Goal: Task Accomplishment & Management: Use online tool/utility

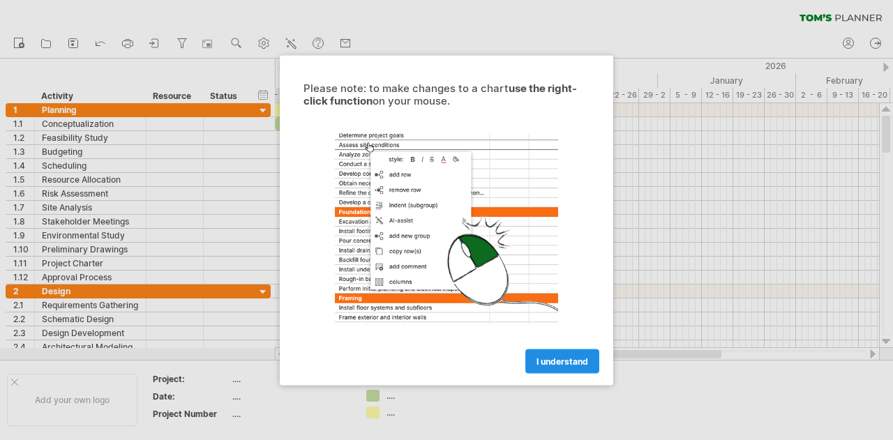
click at [562, 358] on span "I understand" at bounding box center [562, 361] width 52 height 10
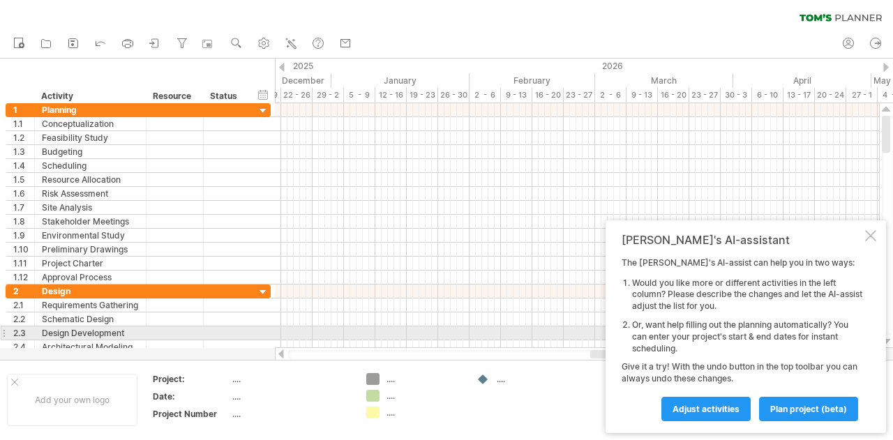
drag, startPoint x: 529, startPoint y: 356, endPoint x: 737, endPoint y: 339, distance: 209.2
click at [737, 339] on div "Trying to reach [DOMAIN_NAME] Connected again... 0% clear filter new 1" at bounding box center [446, 220] width 893 height 440
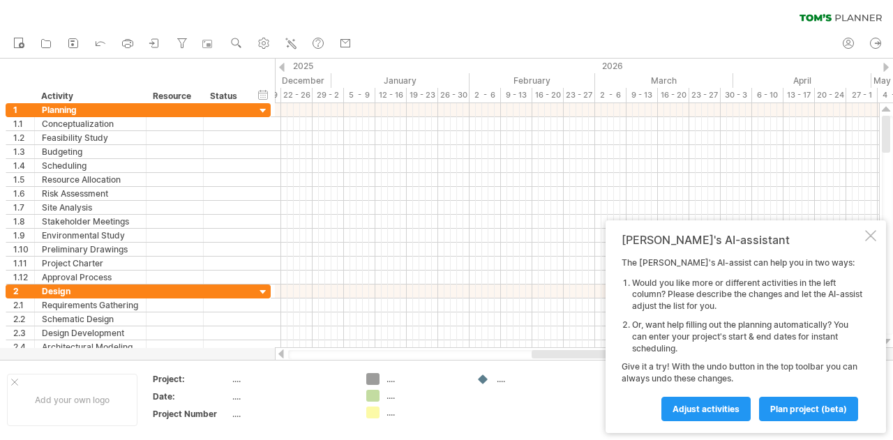
click at [718, 417] on link "Adjust activities" at bounding box center [705, 409] width 89 height 24
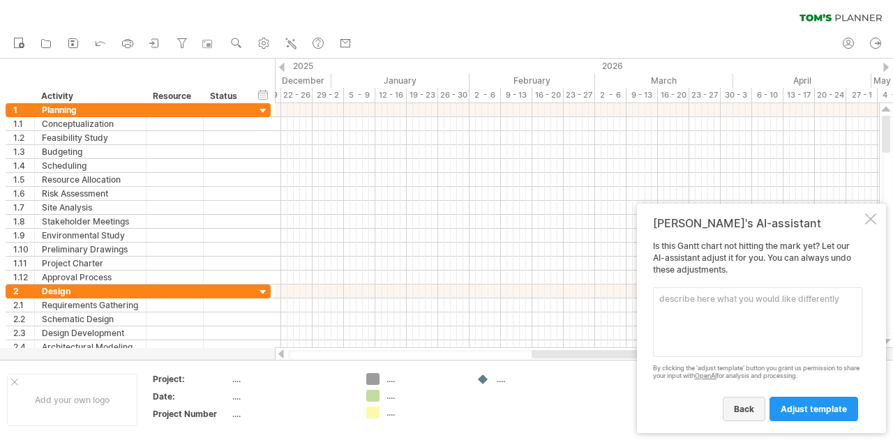
click at [750, 410] on span "back" at bounding box center [744, 409] width 20 height 10
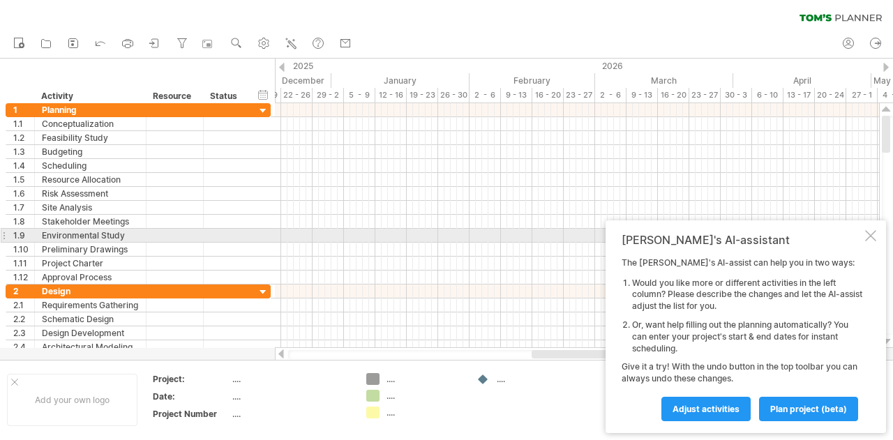
click at [866, 232] on div at bounding box center [870, 235] width 11 height 11
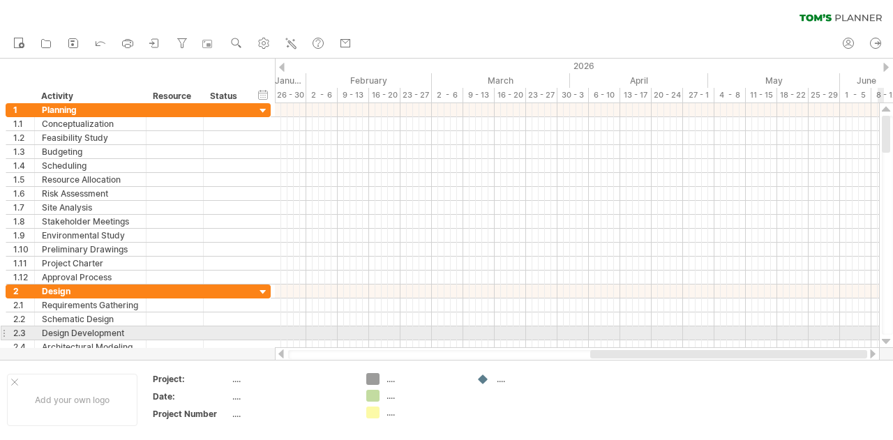
drag, startPoint x: 773, startPoint y: 356, endPoint x: 879, endPoint y: 333, distance: 109.0
click at [879, 333] on div at bounding box center [584, 232] width 618 height 258
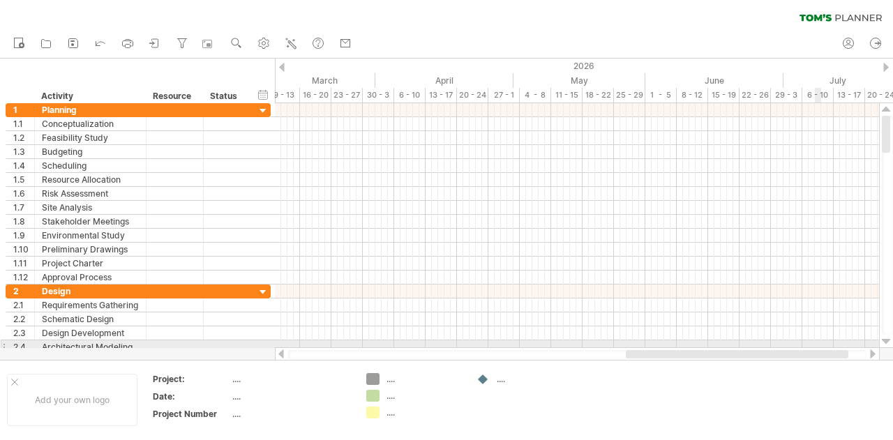
drag, startPoint x: 756, startPoint y: 354, endPoint x: 819, endPoint y: 345, distance: 63.4
click at [819, 345] on div "Trying to reach [DOMAIN_NAME] Connected again... 0% clear filter new 1" at bounding box center [446, 220] width 893 height 440
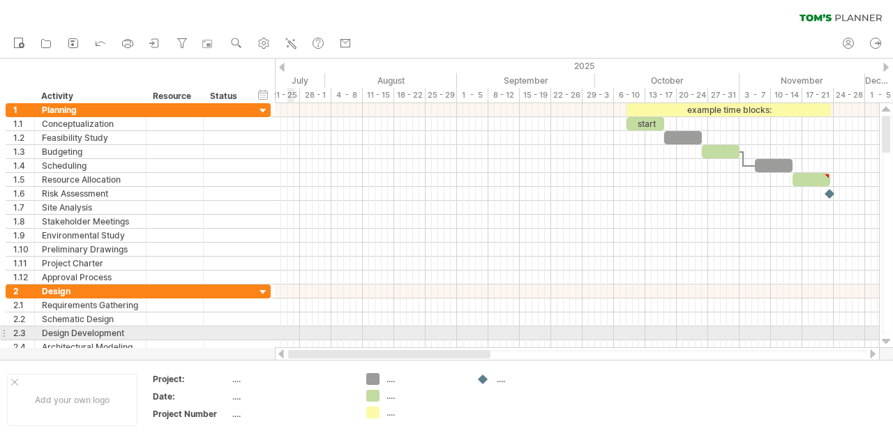
drag, startPoint x: 619, startPoint y: 356, endPoint x: 286, endPoint y: 338, distance: 333.9
click at [286, 338] on div "Trying to reach [DOMAIN_NAME] Connected again... 0% clear filter new 1" at bounding box center [446, 220] width 893 height 440
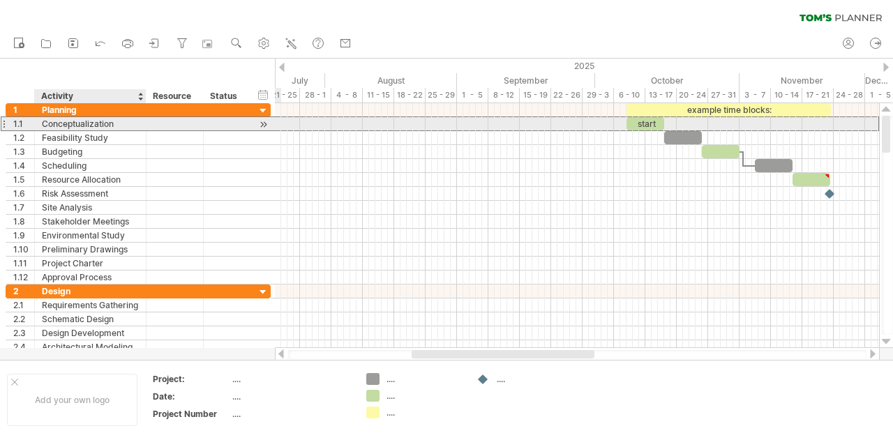
click at [94, 126] on div "Conceptualization" at bounding box center [90, 123] width 97 height 13
click at [127, 128] on input "**********" at bounding box center [90, 123] width 97 height 13
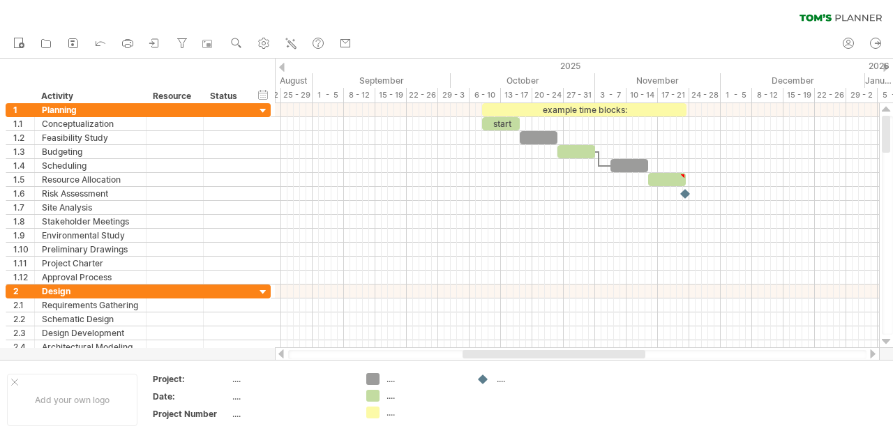
drag, startPoint x: 496, startPoint y: 354, endPoint x: 547, endPoint y: 354, distance: 50.9
click at [547, 354] on div at bounding box center [553, 354] width 183 height 8
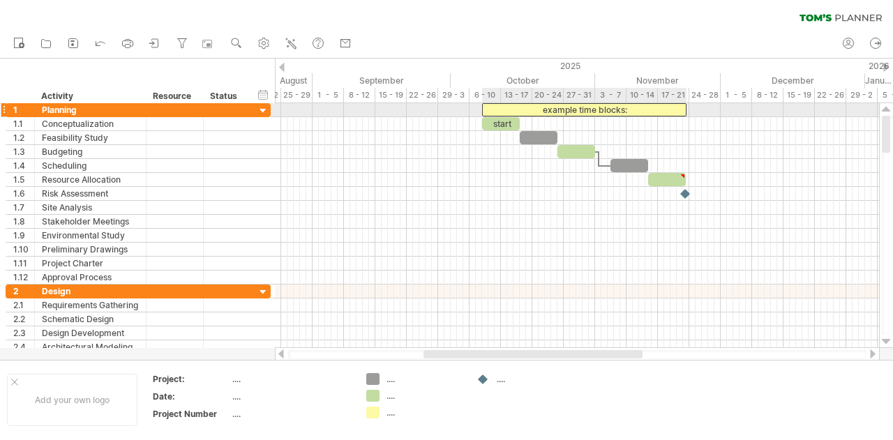
click at [503, 109] on div "example time blocks:" at bounding box center [584, 109] width 204 height 13
click at [347, 115] on div at bounding box center [577, 110] width 604 height 14
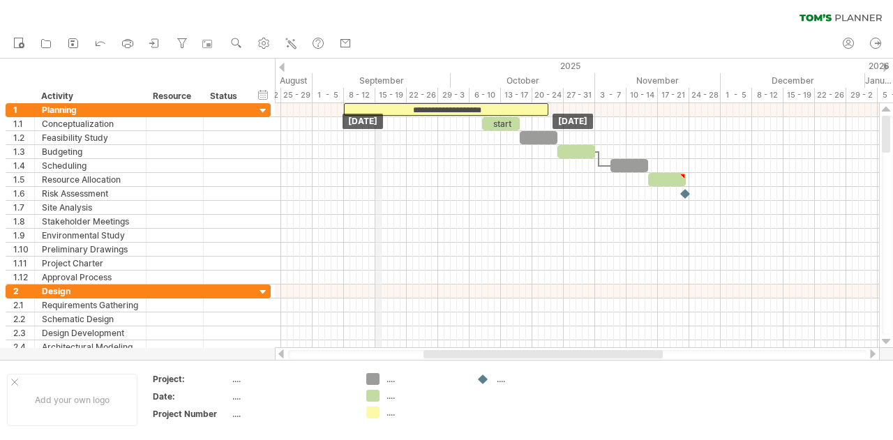
drag, startPoint x: 515, startPoint y: 104, endPoint x: 377, endPoint y: 100, distance: 138.1
click at [377, 100] on div "Trying to reach [DOMAIN_NAME] Connected again... 0% clear filter new 1" at bounding box center [446, 220] width 893 height 440
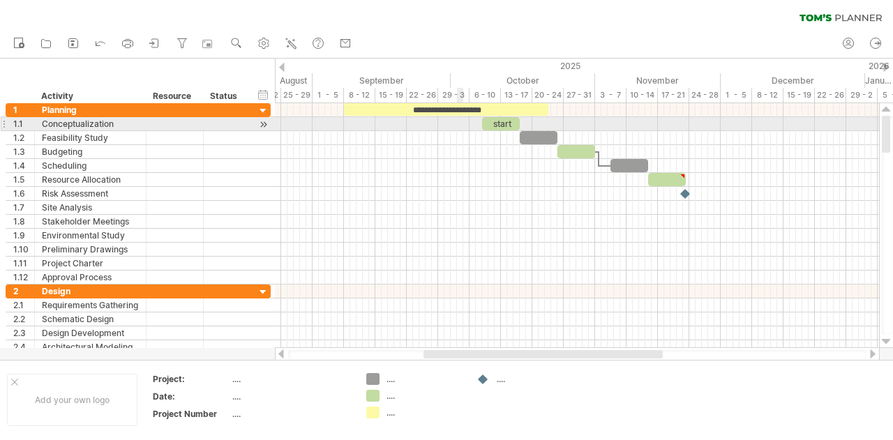
click at [461, 119] on div at bounding box center [577, 124] width 604 height 14
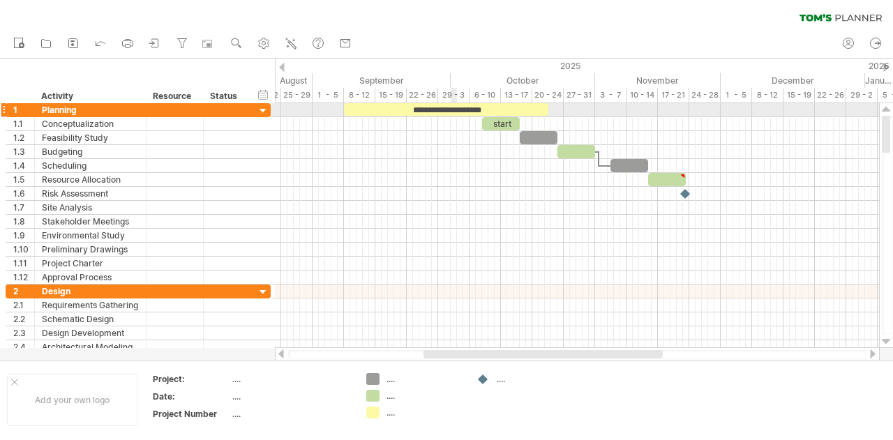
click at [454, 105] on div "**********" at bounding box center [446, 109] width 204 height 13
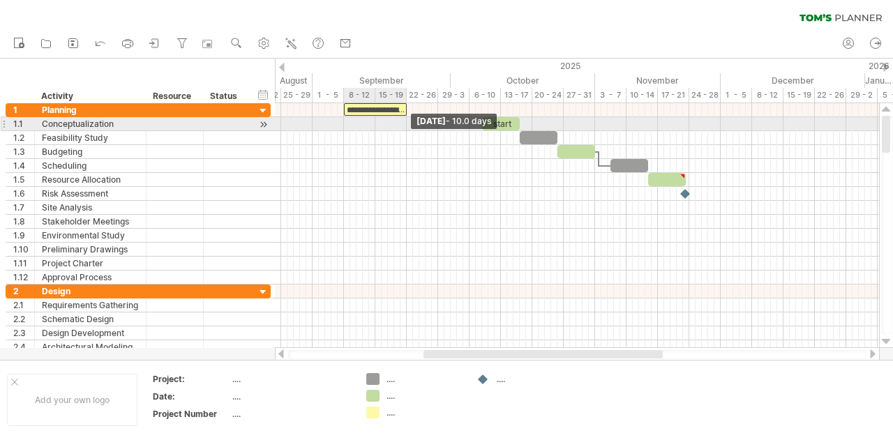
drag, startPoint x: 548, startPoint y: 107, endPoint x: 406, endPoint y: 117, distance: 142.7
click at [406, 117] on div "**********" at bounding box center [577, 225] width 604 height 245
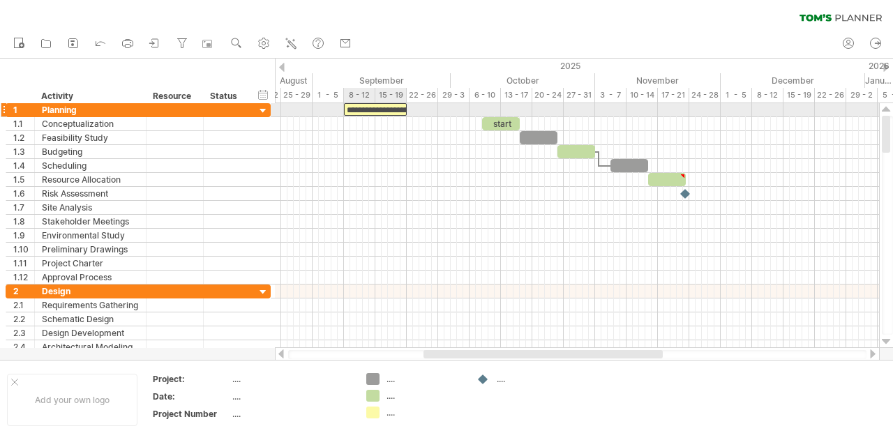
click at [374, 105] on div "**********" at bounding box center [375, 109] width 63 height 13
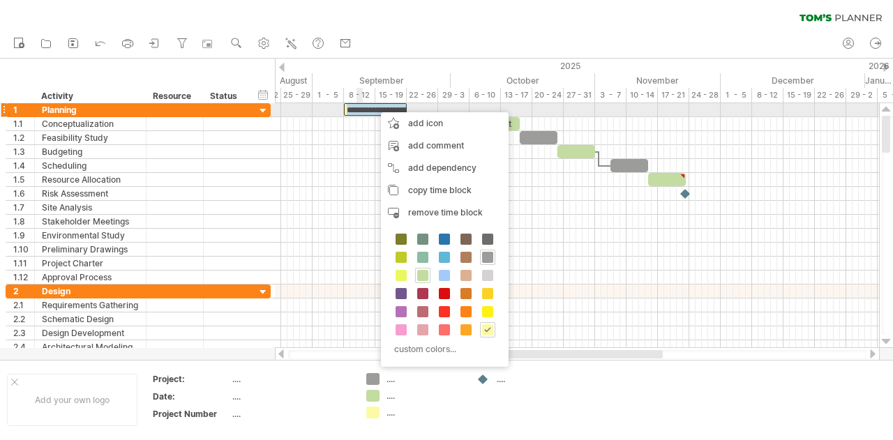
click at [359, 111] on div "**********" at bounding box center [375, 109] width 63 height 13
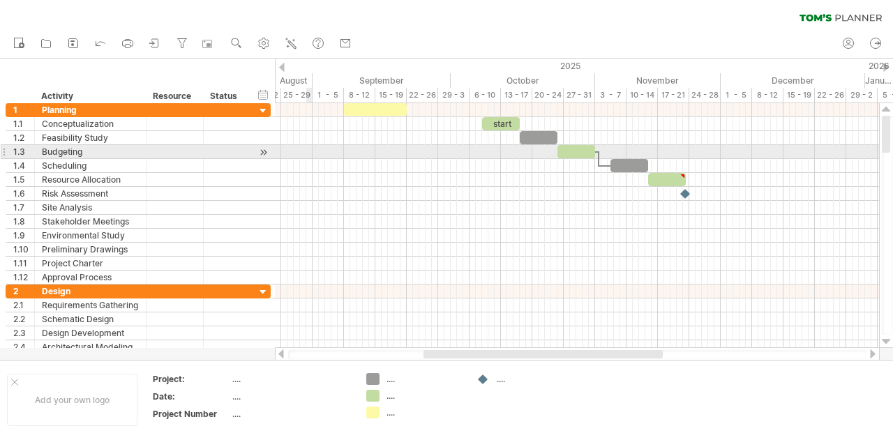
click at [307, 155] on div at bounding box center [577, 152] width 604 height 14
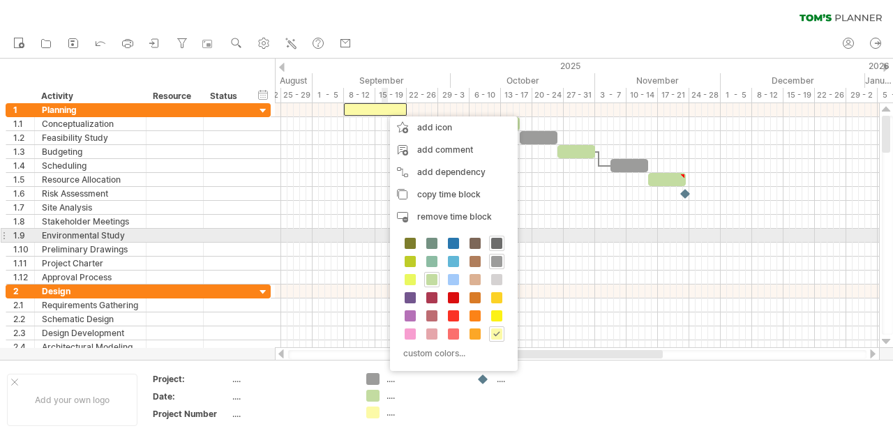
click at [497, 243] on span at bounding box center [496, 243] width 11 height 11
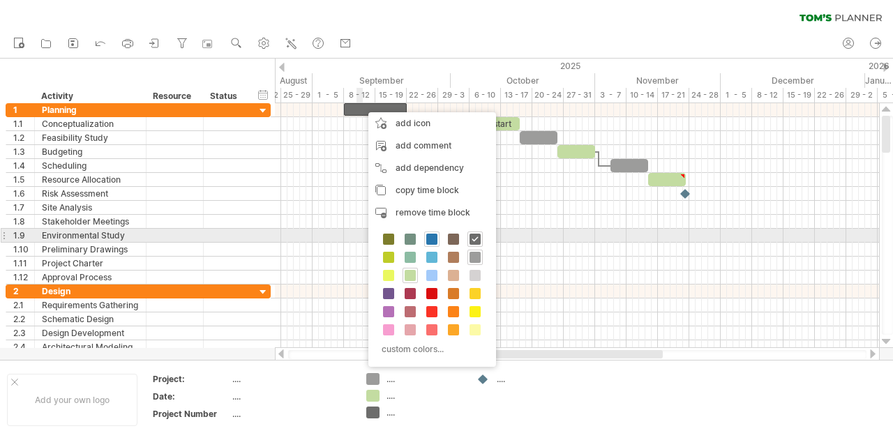
click at [428, 239] on span at bounding box center [431, 239] width 11 height 11
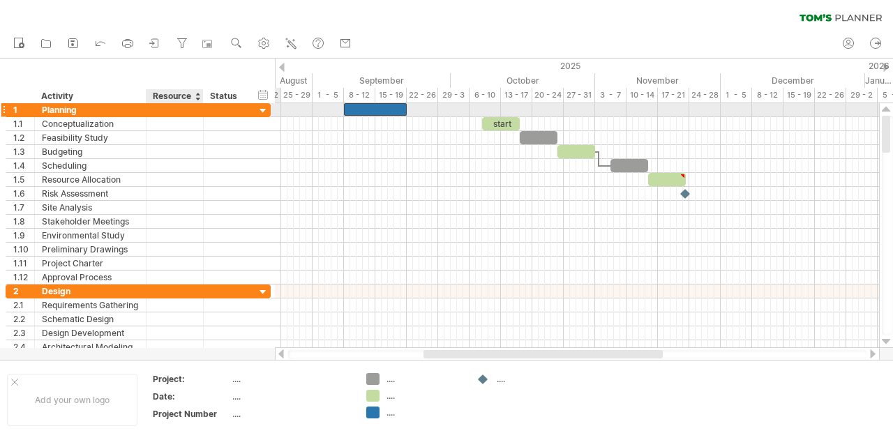
click at [205, 109] on div at bounding box center [226, 109] width 45 height 13
click at [261, 109] on div at bounding box center [263, 111] width 13 height 13
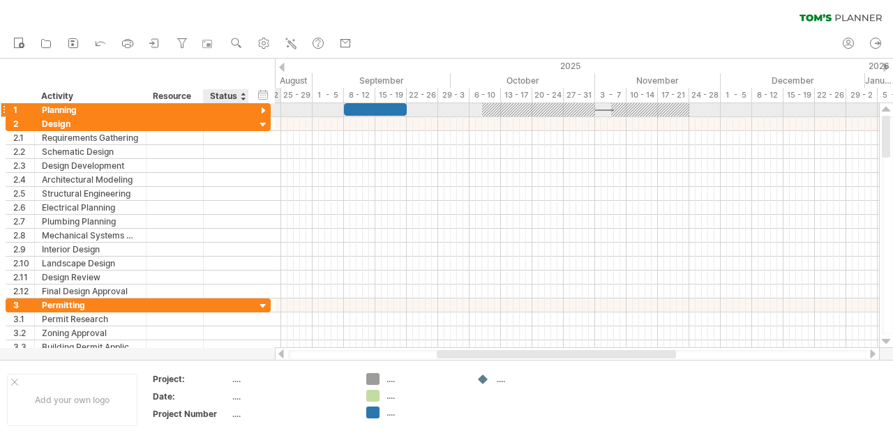
click at [261, 114] on div at bounding box center [263, 111] width 13 height 13
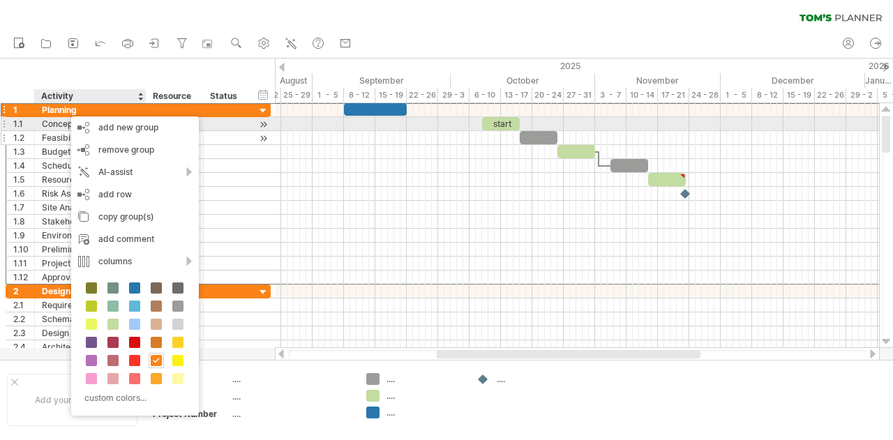
click at [49, 131] on div "Feasibility Study" at bounding box center [90, 137] width 97 height 13
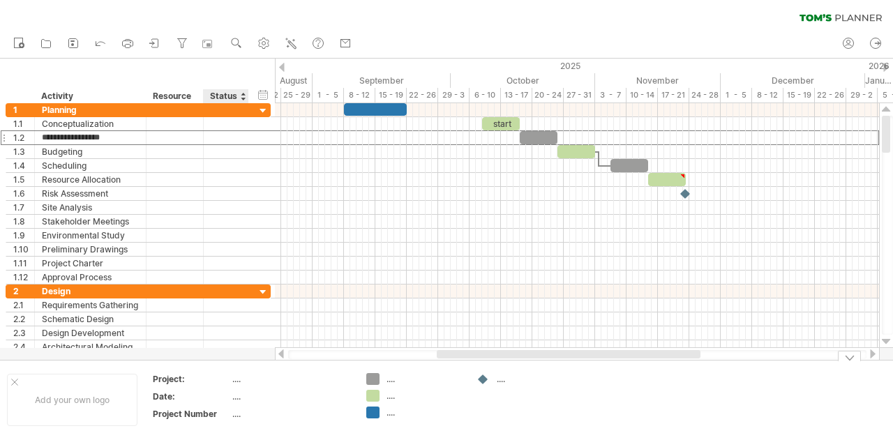
click at [233, 379] on div "...." at bounding box center [290, 379] width 117 height 12
type input "***"
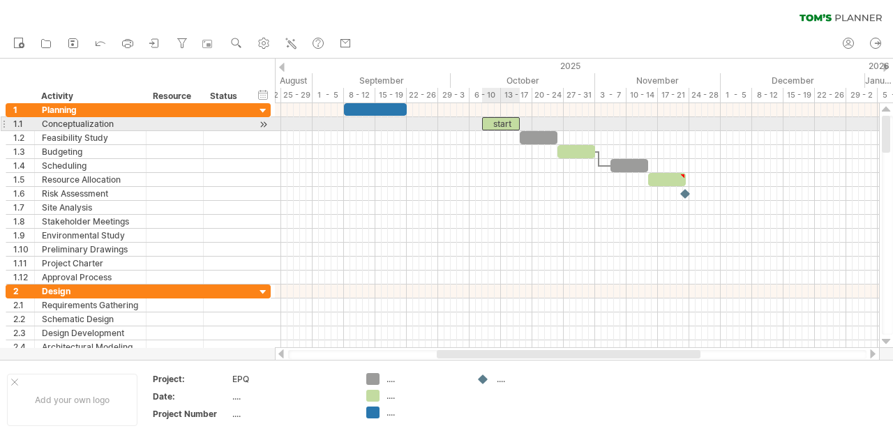
click at [494, 126] on div "start" at bounding box center [501, 123] width 38 height 13
drag, startPoint x: 490, startPoint y: 124, endPoint x: 352, endPoint y: 122, distance: 137.4
click at [352, 122] on div "*****" at bounding box center [363, 123] width 38 height 13
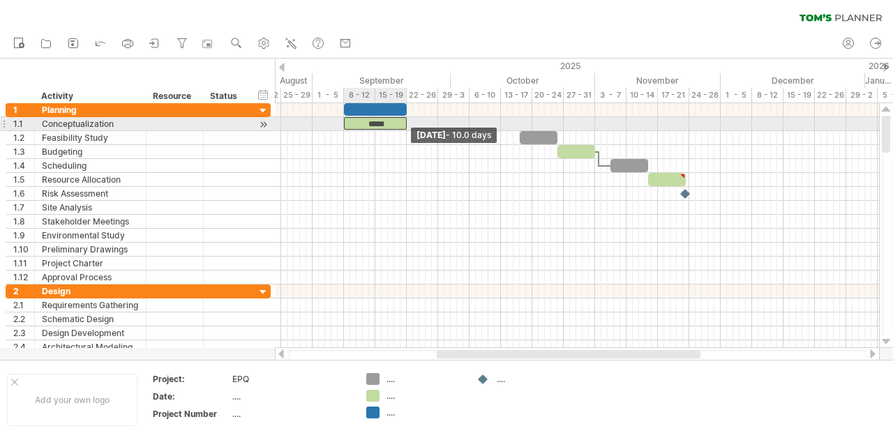
drag, startPoint x: 381, startPoint y: 121, endPoint x: 408, endPoint y: 121, distance: 26.5
click at [408, 121] on span at bounding box center [407, 123] width 6 height 13
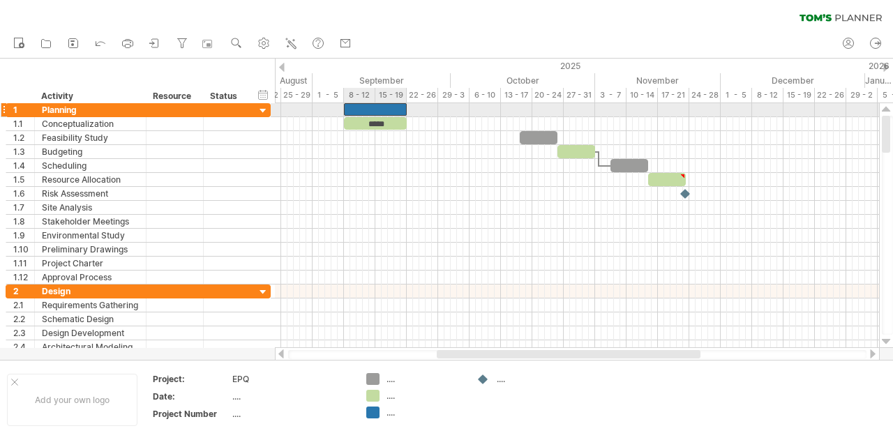
click at [393, 110] on div at bounding box center [375, 109] width 63 height 13
drag, startPoint x: 404, startPoint y: 107, endPoint x: 305, endPoint y: 108, distance: 99.0
click at [305, 108] on div "***** [DATE] - 0.5 days [DATE]" at bounding box center [577, 225] width 604 height 245
drag, startPoint x: 351, startPoint y: 112, endPoint x: 337, endPoint y: 112, distance: 13.9
click at [337, 112] on div at bounding box center [577, 110] width 604 height 14
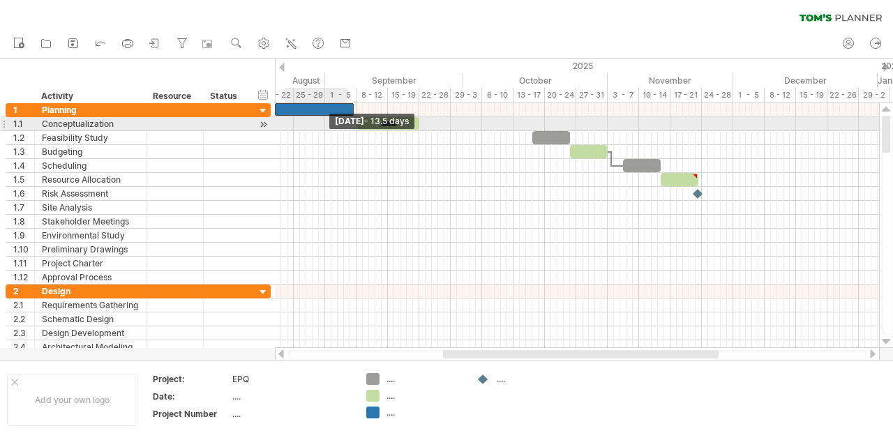
drag, startPoint x: 343, startPoint y: 109, endPoint x: 257, endPoint y: 121, distance: 86.6
click at [257, 121] on div "Trying to reach [DOMAIN_NAME] Connected again... 0% clear filter new 1" at bounding box center [446, 220] width 893 height 440
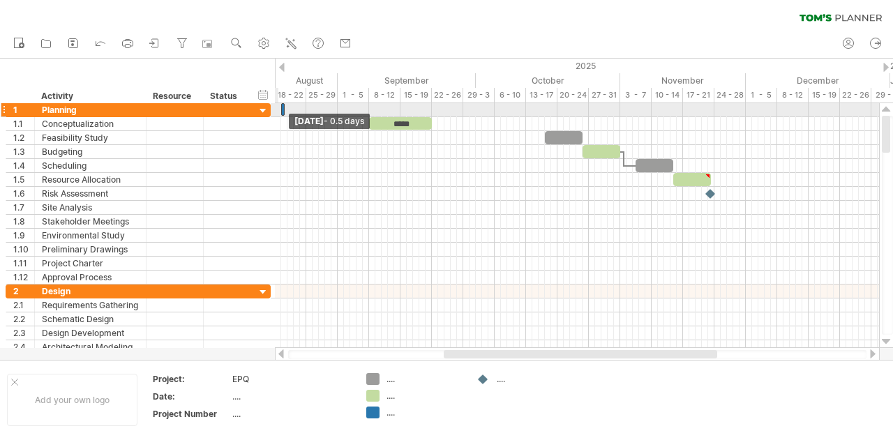
drag, startPoint x: 365, startPoint y: 106, endPoint x: 273, endPoint y: 114, distance: 93.1
click at [273, 114] on div "Trying to reach [DOMAIN_NAME] Connected again... 0% clear filter new 1" at bounding box center [446, 220] width 893 height 440
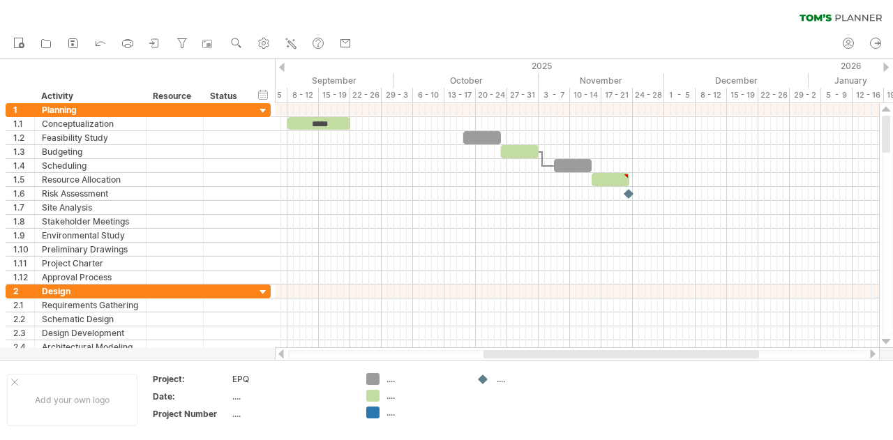
drag, startPoint x: 568, startPoint y: 352, endPoint x: 609, endPoint y: 351, distance: 40.5
click at [609, 351] on div at bounding box center [620, 354] width 275 height 8
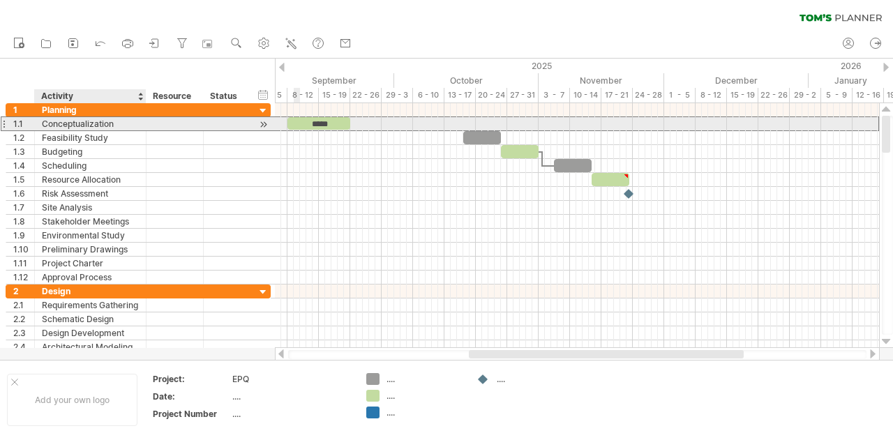
click at [108, 130] on div "**********" at bounding box center [138, 123] width 265 height 15
click at [103, 125] on div "Conceptualization" at bounding box center [90, 123] width 97 height 13
click at [103, 125] on input "**********" at bounding box center [90, 123] width 97 height 13
type input "*"
type input "**********"
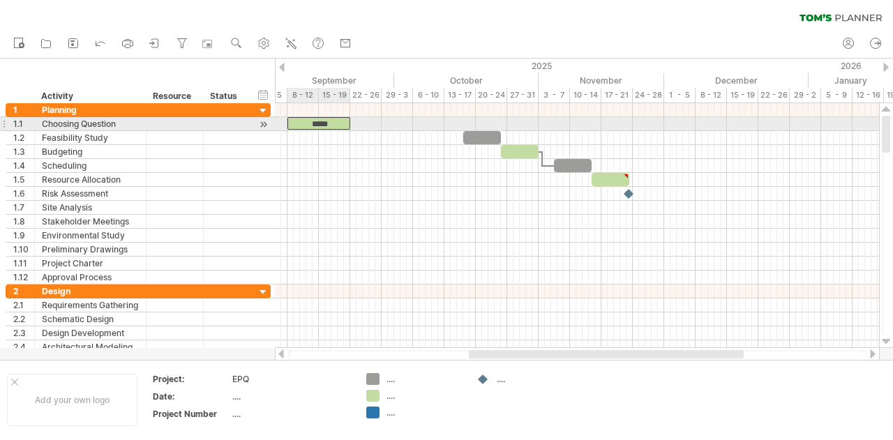
click at [333, 119] on div "*****" at bounding box center [318, 123] width 63 height 13
click at [324, 118] on div "*****" at bounding box center [318, 123] width 63 height 13
click at [325, 123] on div "*****" at bounding box center [318, 123] width 63 height 13
click at [219, 125] on div at bounding box center [226, 123] width 31 height 13
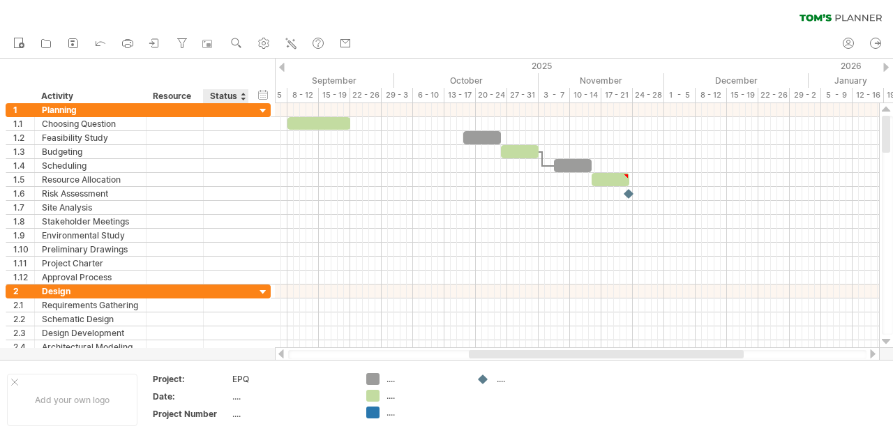
click at [241, 96] on div at bounding box center [243, 96] width 6 height 14
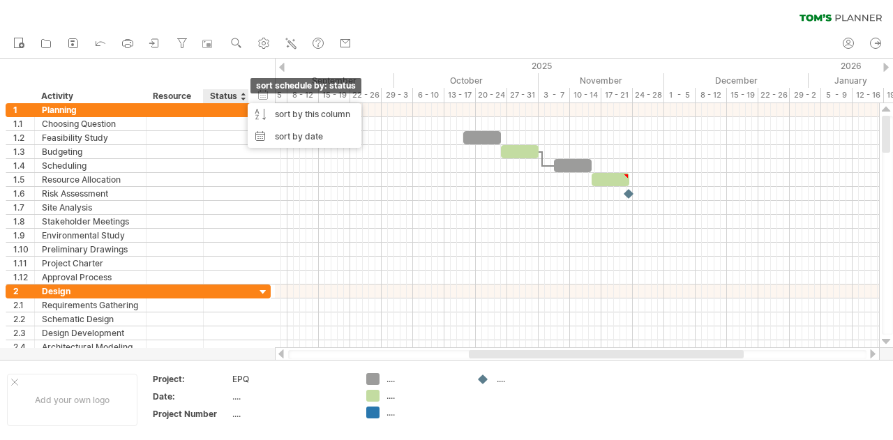
click at [241, 96] on div at bounding box center [243, 96] width 6 height 14
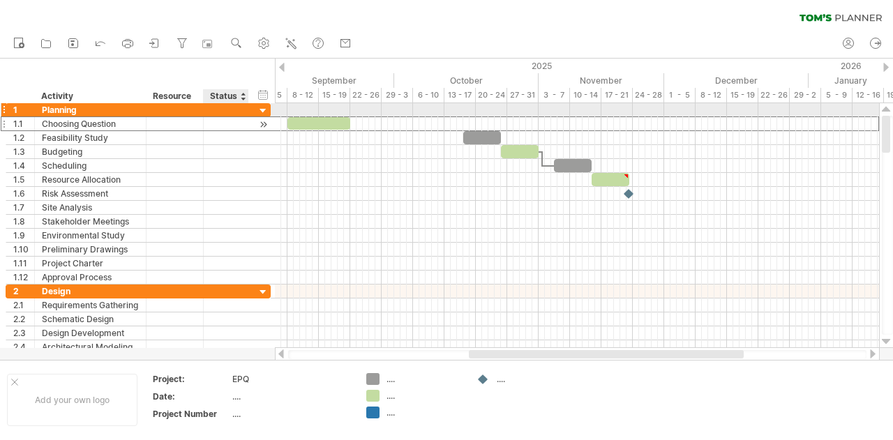
click at [229, 117] on div at bounding box center [226, 123] width 31 height 13
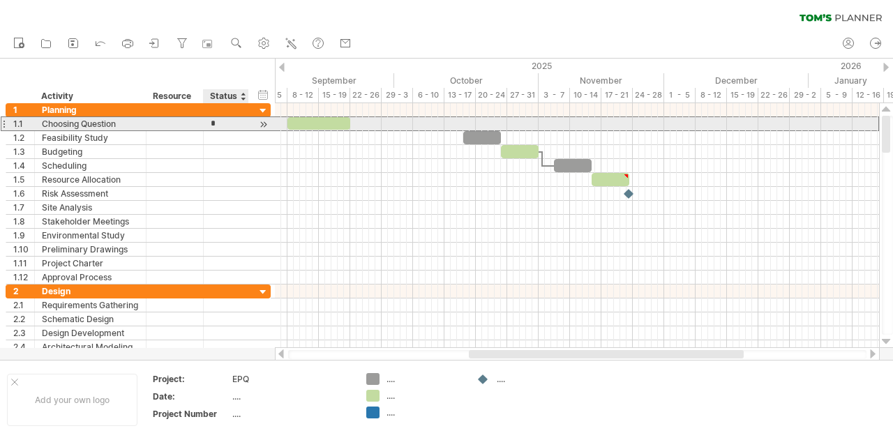
type input "**"
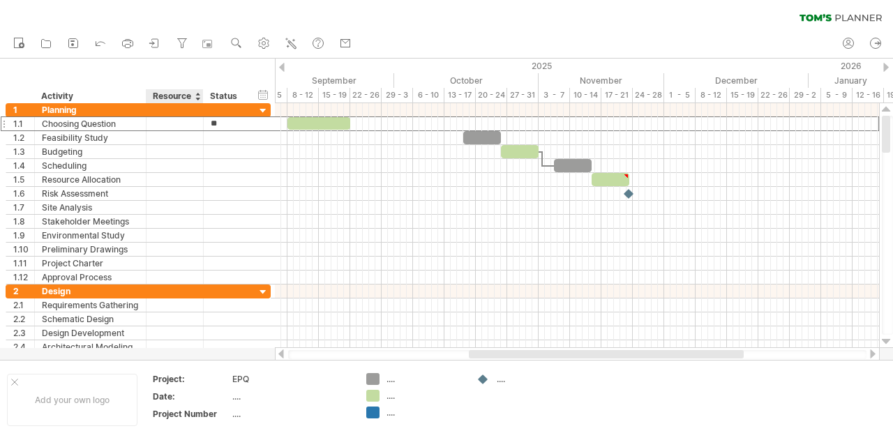
click at [176, 97] on div "Resource" at bounding box center [174, 96] width 43 height 14
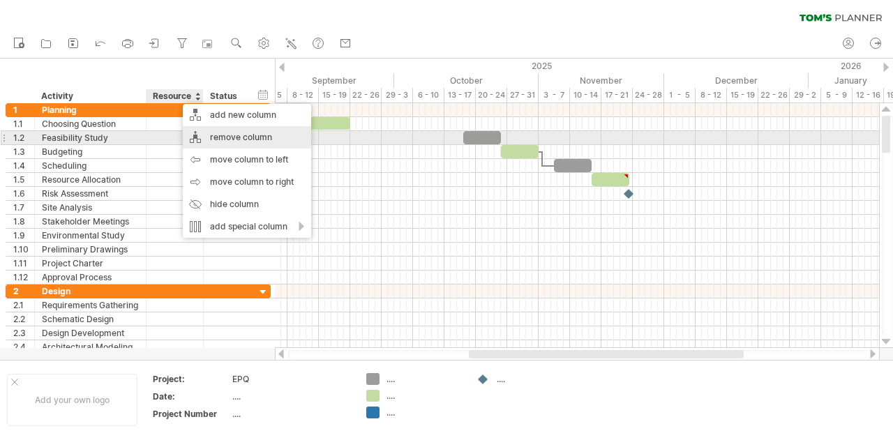
click at [239, 142] on div "remove column" at bounding box center [247, 137] width 128 height 22
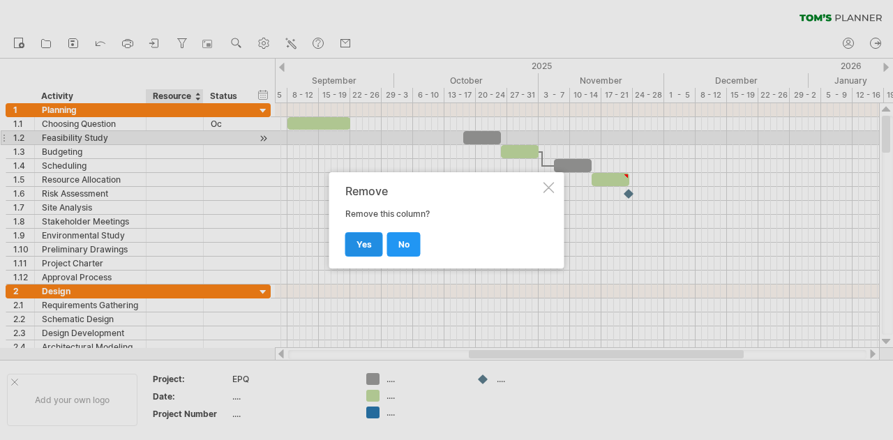
click at [369, 255] on link "yes" at bounding box center [364, 244] width 38 height 24
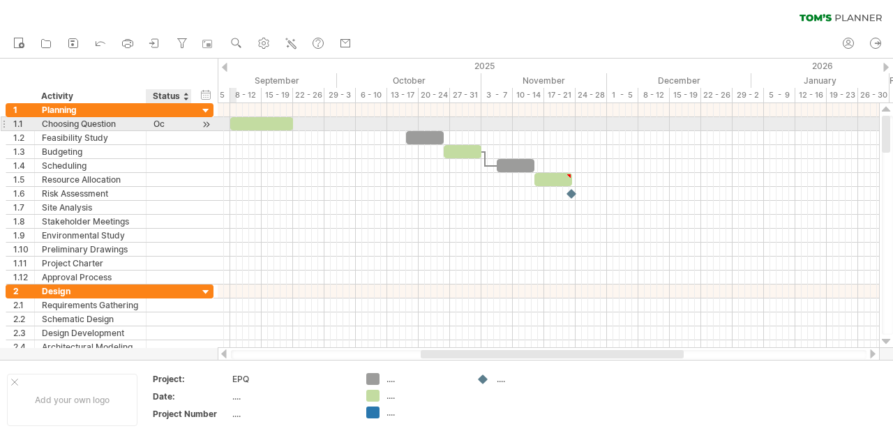
click at [167, 121] on div "Oc" at bounding box center [168, 123] width 31 height 13
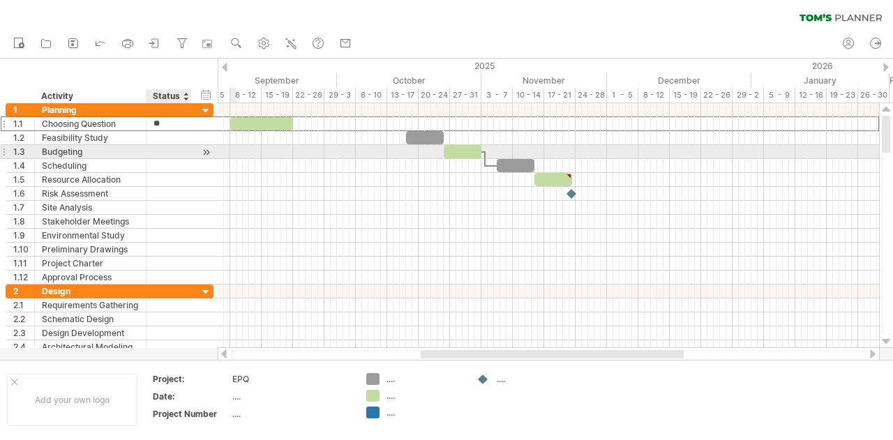
type input "*"
type input "********"
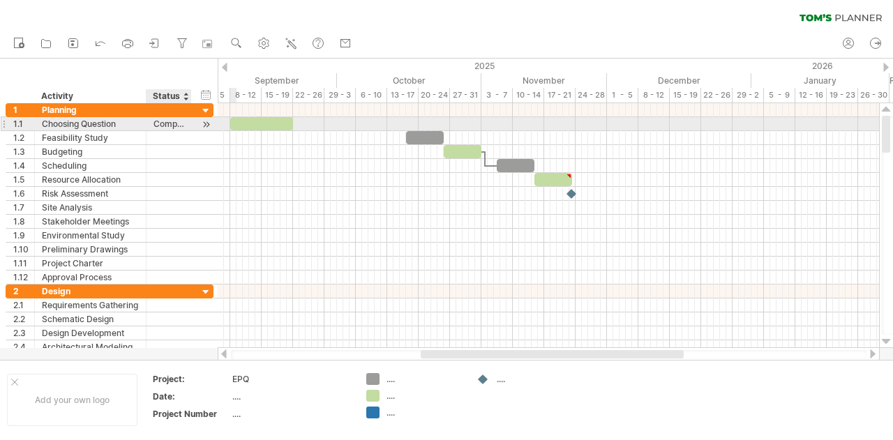
click at [170, 123] on div "Complete" at bounding box center [168, 123] width 31 height 13
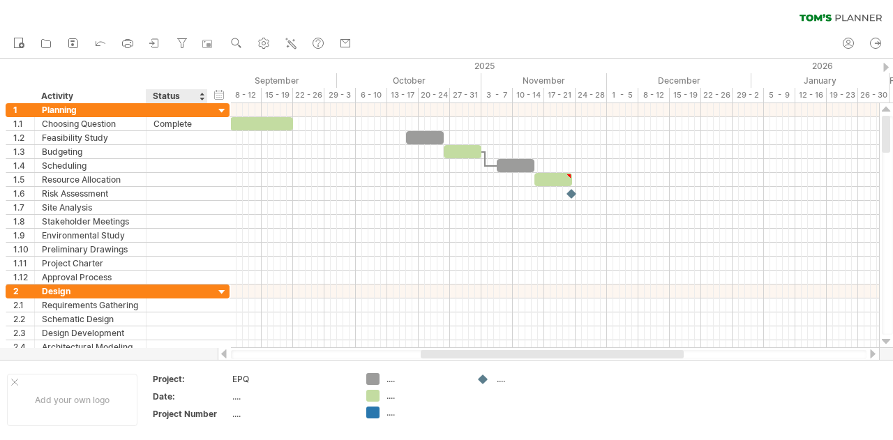
drag, startPoint x: 188, startPoint y: 96, endPoint x: 204, endPoint y: 100, distance: 16.6
click at [204, 100] on div at bounding box center [206, 96] width 5 height 14
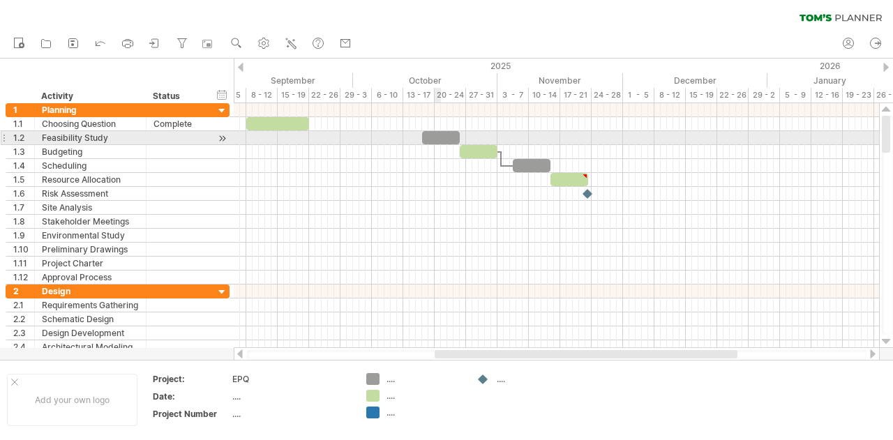
click at [439, 132] on div at bounding box center [441, 137] width 38 height 13
drag, startPoint x: 439, startPoint y: 133, endPoint x: 327, endPoint y: 134, distance: 112.3
click at [327, 134] on div at bounding box center [328, 137] width 38 height 13
drag, startPoint x: 330, startPoint y: 137, endPoint x: 319, endPoint y: 137, distance: 10.5
click at [319, 137] on div at bounding box center [318, 137] width 38 height 13
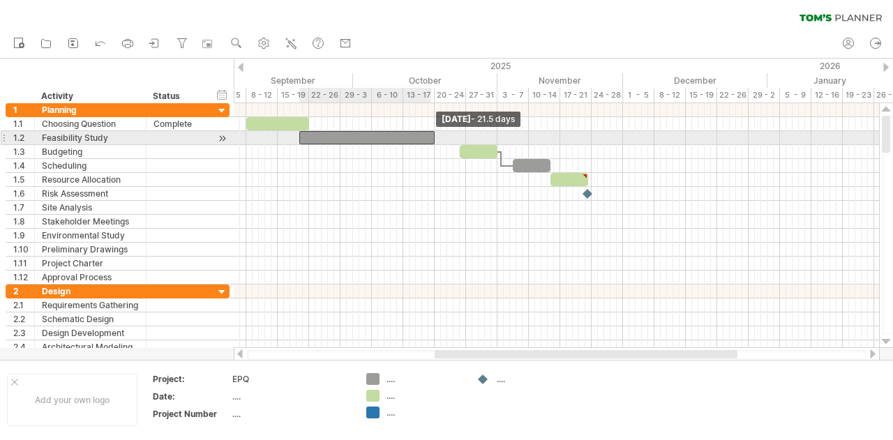
drag, startPoint x: 336, startPoint y: 139, endPoint x: 432, endPoint y: 139, distance: 96.2
click at [432, 139] on span at bounding box center [435, 137] width 6 height 13
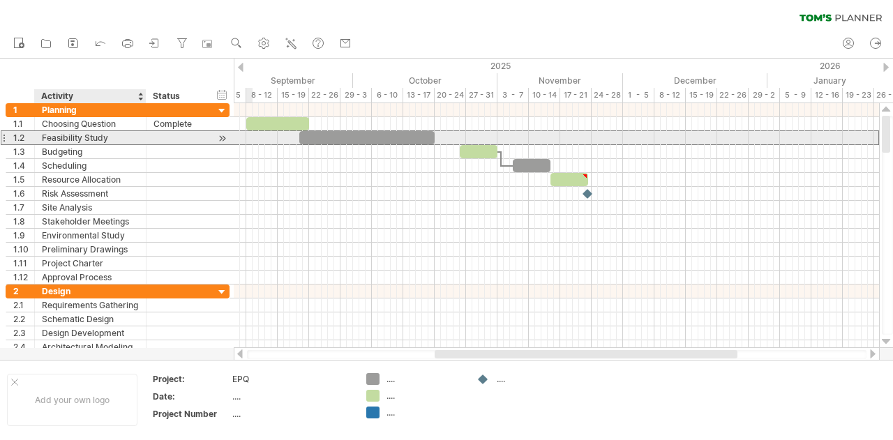
click at [111, 136] on div "Feasibility Study" at bounding box center [90, 137] width 97 height 13
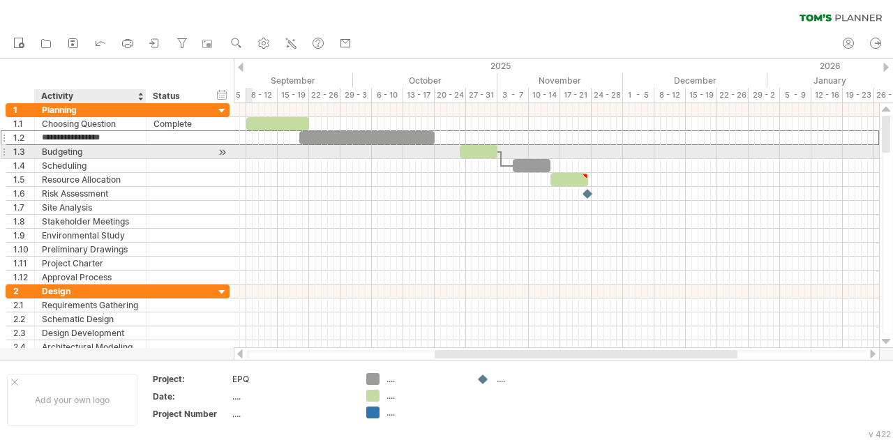
type input "**********"
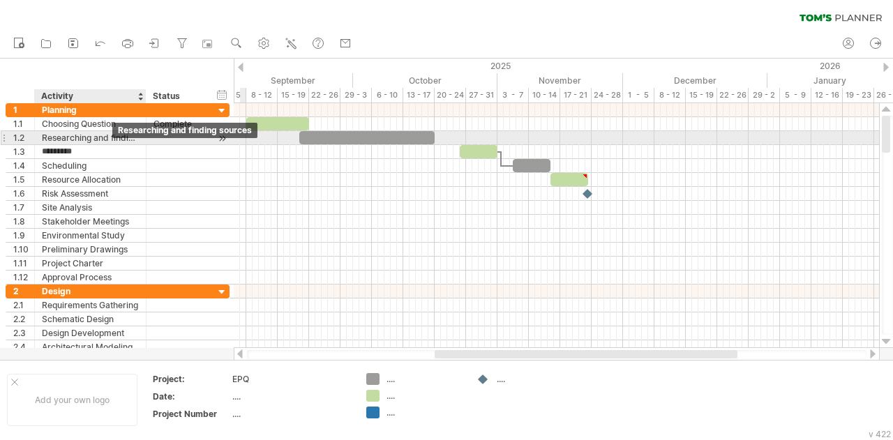
click at [111, 140] on div "Researching and finding sources" at bounding box center [90, 137] width 97 height 13
type input "**********"
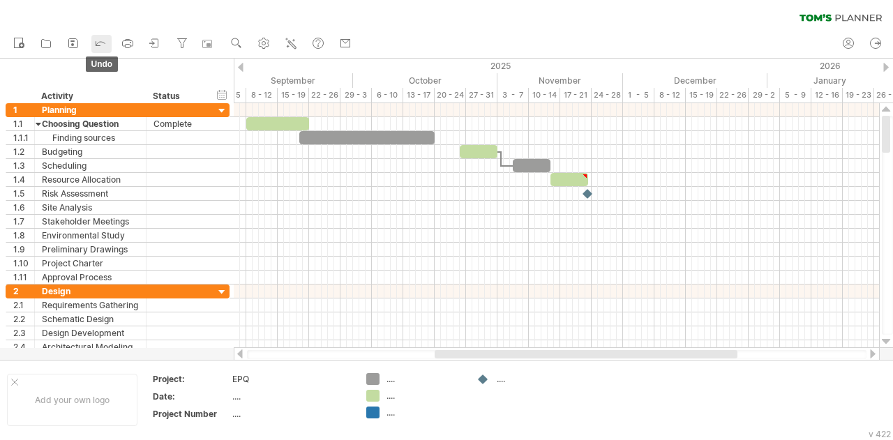
click at [102, 43] on icon at bounding box center [100, 43] width 14 height 14
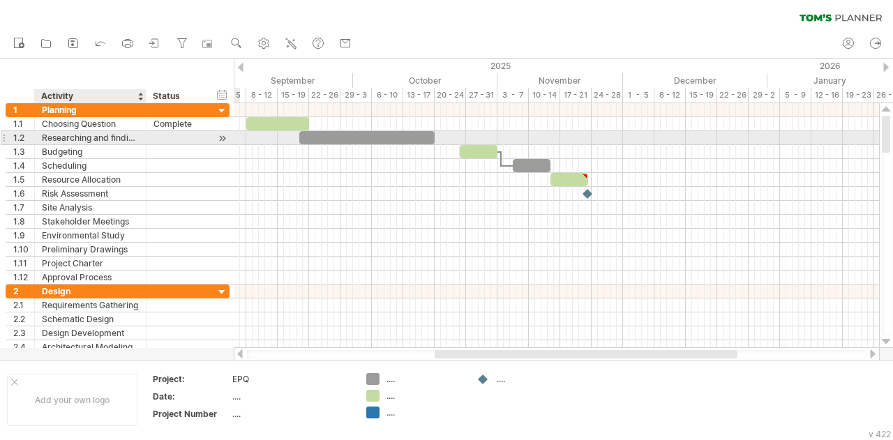
click at [102, 138] on div "Researching and finding sources" at bounding box center [90, 137] width 97 height 13
drag, startPoint x: 111, startPoint y: 136, endPoint x: 38, endPoint y: 136, distance: 73.2
click at [38, 136] on div "**********" at bounding box center [91, 137] width 112 height 13
click at [107, 137] on input "**********" at bounding box center [90, 137] width 97 height 13
type input "*******"
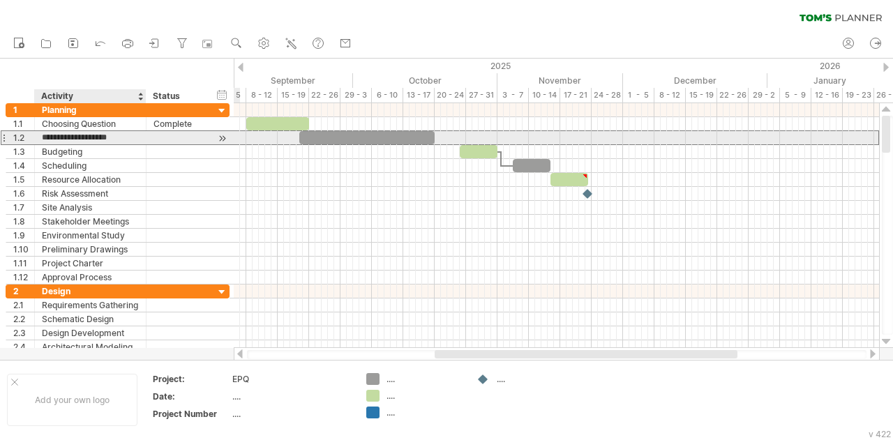
type input "**********"
click at [159, 140] on div at bounding box center [176, 137] width 47 height 13
type input "*******"
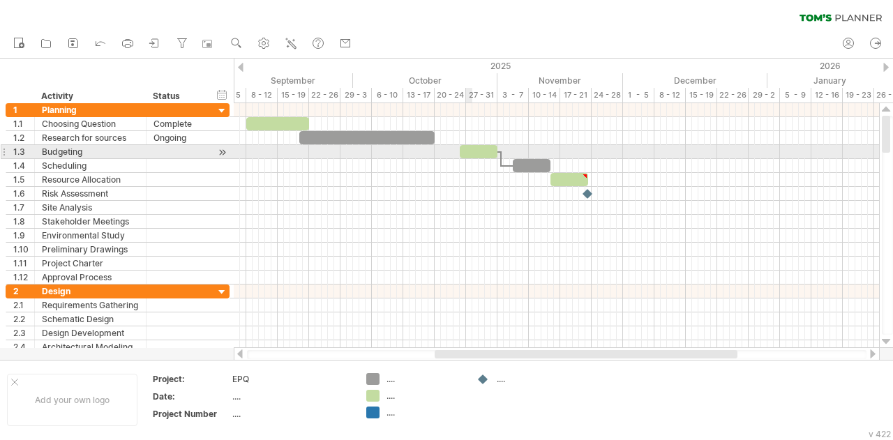
click at [471, 153] on div at bounding box center [479, 151] width 38 height 13
drag, startPoint x: 471, startPoint y: 153, endPoint x: 445, endPoint y: 150, distance: 26.0
click at [445, 150] on div at bounding box center [453, 151] width 38 height 13
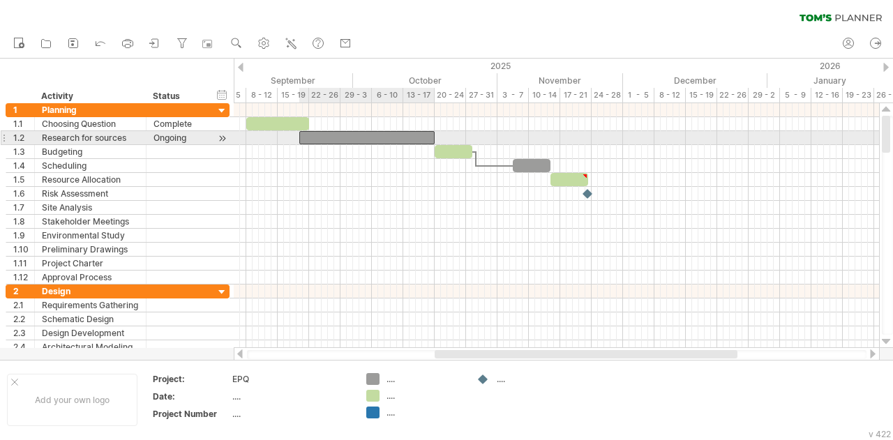
click at [421, 131] on div at bounding box center [366, 137] width 135 height 13
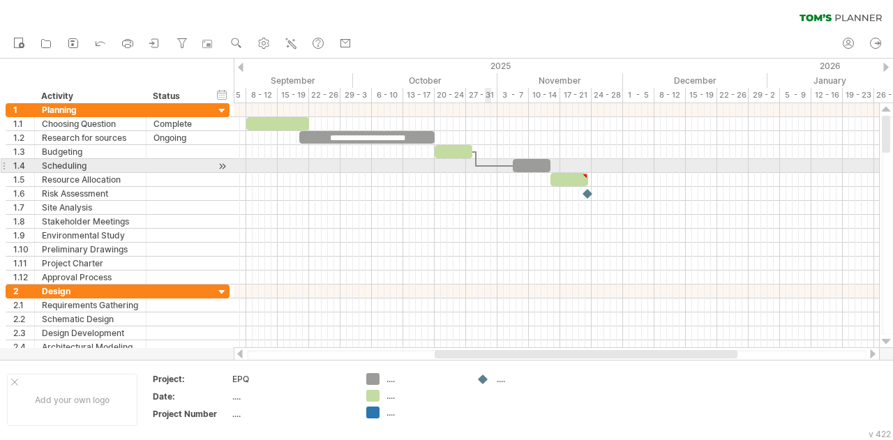
click at [488, 162] on div at bounding box center [556, 166] width 645 height 14
click at [474, 164] on div at bounding box center [476, 158] width 4 height 15
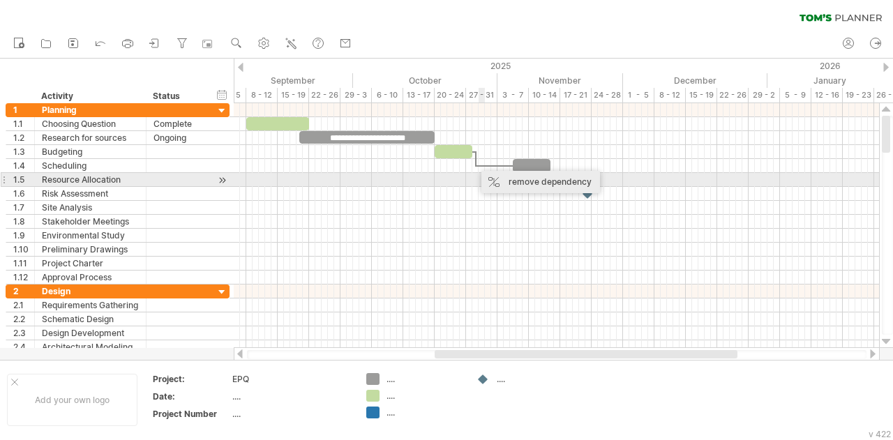
click at [520, 179] on div "remove dependency" at bounding box center [540, 182] width 119 height 22
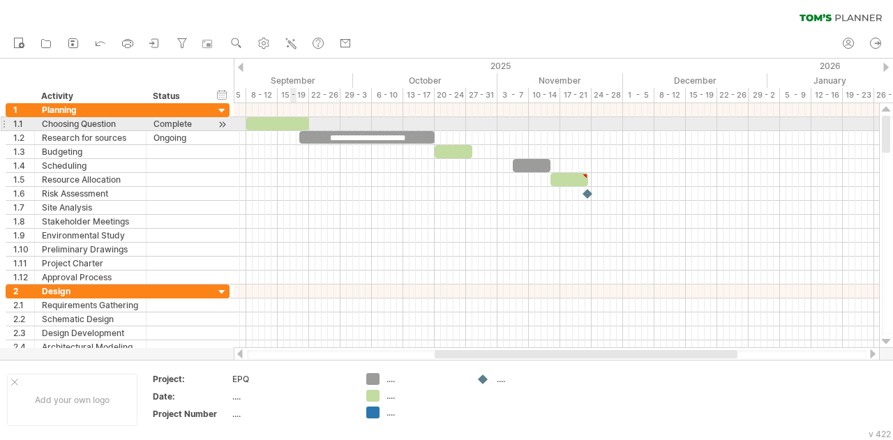
click at [294, 120] on div at bounding box center [277, 123] width 63 height 13
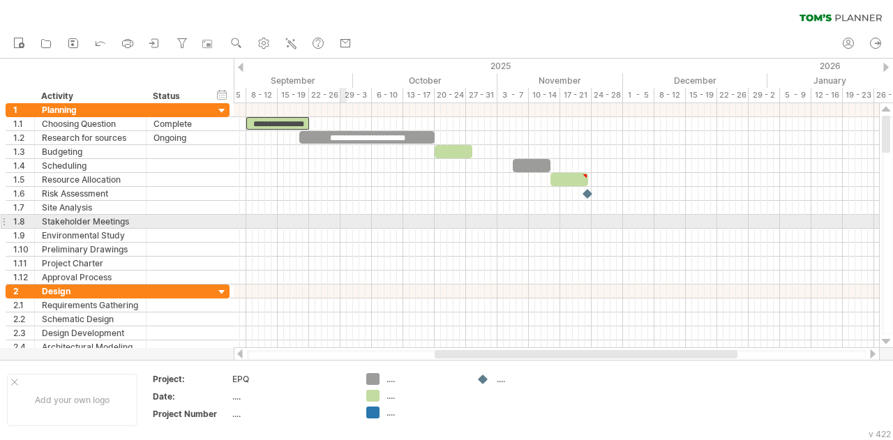
click at [343, 232] on div at bounding box center [556, 236] width 645 height 14
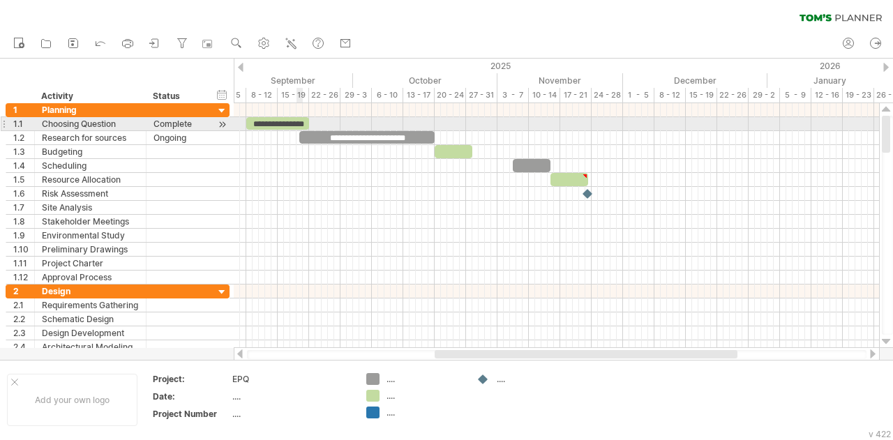
click at [302, 125] on div "**********" at bounding box center [277, 123] width 63 height 13
click at [292, 124] on div "**********" at bounding box center [277, 123] width 63 height 13
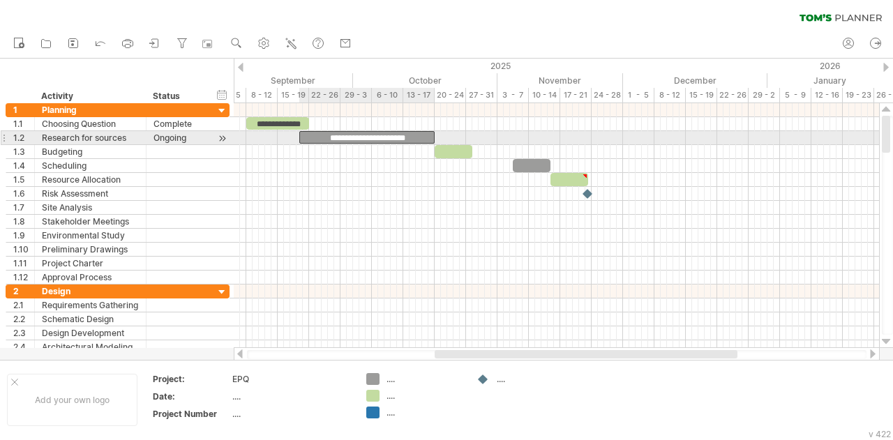
click at [393, 135] on div "**********" at bounding box center [366, 137] width 135 height 13
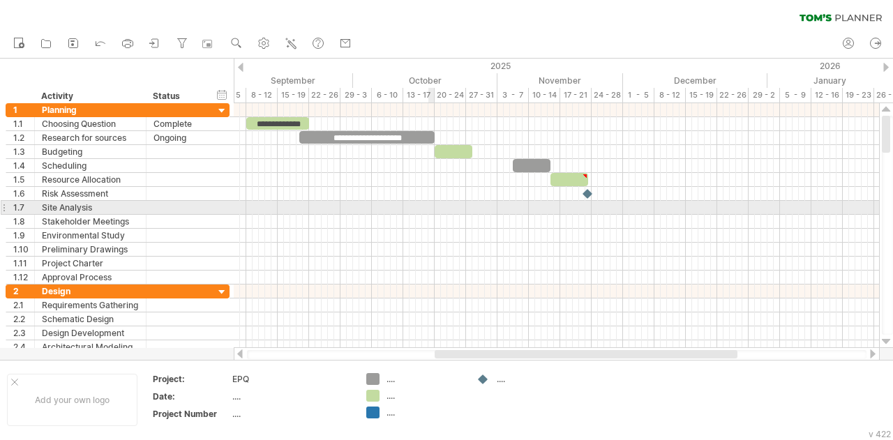
click at [434, 210] on div at bounding box center [556, 208] width 645 height 14
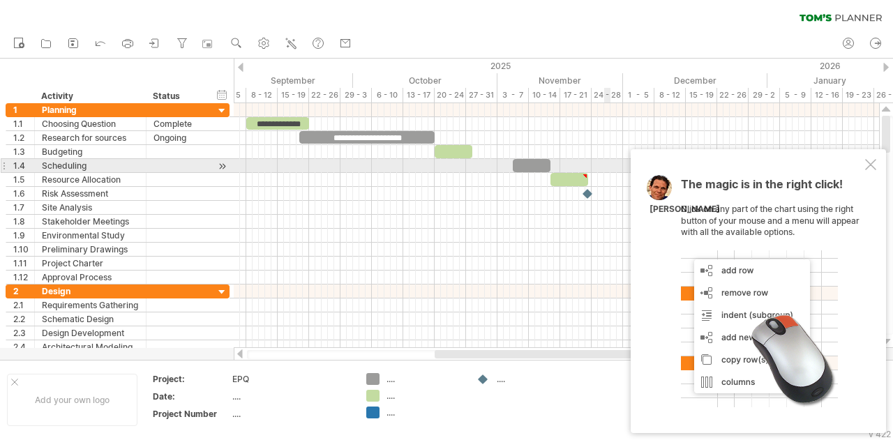
click at [870, 164] on div at bounding box center [870, 164] width 11 height 11
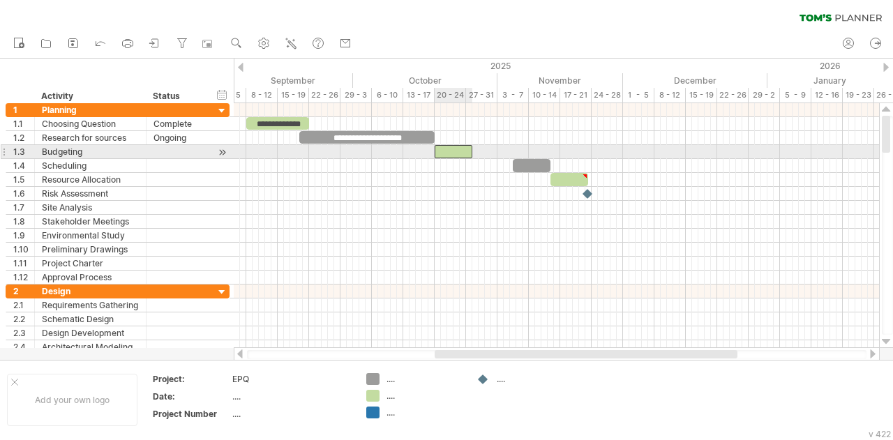
click at [447, 153] on div at bounding box center [453, 151] width 38 height 13
drag, startPoint x: 434, startPoint y: 149, endPoint x: 414, endPoint y: 160, distance: 22.5
click at [414, 160] on div "**********" at bounding box center [556, 225] width 645 height 245
drag, startPoint x: 416, startPoint y: 150, endPoint x: 372, endPoint y: 156, distance: 44.3
click at [372, 156] on span at bounding box center [372, 151] width 6 height 13
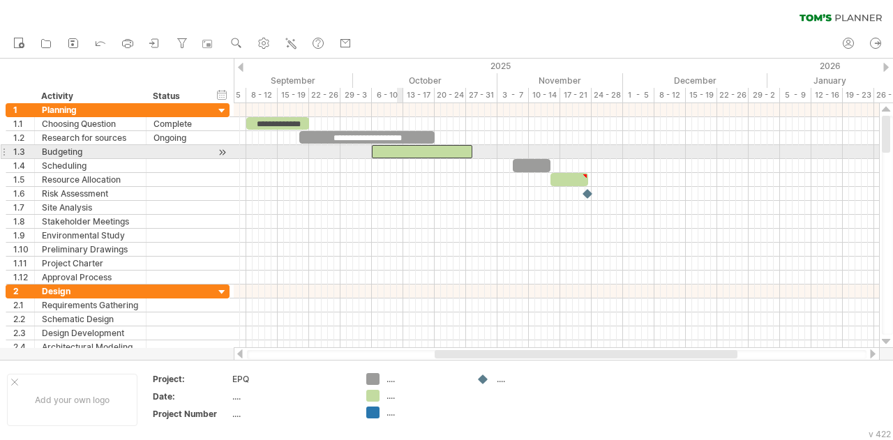
click at [402, 149] on div at bounding box center [422, 151] width 100 height 13
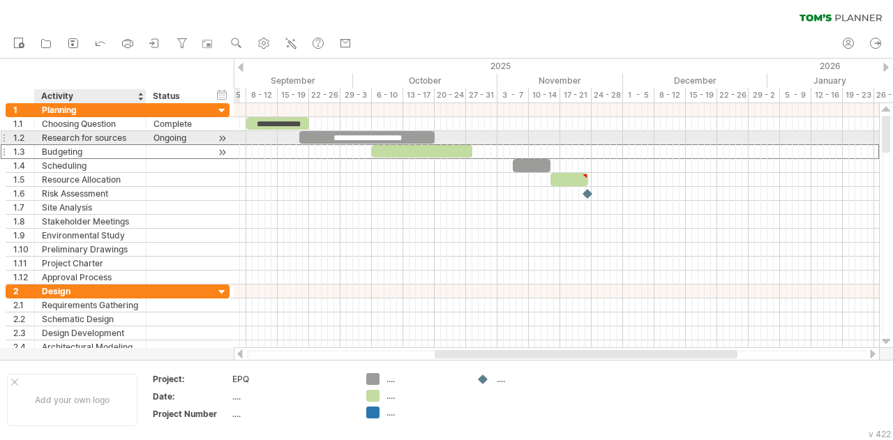
click at [105, 145] on div "Budgeting" at bounding box center [90, 151] width 97 height 13
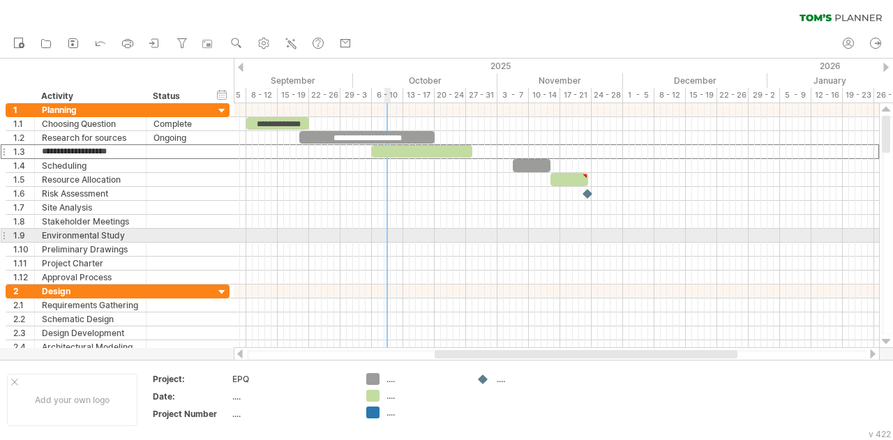
type input "**********"
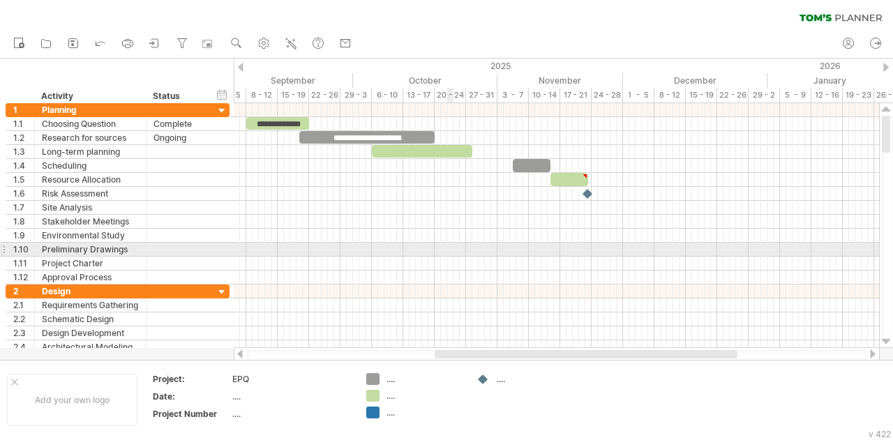
click at [451, 243] on div at bounding box center [556, 250] width 645 height 14
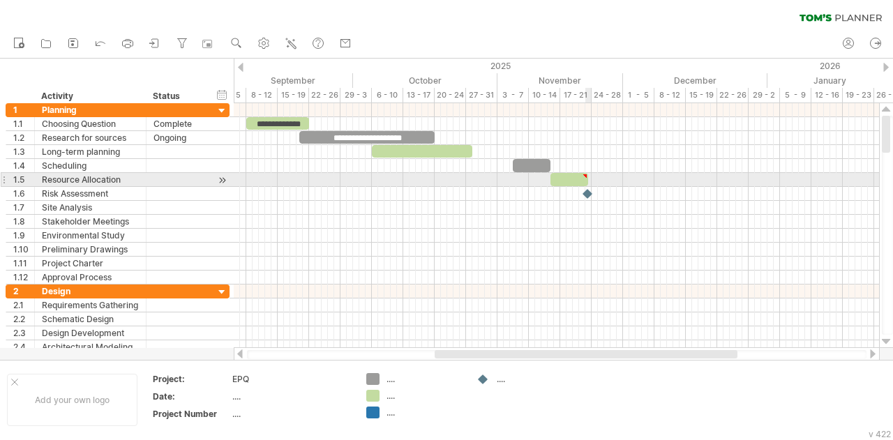
type textarea "**********"
click at [585, 180] on span at bounding box center [588, 179] width 6 height 13
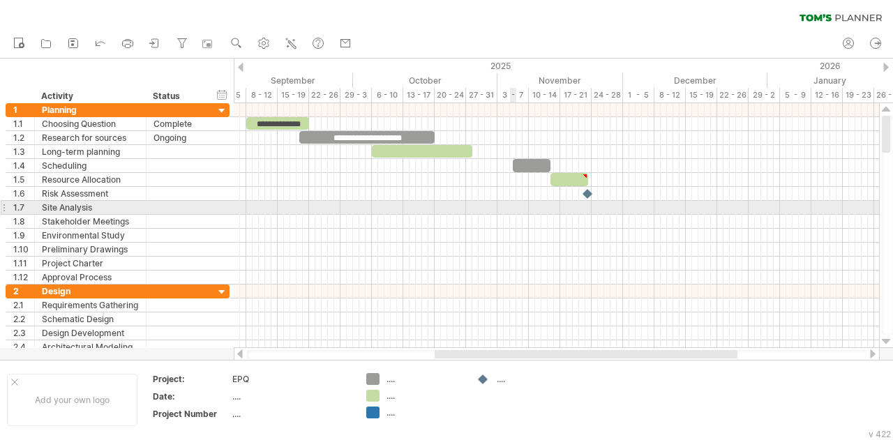
click at [512, 211] on div at bounding box center [556, 208] width 645 height 14
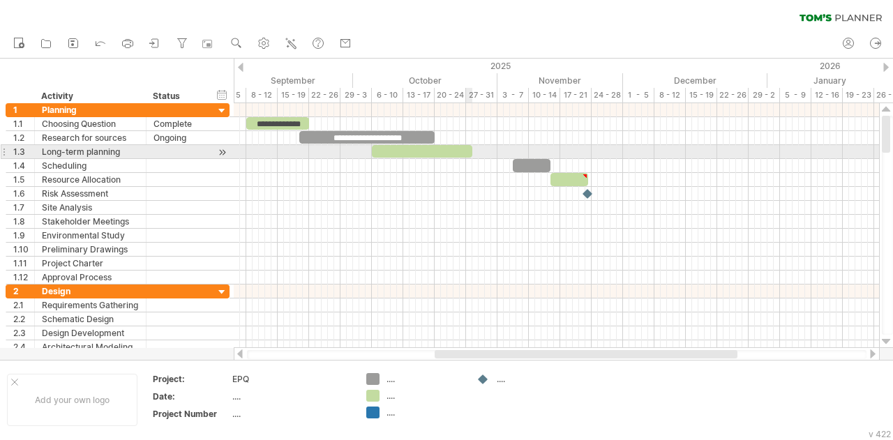
click at [467, 151] on div at bounding box center [422, 151] width 100 height 13
click at [466, 151] on span at bounding box center [466, 151] width 6 height 13
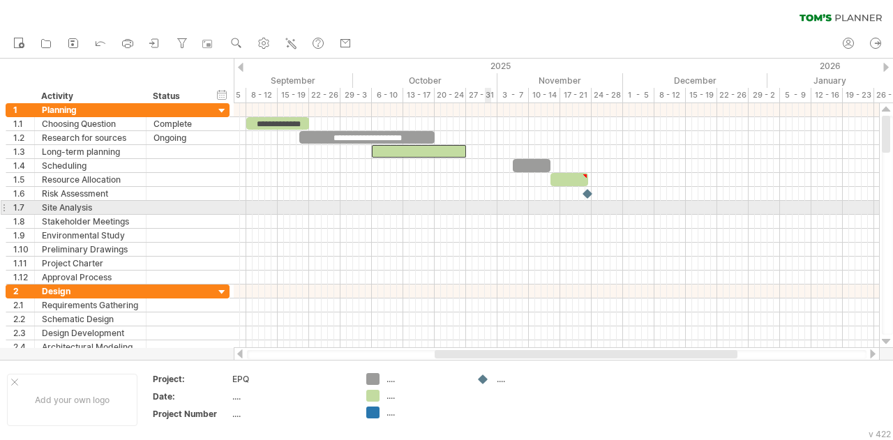
click at [490, 211] on div at bounding box center [556, 208] width 645 height 14
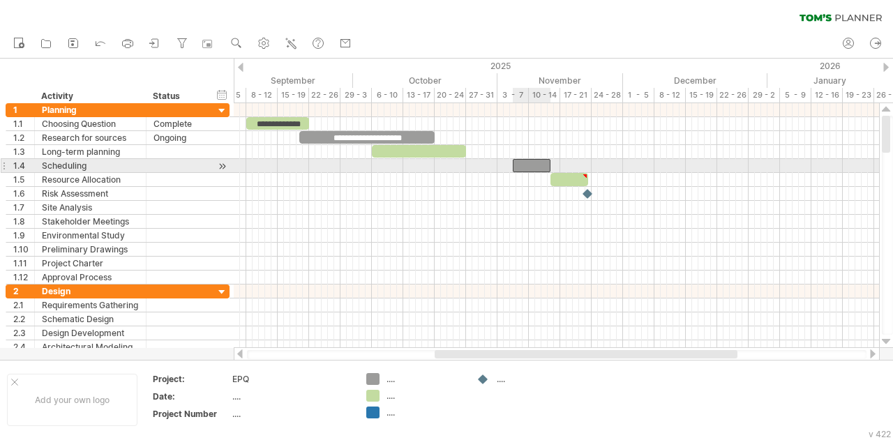
click at [534, 167] on div at bounding box center [532, 165] width 38 height 13
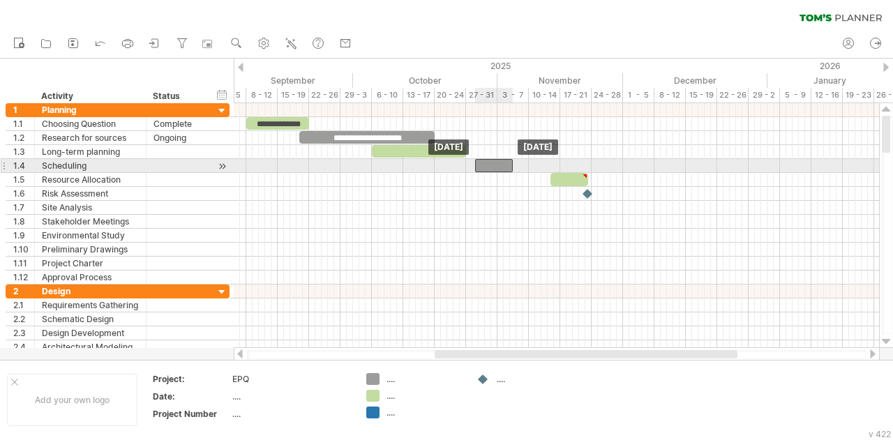
drag, startPoint x: 534, startPoint y: 167, endPoint x: 495, endPoint y: 164, distance: 38.5
click at [495, 164] on div at bounding box center [494, 165] width 38 height 13
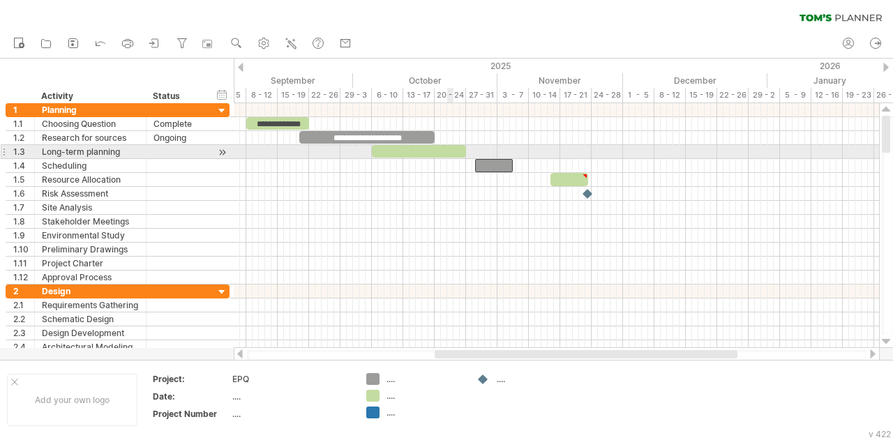
click at [453, 149] on div at bounding box center [419, 151] width 94 height 13
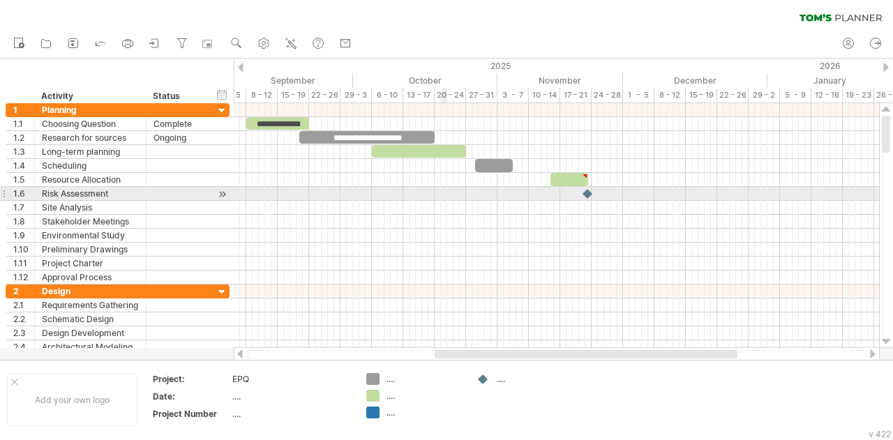
click at [441, 195] on div at bounding box center [556, 194] width 645 height 14
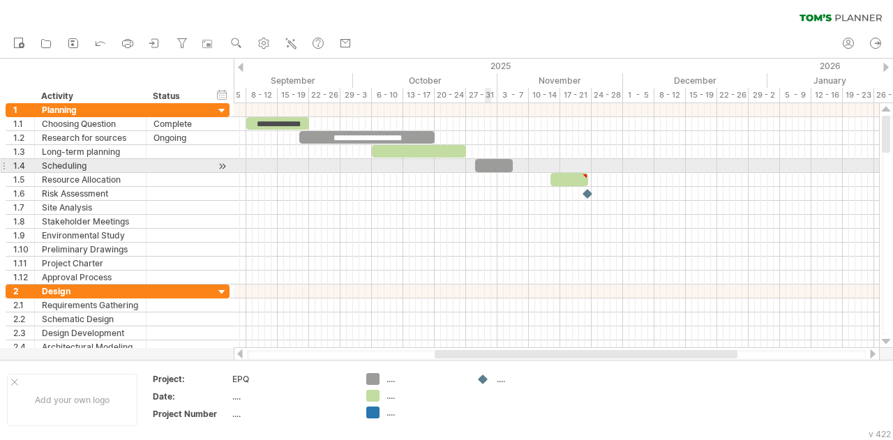
click at [490, 167] on div at bounding box center [494, 165] width 38 height 13
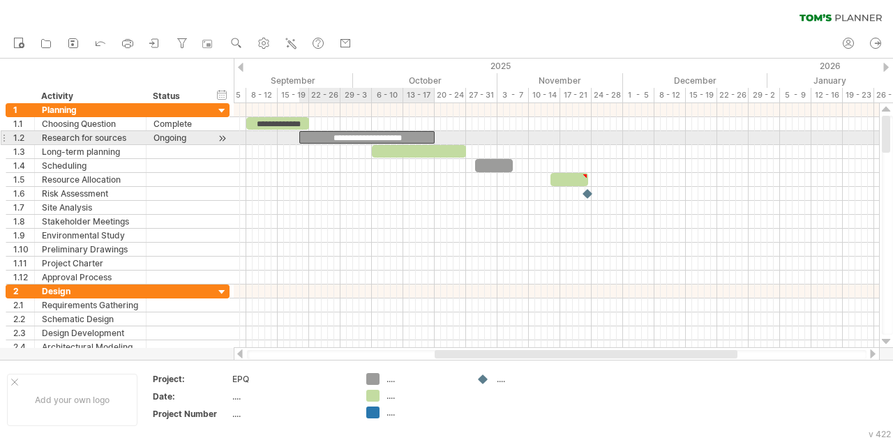
click at [395, 131] on div "**********" at bounding box center [366, 137] width 135 height 13
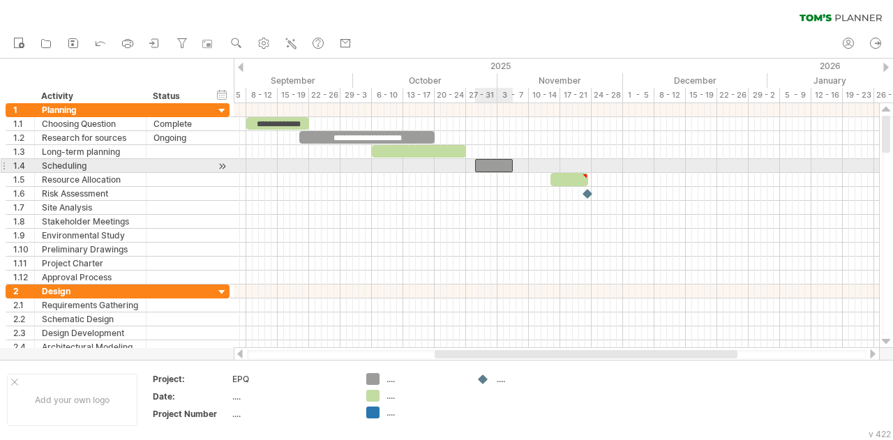
click at [480, 169] on div at bounding box center [494, 165] width 38 height 13
drag, startPoint x: 488, startPoint y: 161, endPoint x: 479, endPoint y: 162, distance: 9.2
click at [479, 162] on div at bounding box center [485, 165] width 38 height 13
click at [499, 168] on span at bounding box center [497, 165] width 6 height 13
click at [104, 163] on div "Scheduling" at bounding box center [90, 165] width 97 height 13
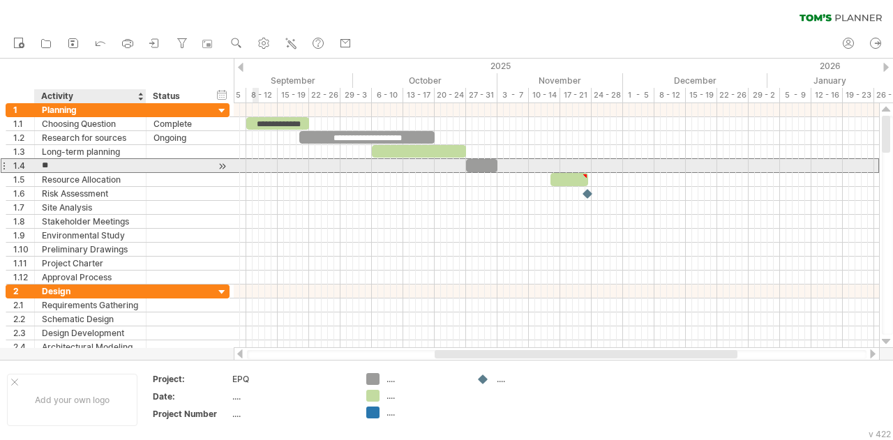
type input "*"
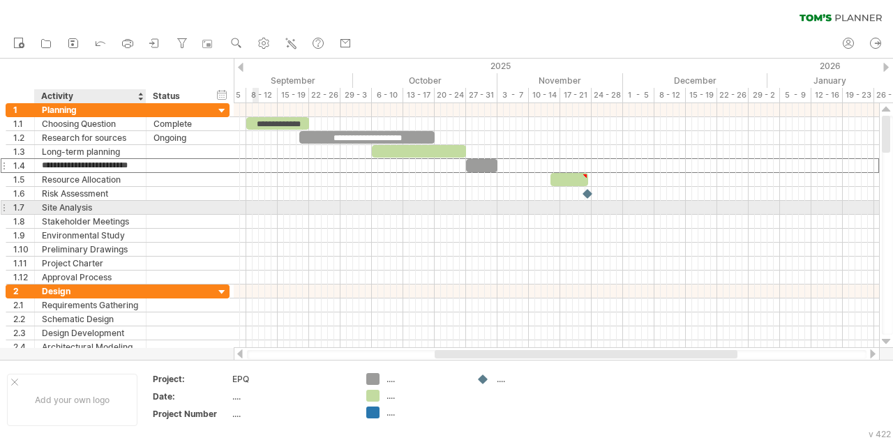
click at [153, 202] on div at bounding box center [176, 207] width 47 height 13
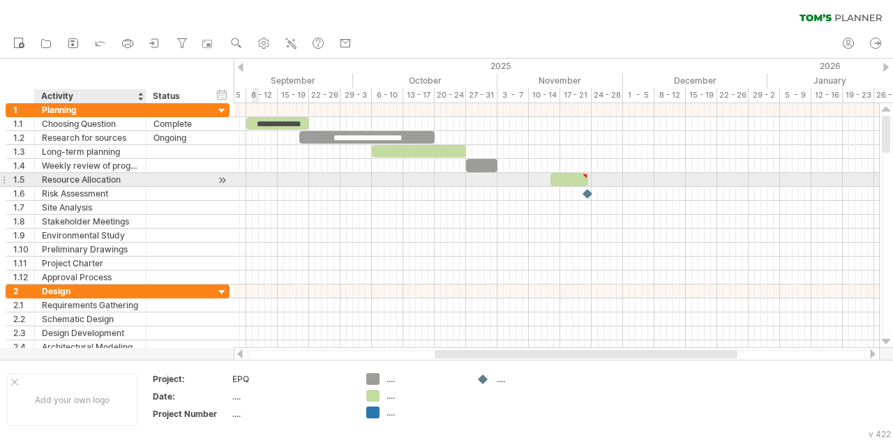
click at [145, 174] on div at bounding box center [144, 180] width 7 height 14
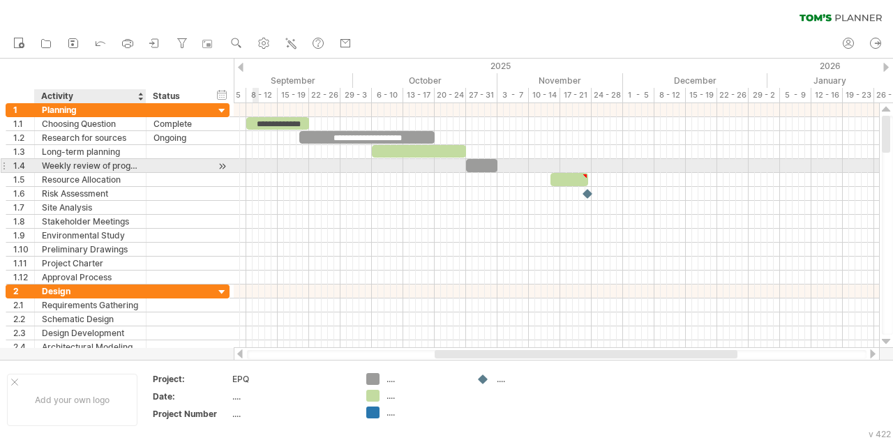
click at [114, 162] on div "Weekly review of progress" at bounding box center [90, 165] width 97 height 13
type input "**********"
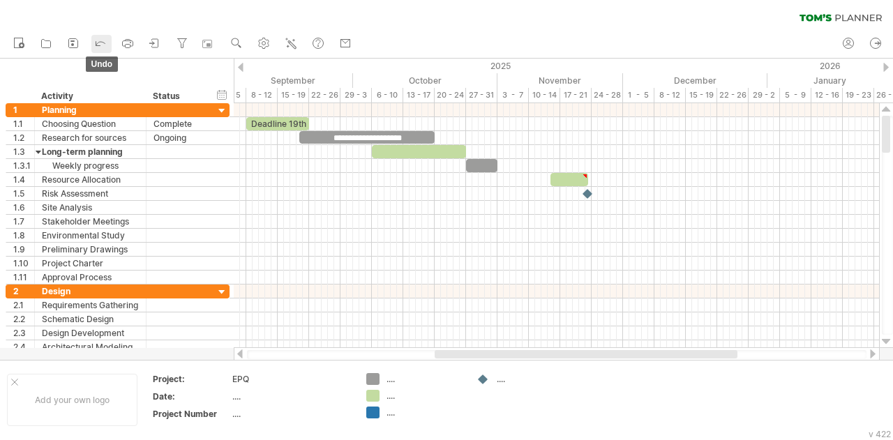
click at [108, 40] on link "undo" at bounding box center [101, 44] width 20 height 18
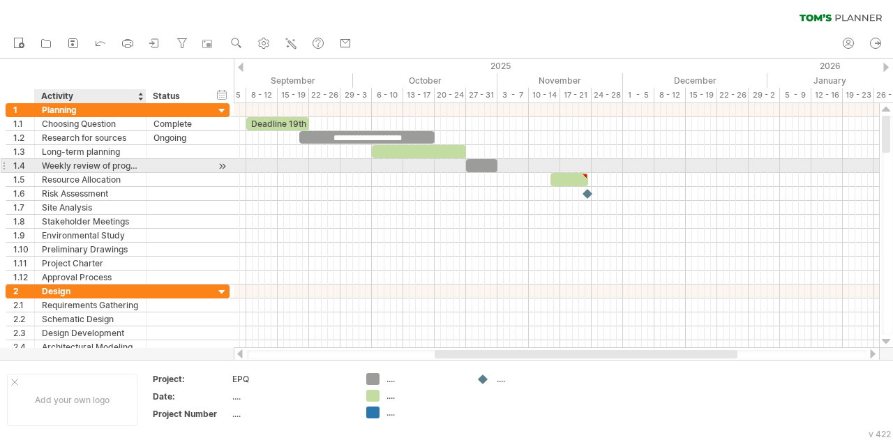
click at [136, 167] on div "Weekly review of progress" at bounding box center [90, 165] width 97 height 13
type input "**********"
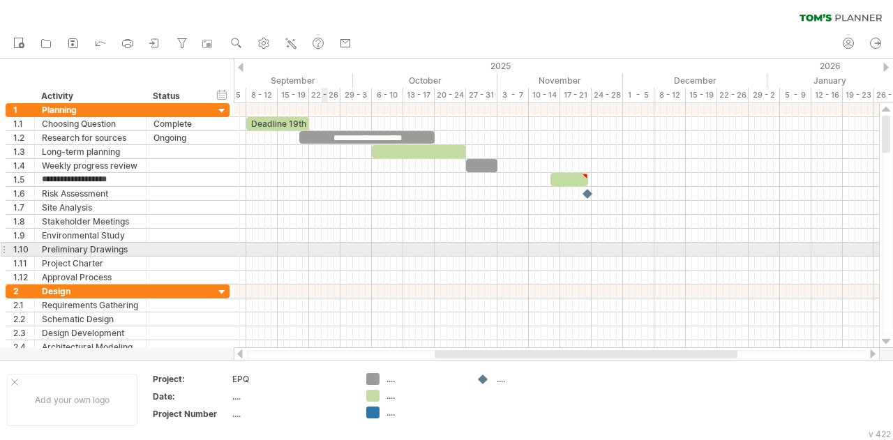
click at [327, 251] on div at bounding box center [556, 250] width 645 height 14
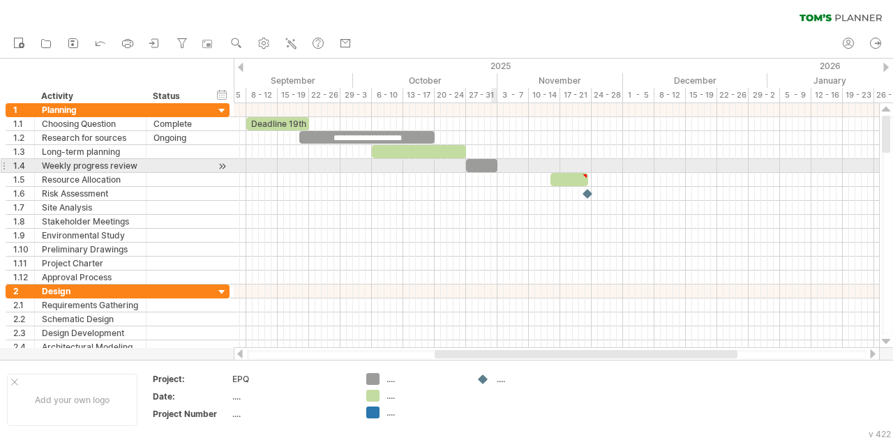
click at [490, 165] on div at bounding box center [481, 165] width 31 height 13
click at [494, 167] on div at bounding box center [481, 165] width 31 height 13
click at [531, 164] on div at bounding box center [556, 166] width 645 height 14
click at [504, 168] on div at bounding box center [556, 166] width 645 height 14
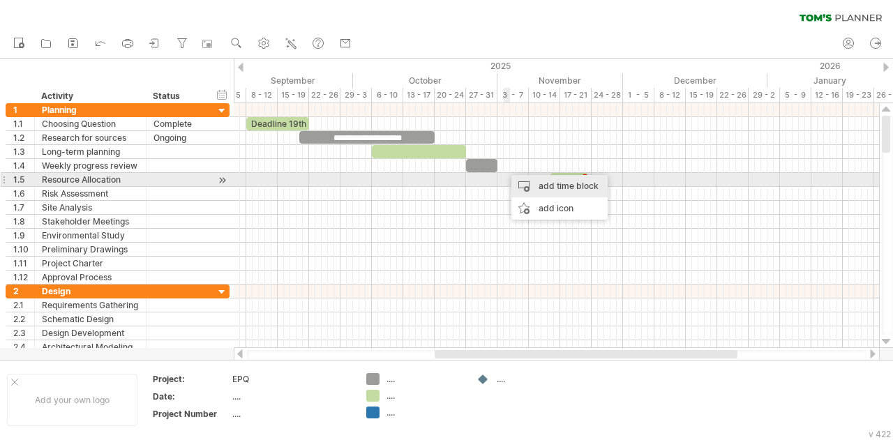
click at [544, 181] on div "add time block" at bounding box center [559, 186] width 96 height 22
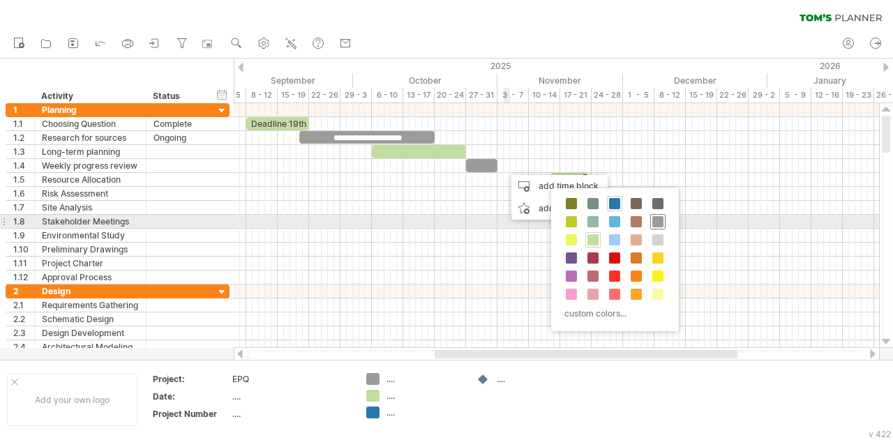
click at [653, 218] on span at bounding box center [657, 221] width 11 height 11
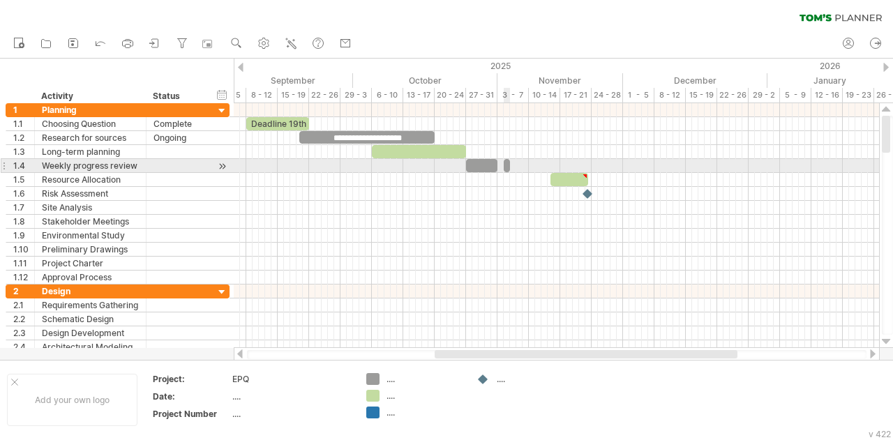
click at [505, 160] on span at bounding box center [504, 165] width 6 height 13
click at [510, 165] on span at bounding box center [510, 165] width 6 height 13
drag, startPoint x: 510, startPoint y: 165, endPoint x: 502, endPoint y: 166, distance: 7.7
drag, startPoint x: 511, startPoint y: 162, endPoint x: 530, endPoint y: 161, distance: 18.8
click at [530, 161] on span at bounding box center [529, 165] width 6 height 13
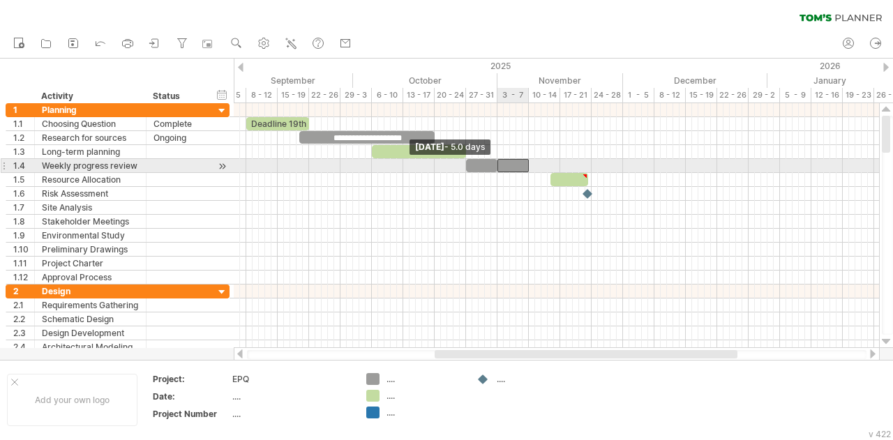
drag, startPoint x: 504, startPoint y: 161, endPoint x: 496, endPoint y: 162, distance: 7.8
click at [496, 162] on span at bounding box center [497, 165] width 6 height 13
click at [518, 162] on div at bounding box center [512, 165] width 31 height 13
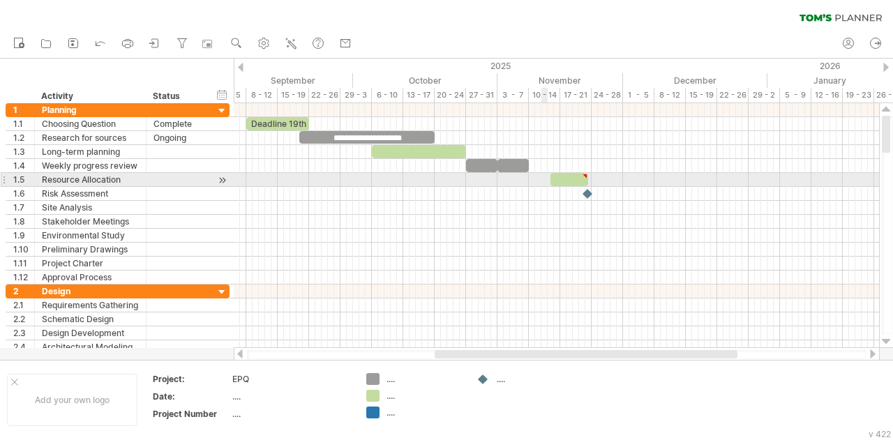
click at [544, 174] on div at bounding box center [556, 180] width 645 height 14
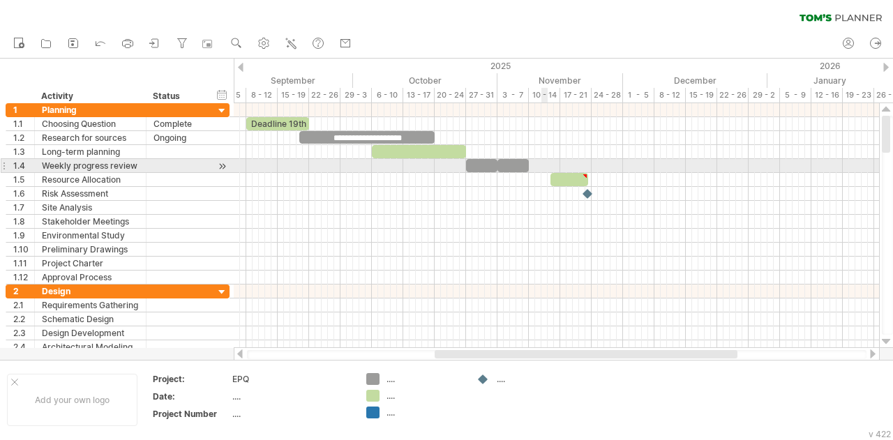
click at [545, 162] on div at bounding box center [556, 166] width 645 height 14
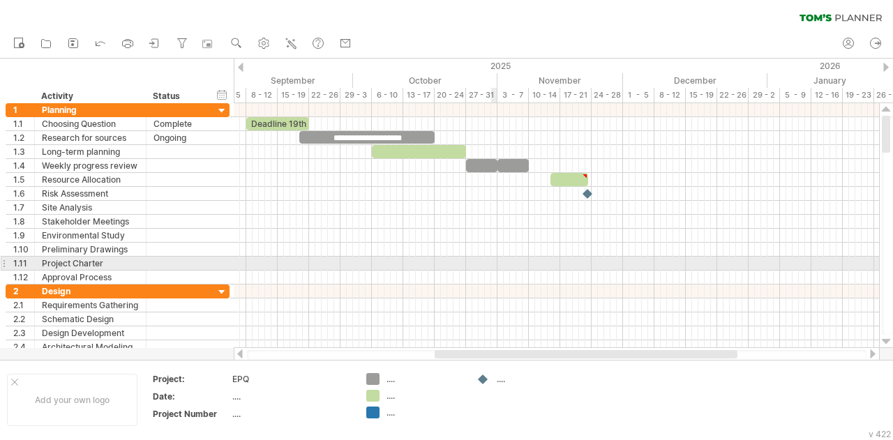
click at [491, 271] on div at bounding box center [556, 278] width 645 height 14
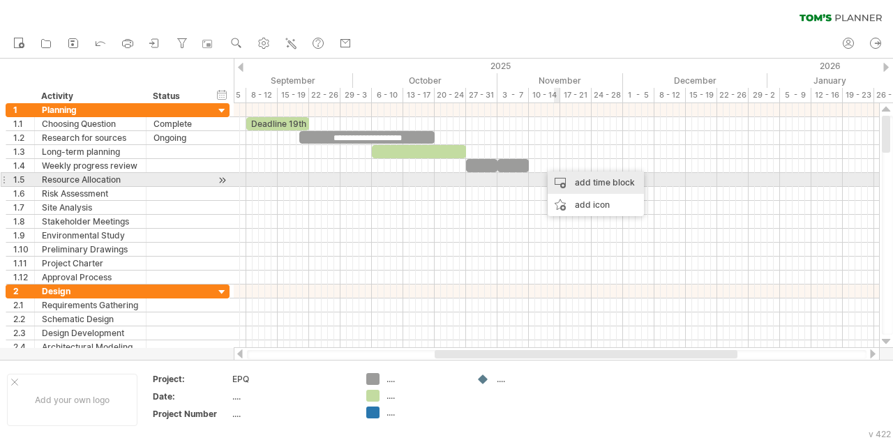
click at [577, 175] on div "add time block" at bounding box center [595, 183] width 96 height 22
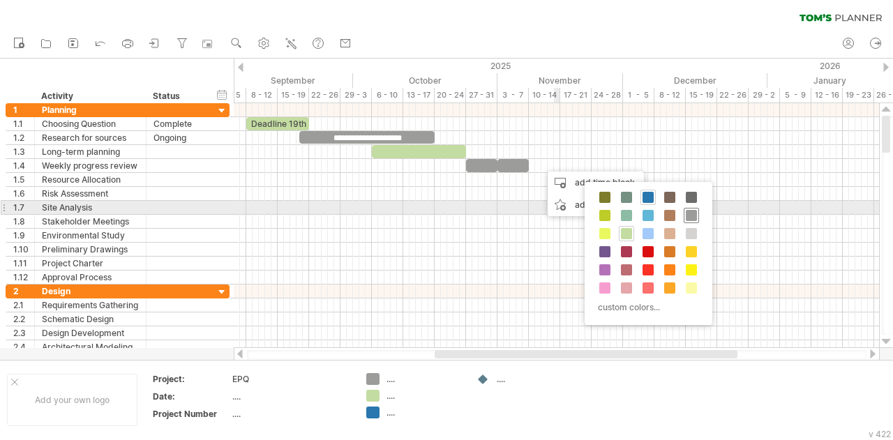
click at [686, 211] on span at bounding box center [691, 215] width 11 height 11
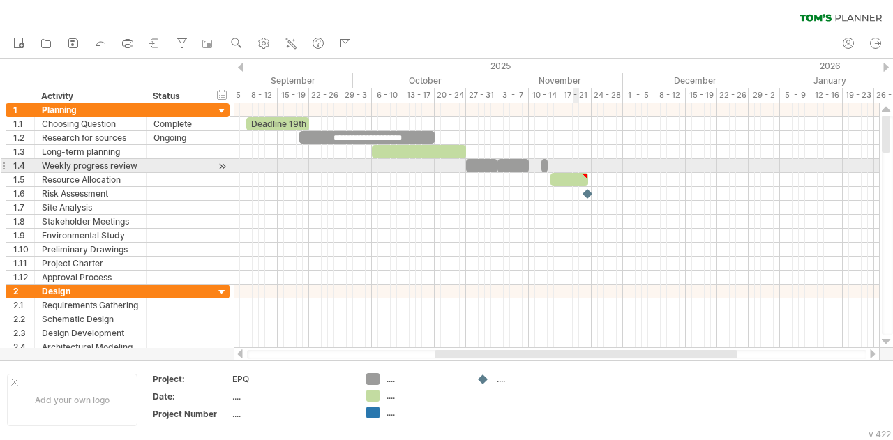
click at [573, 163] on div at bounding box center [556, 166] width 645 height 14
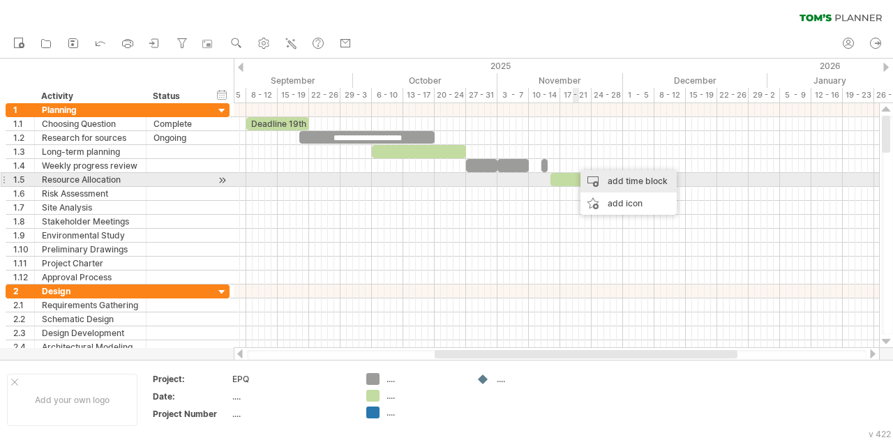
click at [606, 178] on div "add time block" at bounding box center [628, 181] width 96 height 22
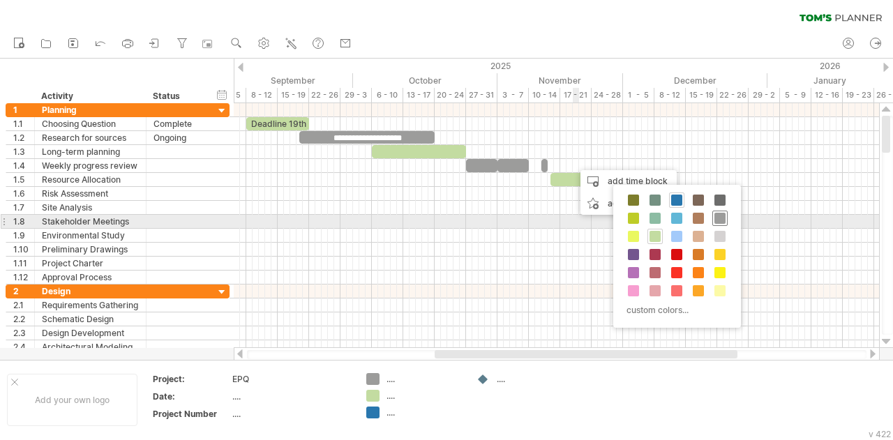
click at [720, 218] on span at bounding box center [719, 218] width 11 height 11
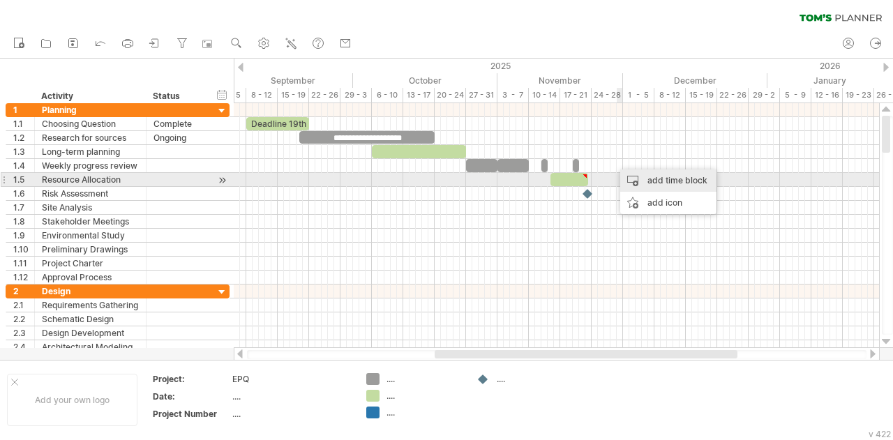
click at [652, 182] on div "add time block" at bounding box center [668, 180] width 96 height 22
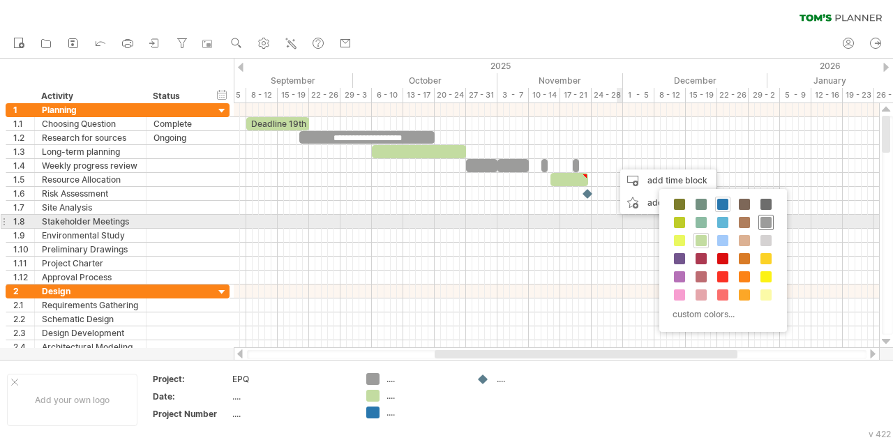
click at [766, 222] on span at bounding box center [765, 222] width 11 height 11
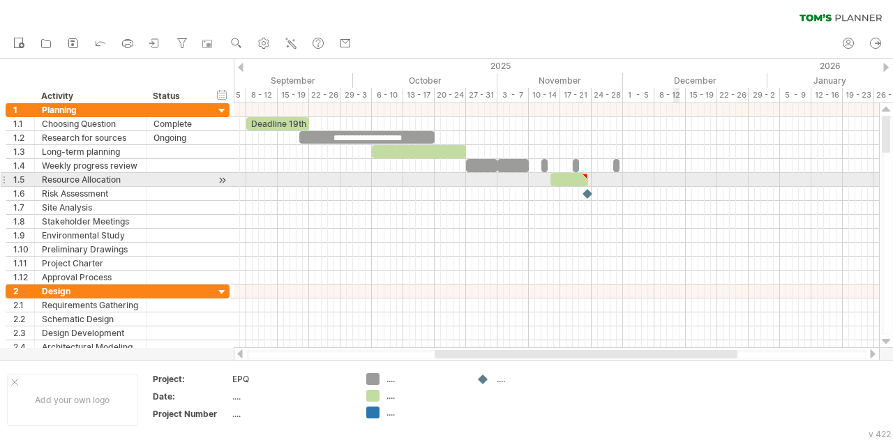
click at [675, 174] on div at bounding box center [556, 180] width 645 height 14
click at [663, 185] on div "add time block" at bounding box center [695, 186] width 96 height 22
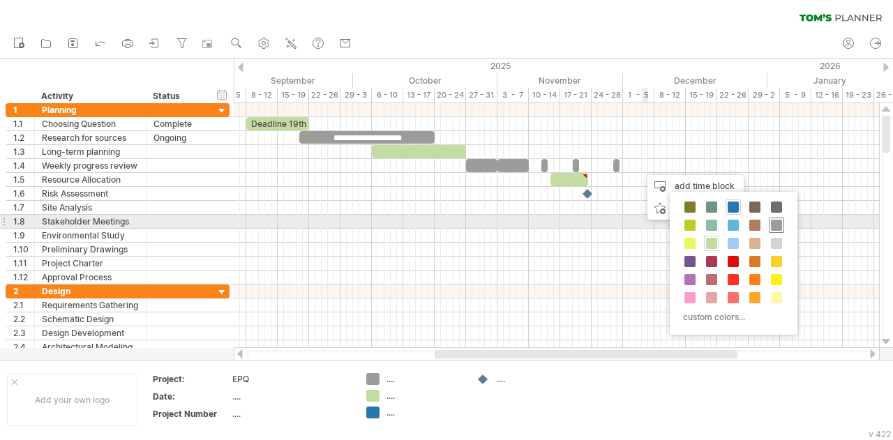
click at [774, 223] on span at bounding box center [776, 225] width 11 height 11
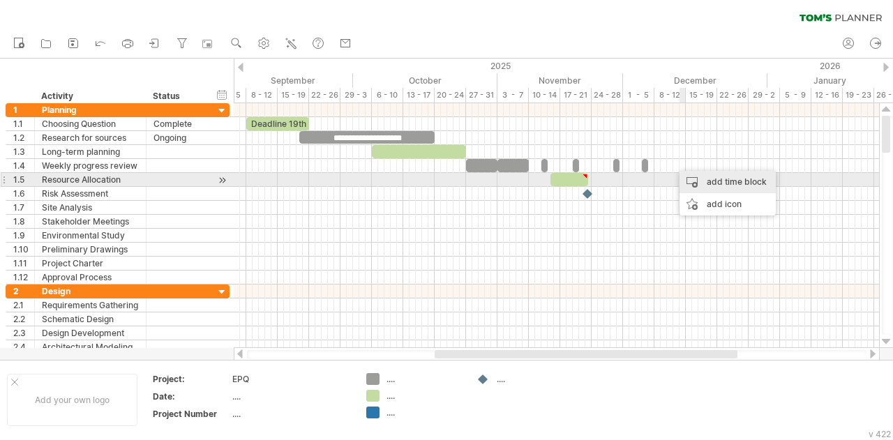
click at [710, 181] on div "add time block" at bounding box center [727, 182] width 96 height 22
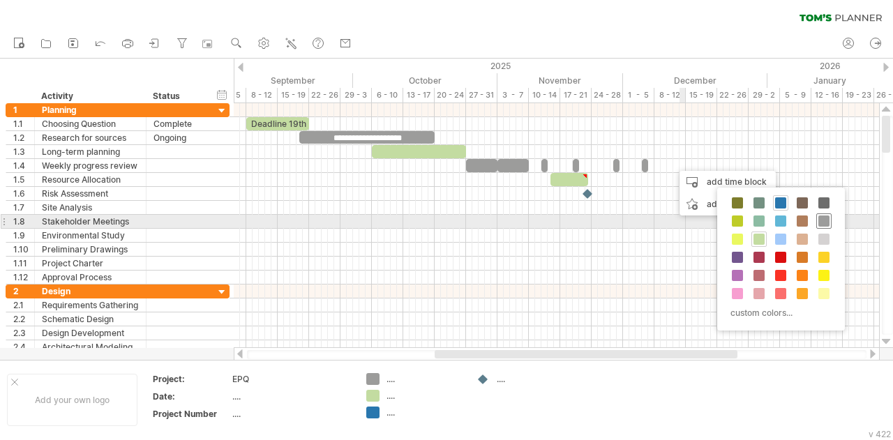
click at [826, 222] on span at bounding box center [823, 220] width 11 height 11
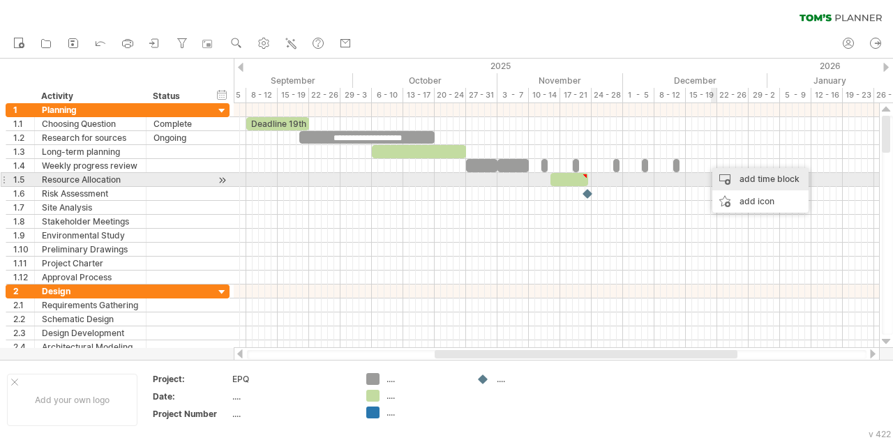
click at [735, 179] on div "add time block" at bounding box center [760, 179] width 96 height 22
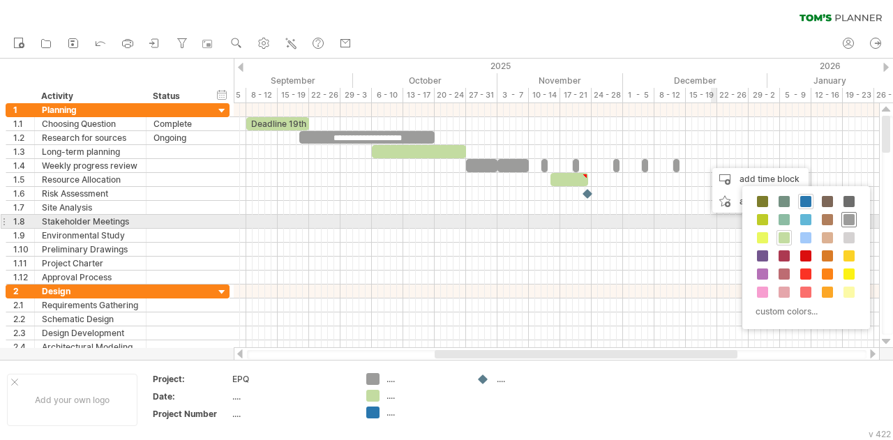
click at [843, 215] on span at bounding box center [848, 219] width 11 height 11
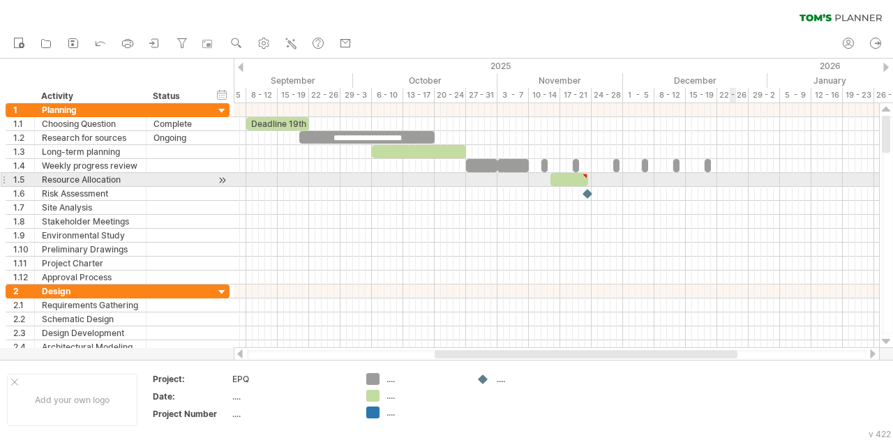
click at [732, 178] on div at bounding box center [556, 180] width 645 height 14
click at [821, 176] on div "add time block" at bounding box center [840, 182] width 96 height 22
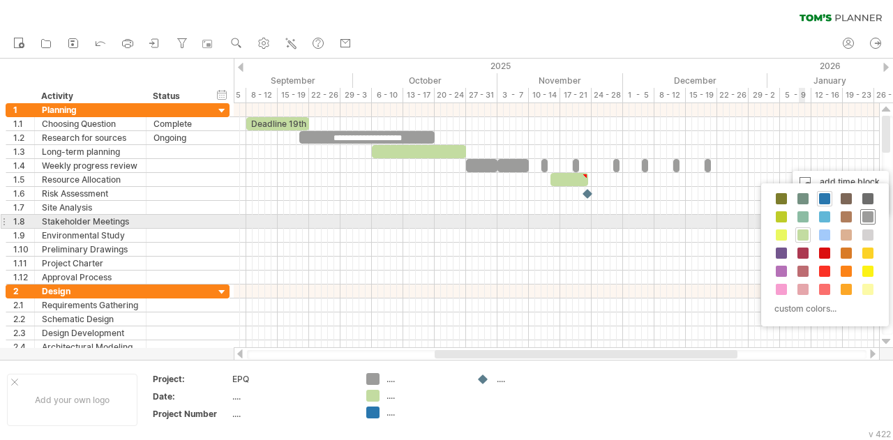
click at [863, 215] on span at bounding box center [867, 216] width 11 height 11
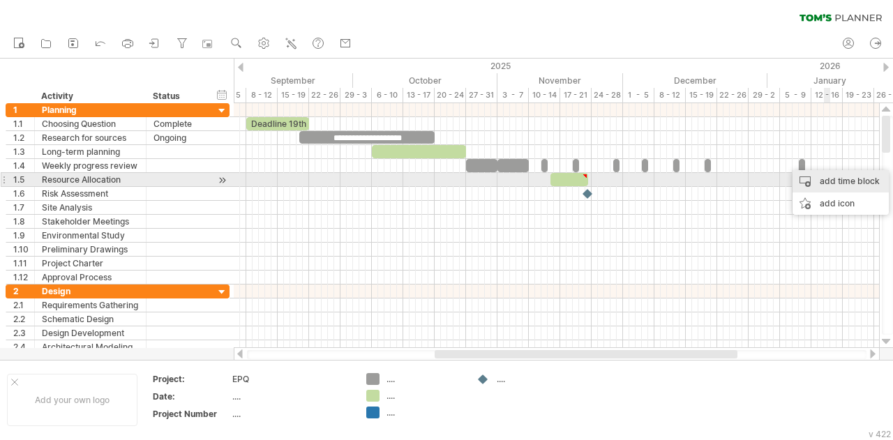
click at [836, 186] on div "add time block" at bounding box center [840, 181] width 96 height 22
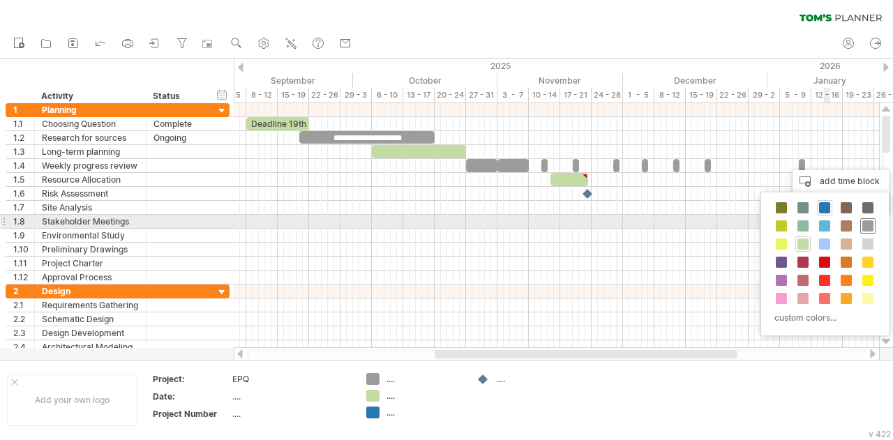
click at [863, 225] on span at bounding box center [867, 225] width 11 height 11
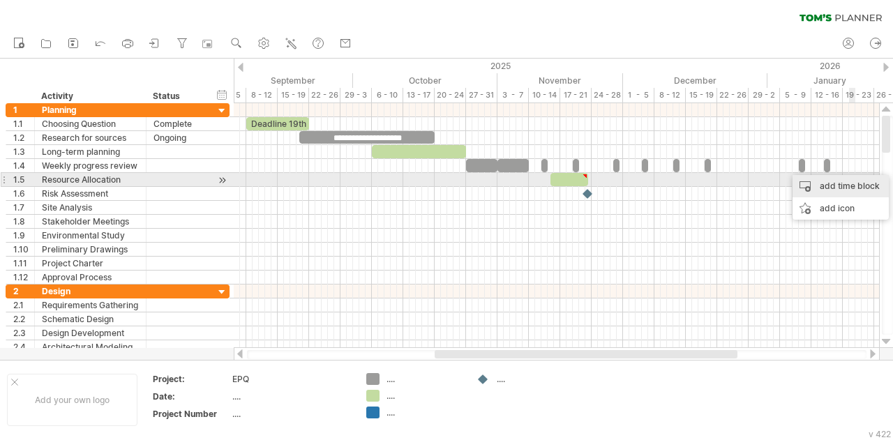
click at [856, 183] on div "add time block" at bounding box center [840, 186] width 96 height 22
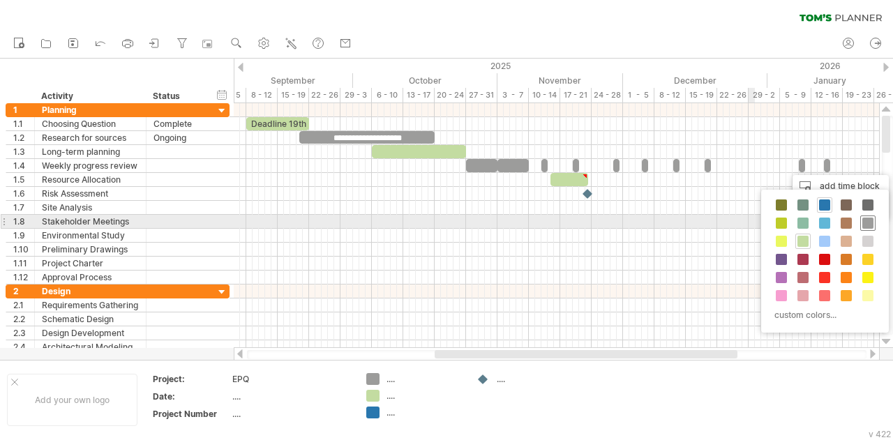
click at [863, 224] on span at bounding box center [867, 223] width 11 height 11
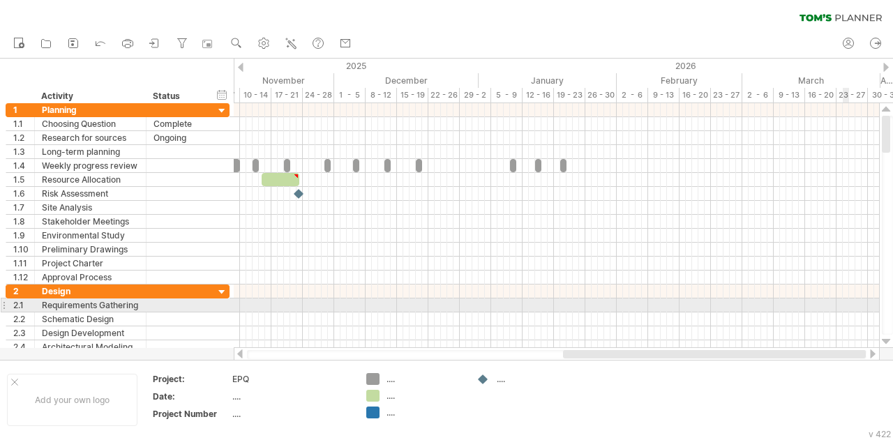
drag, startPoint x: 718, startPoint y: 352, endPoint x: 849, endPoint y: 310, distance: 137.8
click at [849, 310] on div "Trying to reach [DOMAIN_NAME] Connected again... 0% clear filter new 1" at bounding box center [446, 220] width 893 height 440
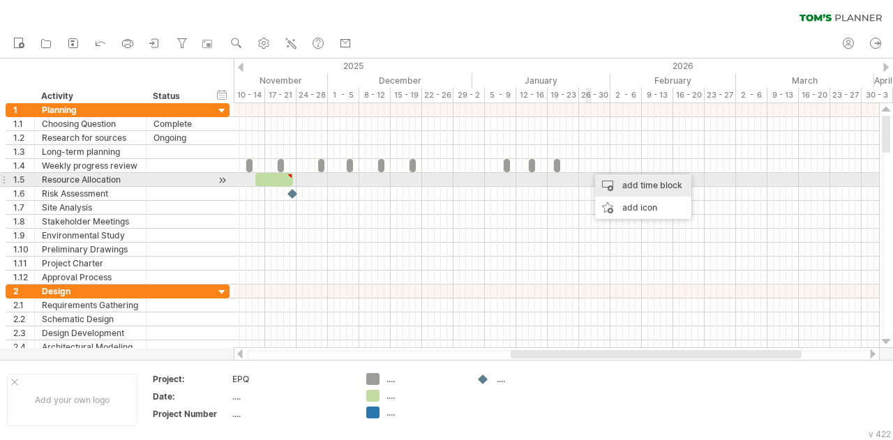
click at [640, 186] on div "add time block" at bounding box center [643, 185] width 96 height 22
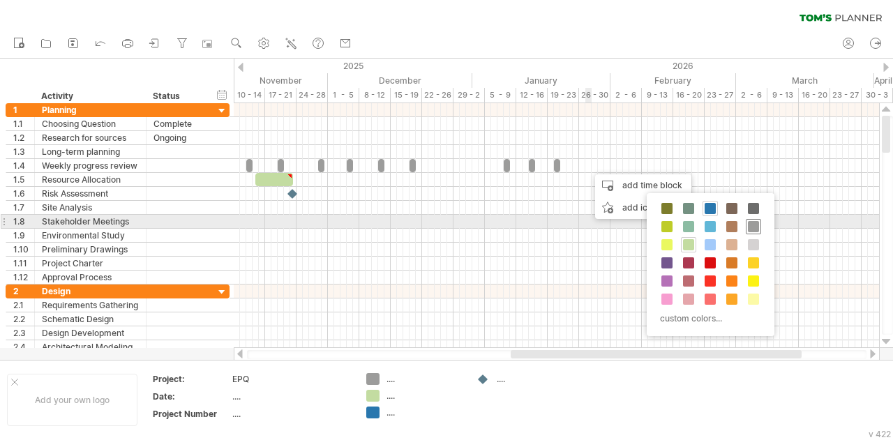
click at [751, 227] on span at bounding box center [753, 226] width 11 height 11
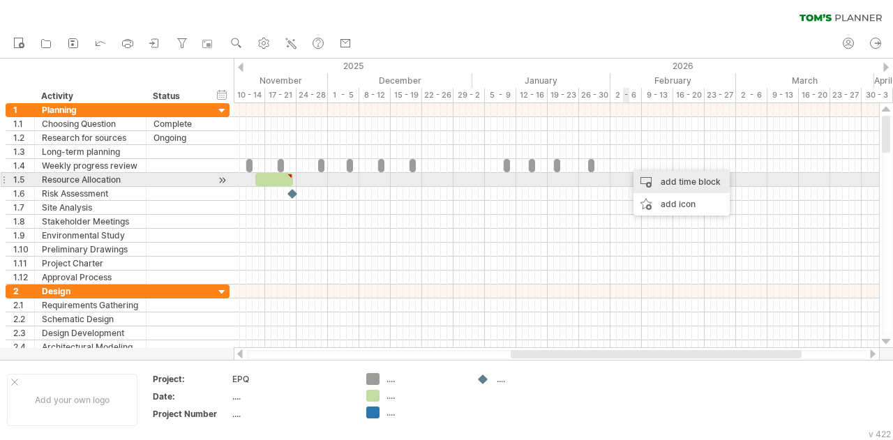
click at [679, 183] on div "add time block" at bounding box center [681, 182] width 96 height 22
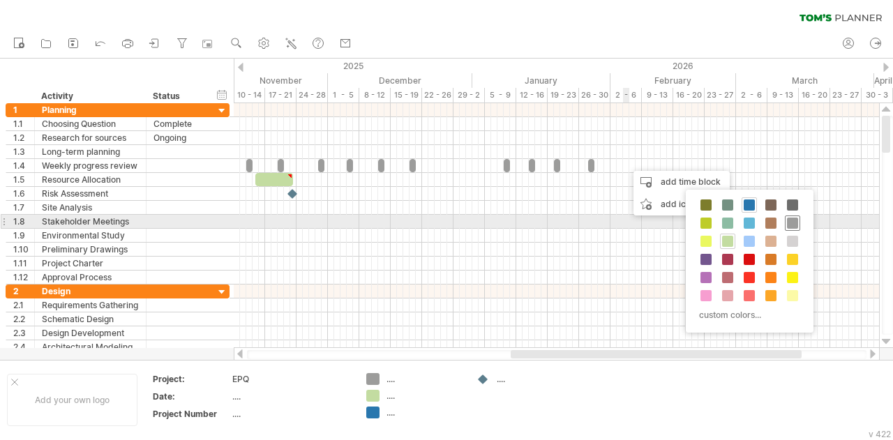
click at [791, 222] on span at bounding box center [792, 223] width 11 height 11
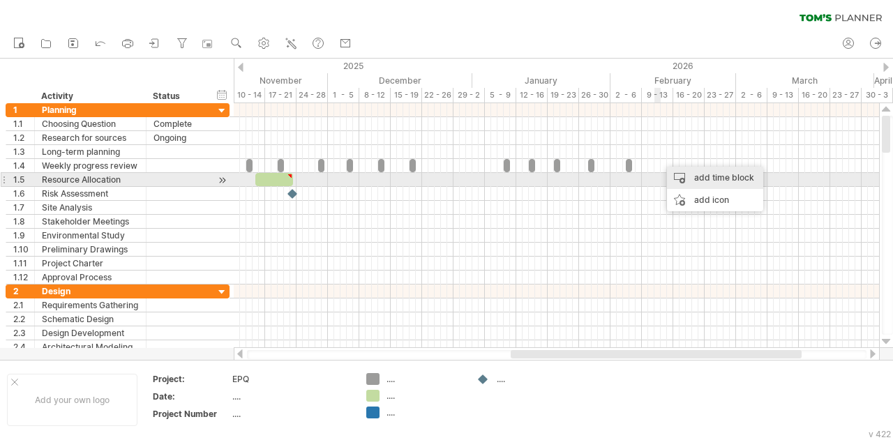
click at [725, 178] on div "add time block" at bounding box center [715, 178] width 96 height 22
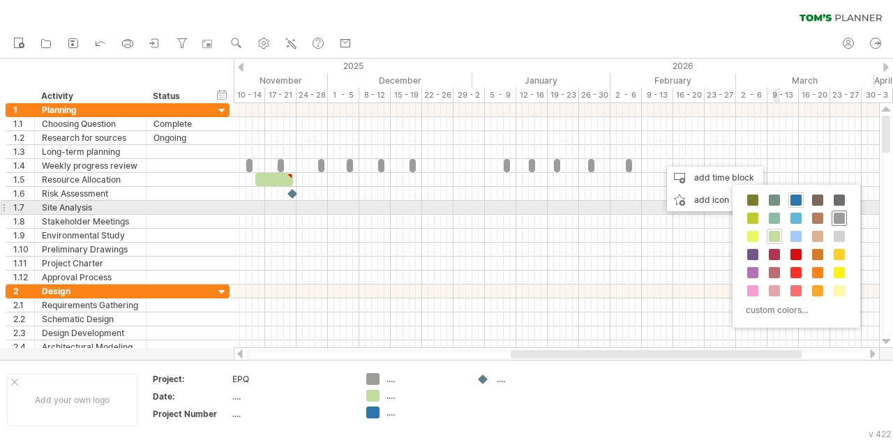
click at [835, 214] on span at bounding box center [838, 218] width 11 height 11
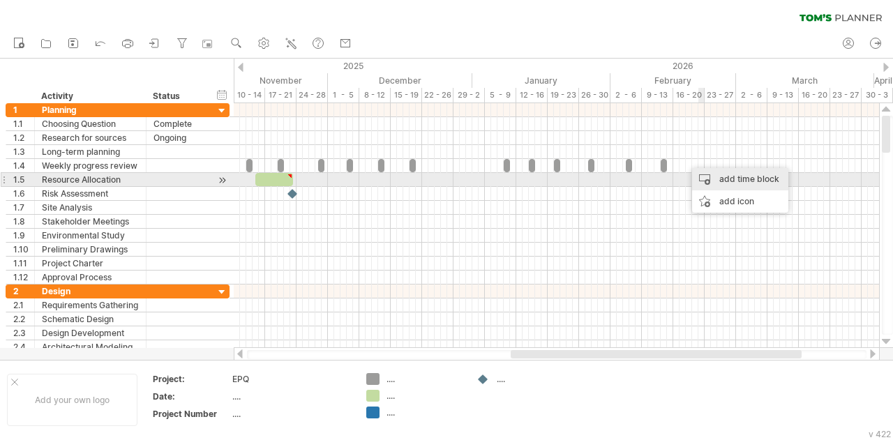
click at [722, 177] on div "add time block" at bounding box center [740, 179] width 96 height 22
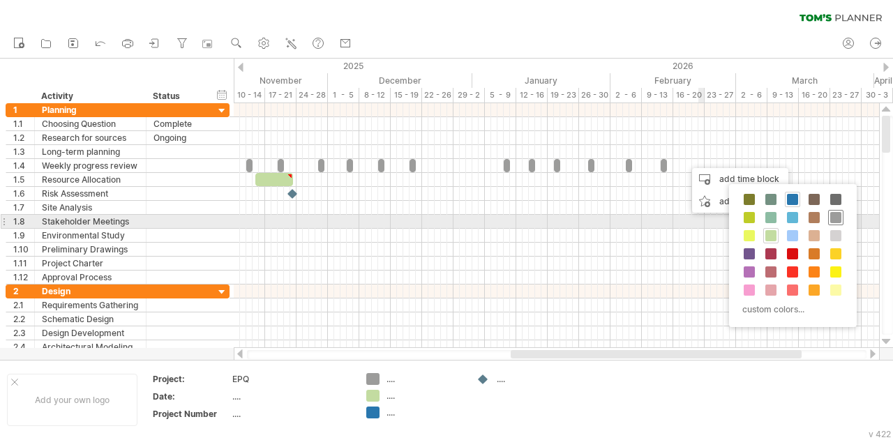
click at [831, 215] on span at bounding box center [835, 217] width 11 height 11
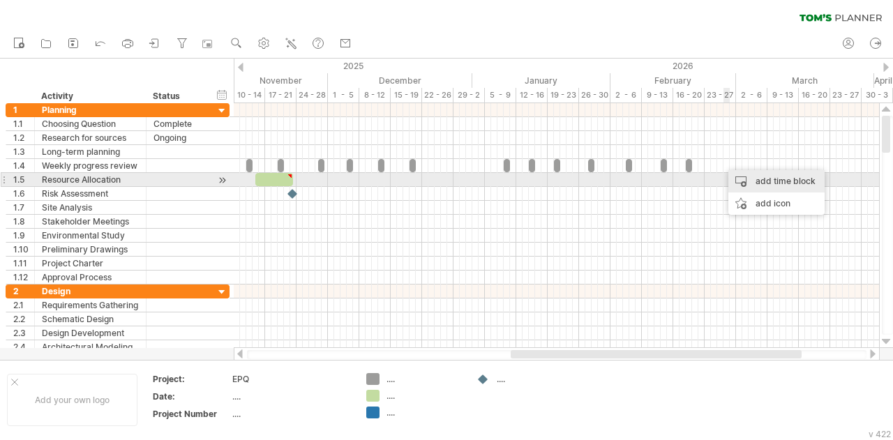
click at [775, 185] on div "add time block" at bounding box center [776, 181] width 96 height 22
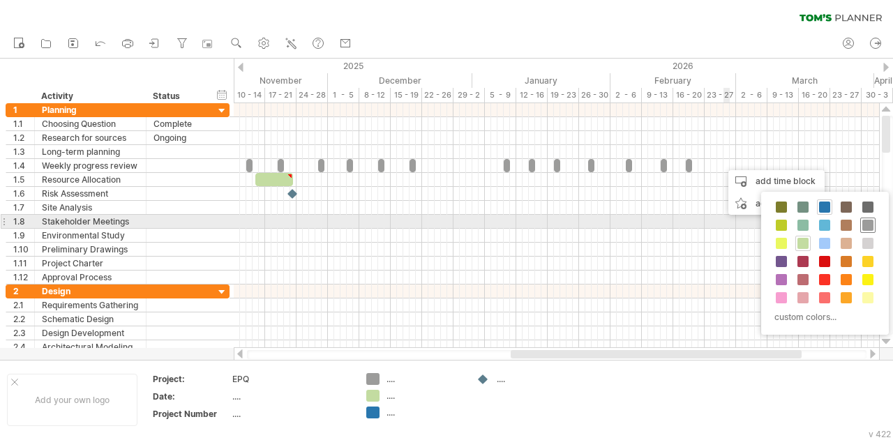
click at [868, 220] on span at bounding box center [867, 225] width 11 height 11
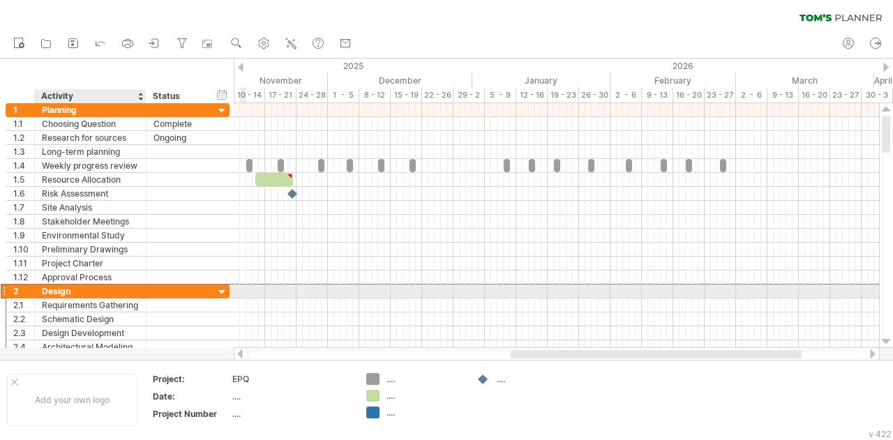
click at [116, 289] on div "Design" at bounding box center [90, 291] width 97 height 13
type input "*"
type input "**********"
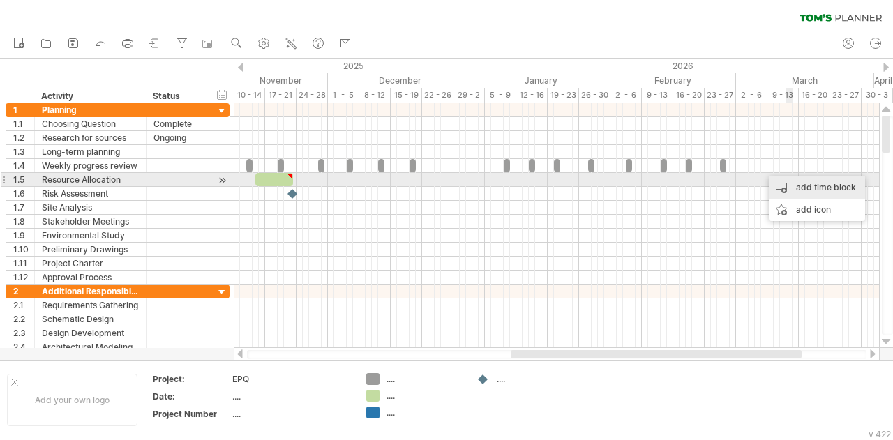
click at [801, 180] on div "add time block" at bounding box center [817, 187] width 96 height 22
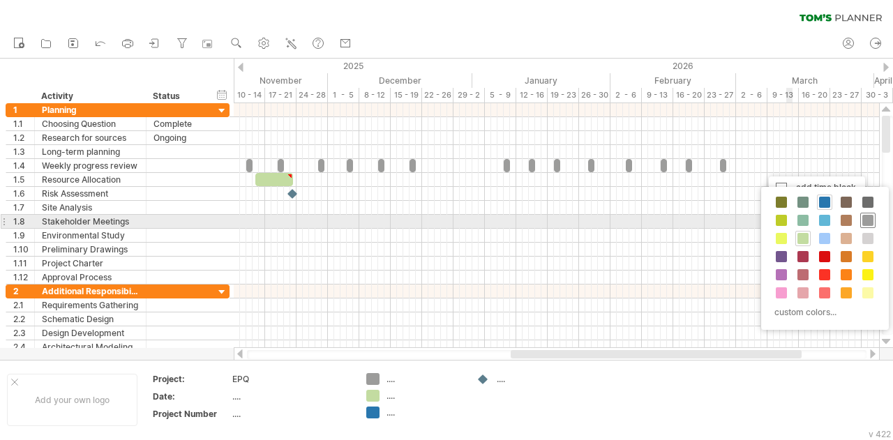
click at [868, 216] on span at bounding box center [867, 220] width 11 height 11
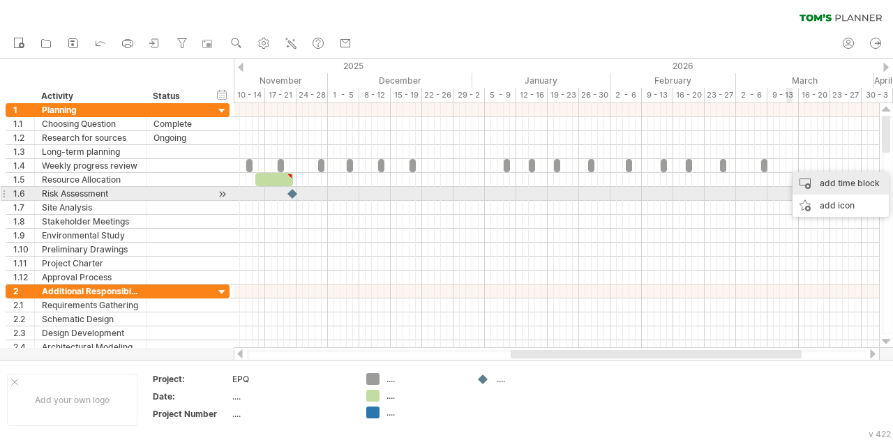
click at [848, 185] on div "add time block" at bounding box center [840, 183] width 96 height 22
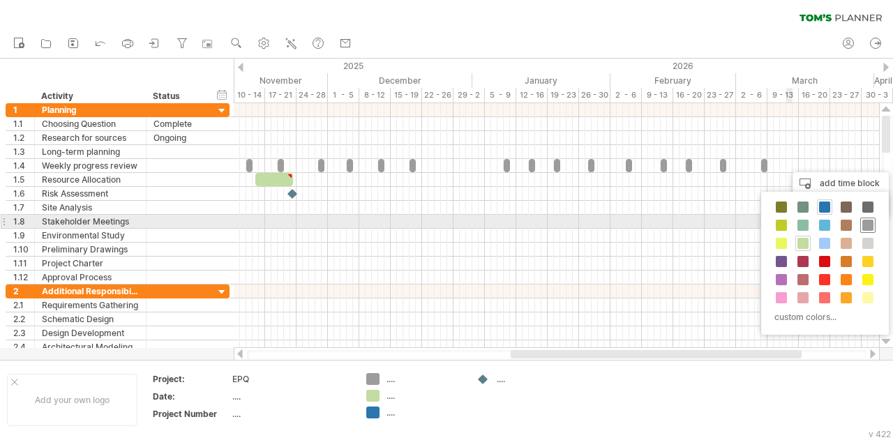
click at [865, 222] on span at bounding box center [867, 225] width 11 height 11
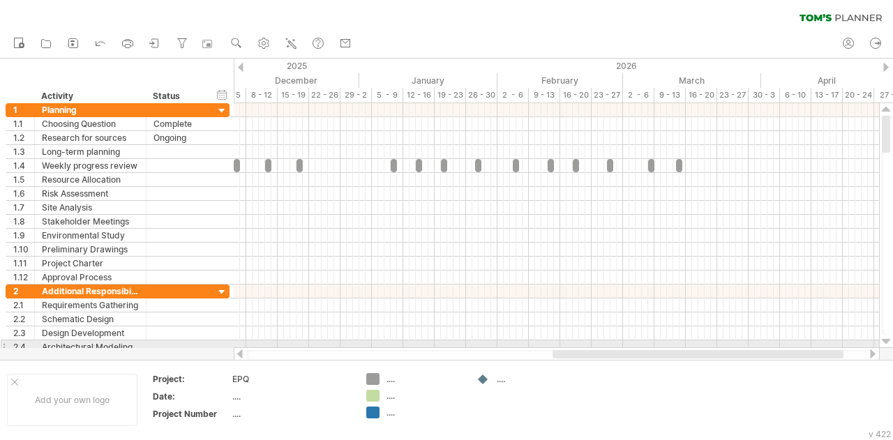
drag, startPoint x: 752, startPoint y: 357, endPoint x: 811, endPoint y: 345, distance: 59.9
click at [797, 347] on div at bounding box center [557, 354] width 646 height 14
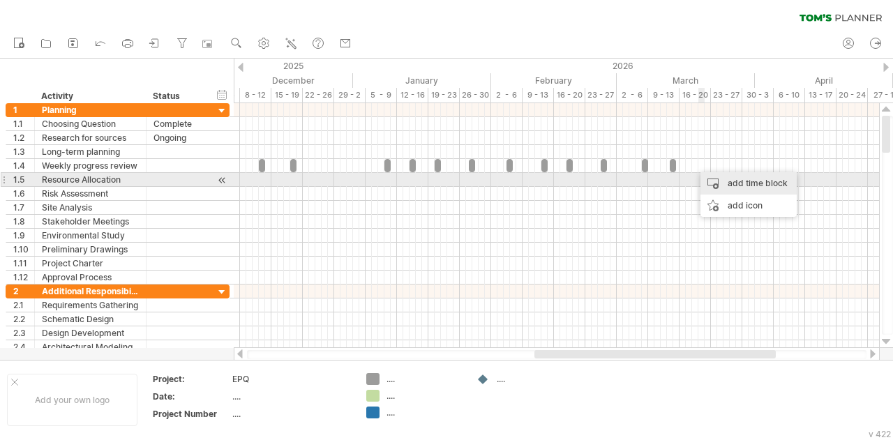
click at [725, 182] on div "add time block" at bounding box center [748, 183] width 96 height 22
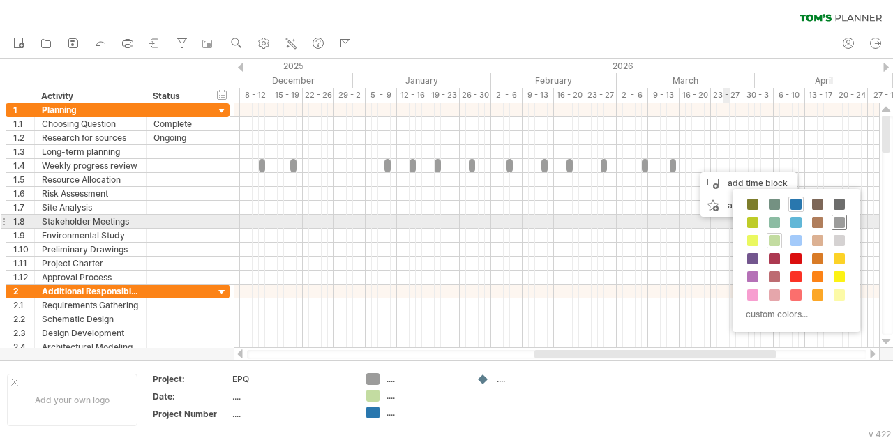
click at [843, 228] on div at bounding box center [838, 222] width 15 height 15
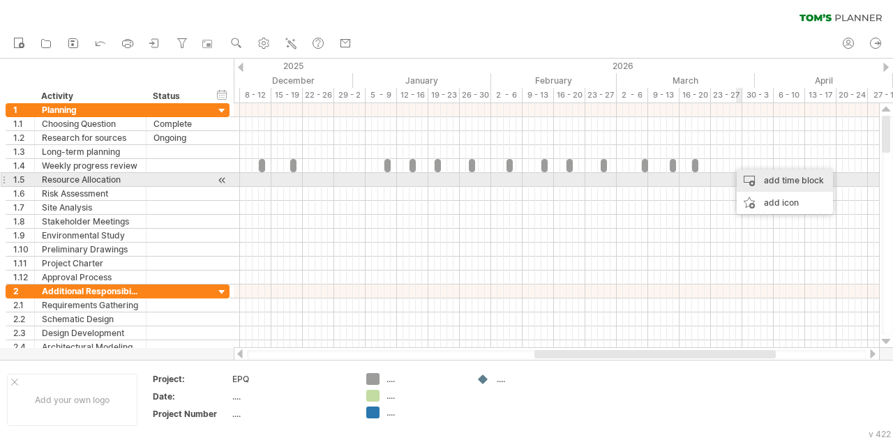
click at [785, 185] on div "add time block" at bounding box center [784, 180] width 96 height 22
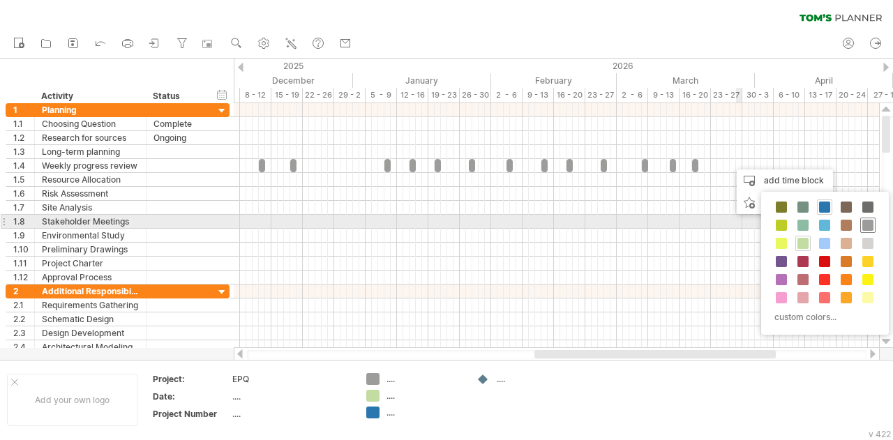
click at [863, 225] on span at bounding box center [867, 225] width 11 height 11
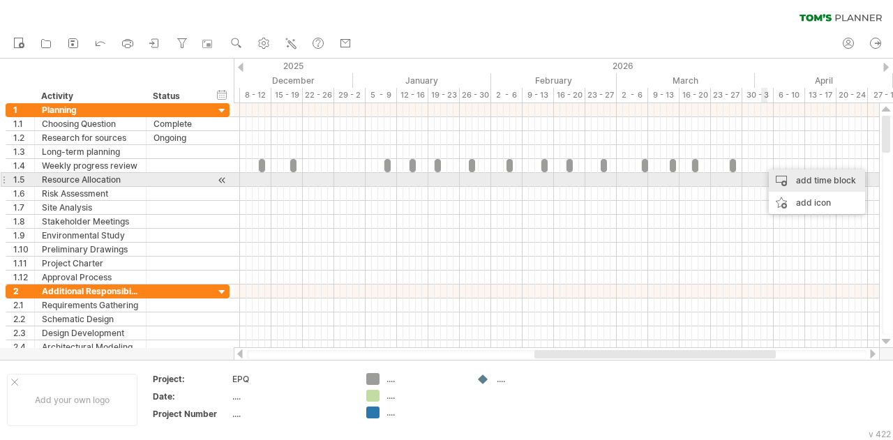
click at [794, 183] on div "add time block" at bounding box center [817, 180] width 96 height 22
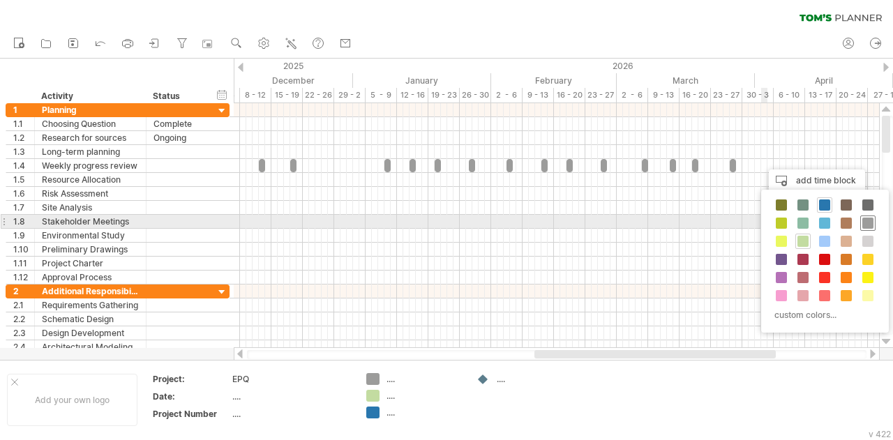
click at [868, 222] on span at bounding box center [867, 223] width 11 height 11
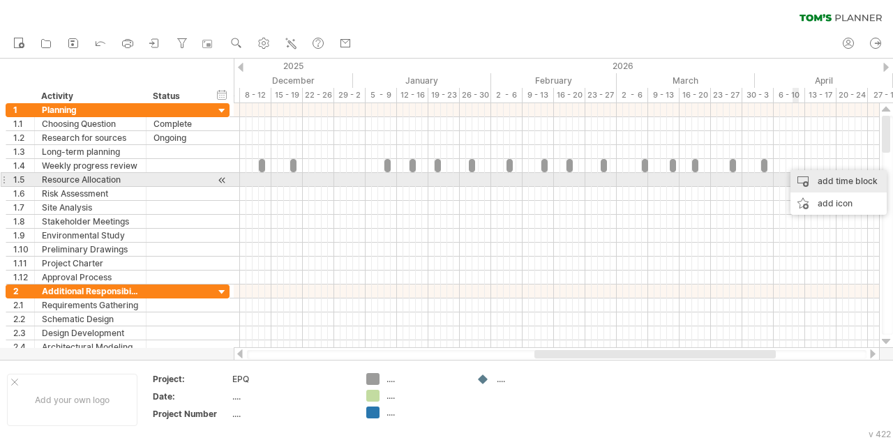
click at [830, 186] on div "add time block" at bounding box center [838, 181] width 96 height 22
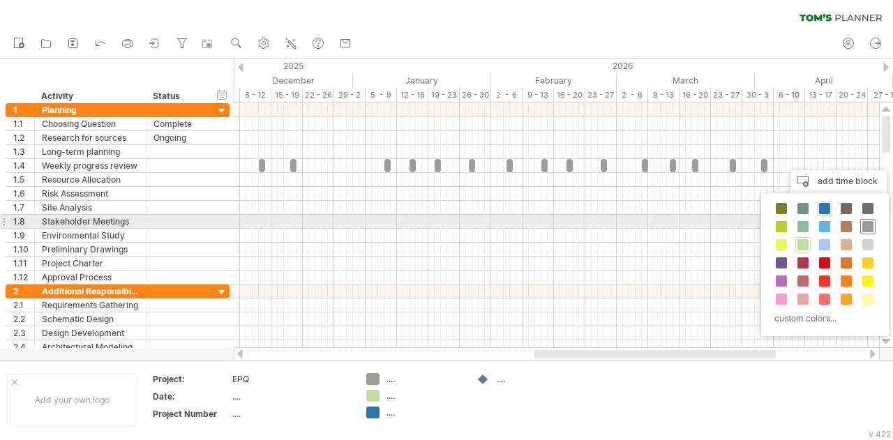
click at [867, 224] on span at bounding box center [867, 226] width 11 height 11
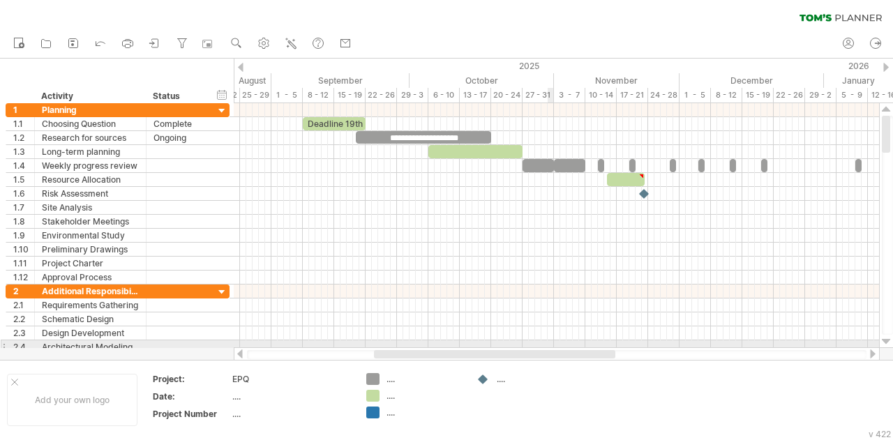
drag, startPoint x: 711, startPoint y: 351, endPoint x: 557, endPoint y: 344, distance: 154.3
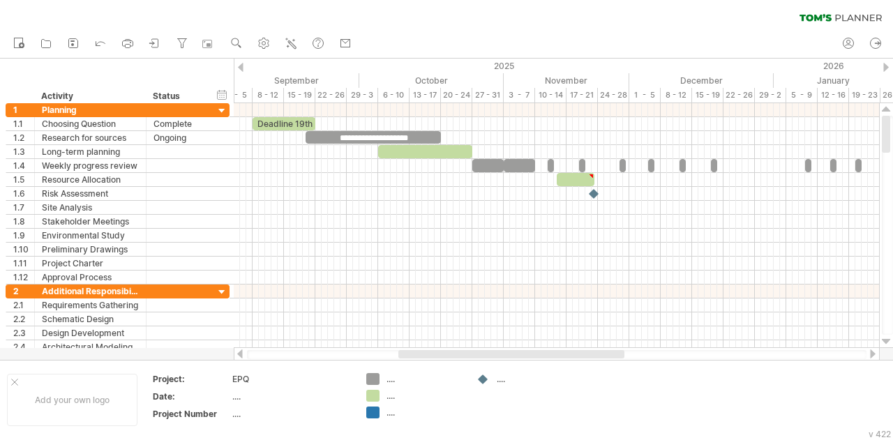
drag, startPoint x: 505, startPoint y: 354, endPoint x: 516, endPoint y: 354, distance: 11.2
click at [516, 354] on div at bounding box center [511, 354] width 226 height 8
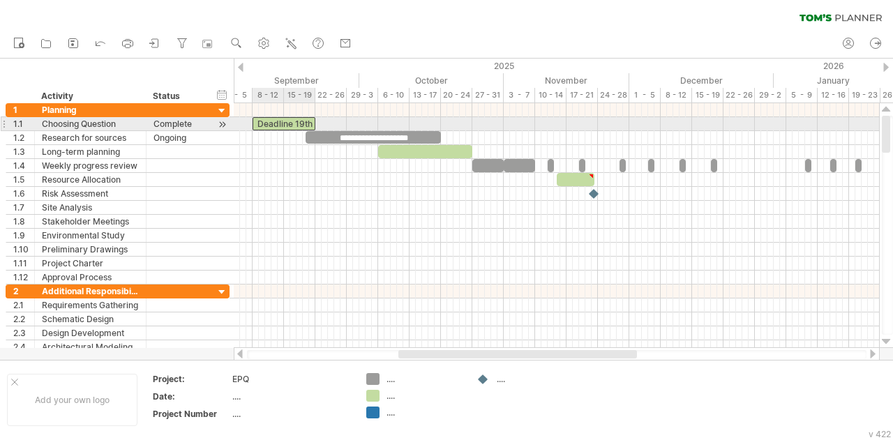
click at [298, 121] on div "Deadline 19th" at bounding box center [283, 123] width 63 height 13
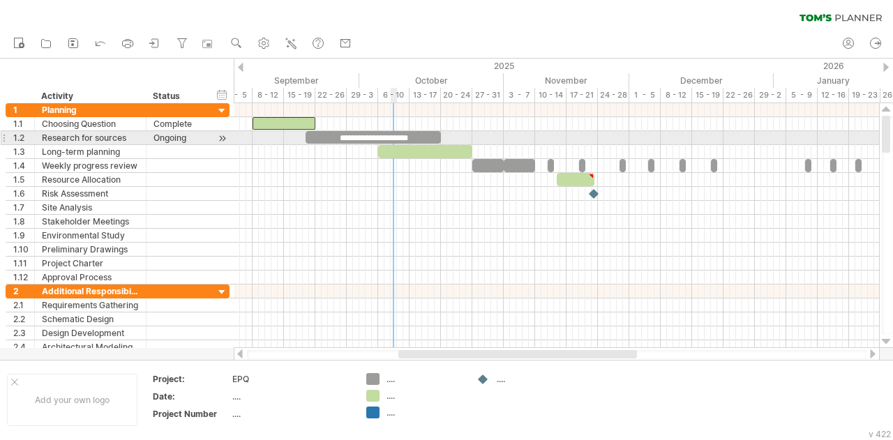
click at [399, 135] on div "**********" at bounding box center [372, 137] width 135 height 13
click at [416, 134] on div "**********" at bounding box center [372, 137] width 135 height 13
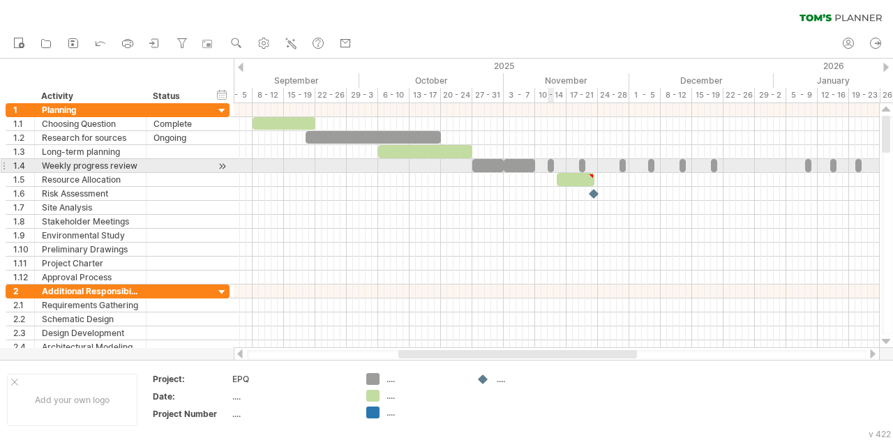
click at [548, 163] on span at bounding box center [548, 165] width 6 height 13
drag, startPoint x: 550, startPoint y: 165, endPoint x: 537, endPoint y: 167, distance: 12.6
click at [537, 167] on span at bounding box center [535, 165] width 6 height 13
drag, startPoint x: 554, startPoint y: 162, endPoint x: 566, endPoint y: 163, distance: 11.9
click at [566, 163] on span at bounding box center [566, 165] width 6 height 13
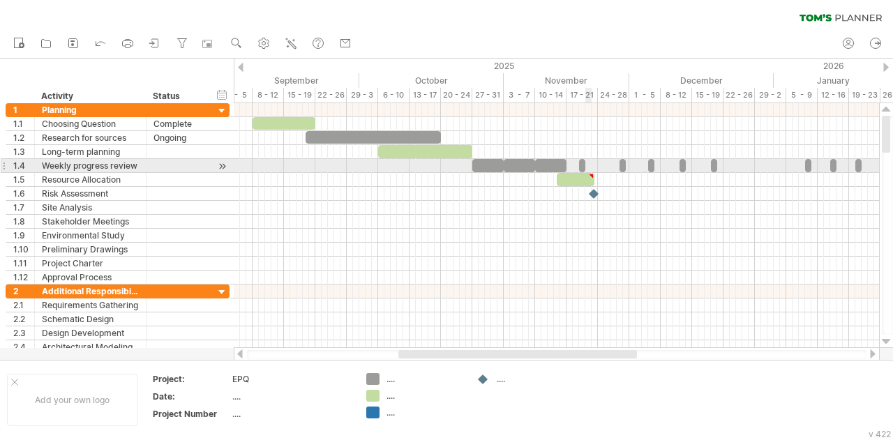
click at [586, 163] on span at bounding box center [585, 165] width 6 height 13
drag, startPoint x: 580, startPoint y: 164, endPoint x: 569, endPoint y: 165, distance: 11.2
click at [569, 165] on div at bounding box center [575, 165] width 19 height 13
drag, startPoint x: 586, startPoint y: 165, endPoint x: 600, endPoint y: 162, distance: 14.2
click at [600, 162] on span at bounding box center [598, 165] width 6 height 13
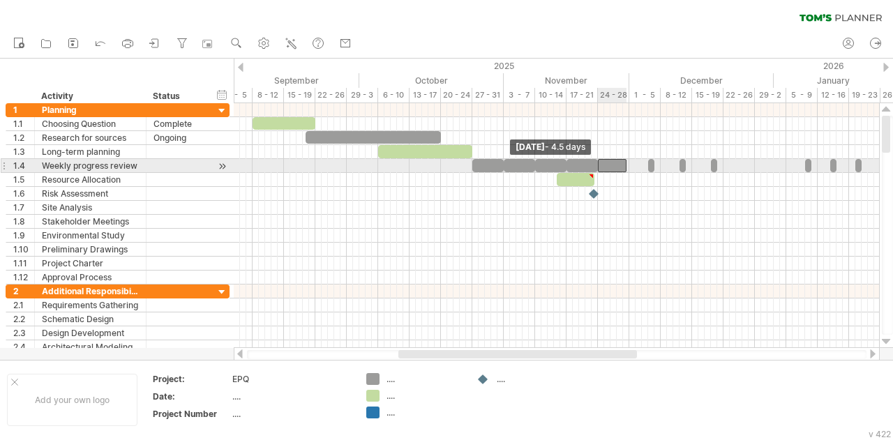
drag, startPoint x: 621, startPoint y: 164, endPoint x: 601, endPoint y: 165, distance: 20.3
click at [601, 165] on div at bounding box center [612, 165] width 29 height 13
click at [629, 162] on span at bounding box center [629, 165] width 6 height 13
drag, startPoint x: 649, startPoint y: 161, endPoint x: 631, endPoint y: 165, distance: 17.8
click at [631, 165] on span at bounding box center [629, 165] width 6 height 13
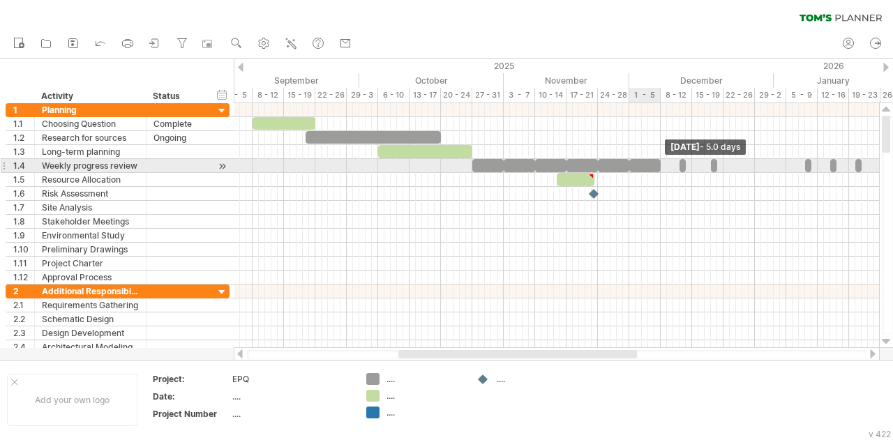
click at [658, 161] on span at bounding box center [661, 165] width 6 height 13
drag, startPoint x: 686, startPoint y: 164, endPoint x: 674, endPoint y: 164, distance: 11.9
click at [674, 164] on div "[DATE] - 0.5 days [DATE] - 4.0 days" at bounding box center [556, 225] width 645 height 245
drag, startPoint x: 683, startPoint y: 160, endPoint x: 691, endPoint y: 162, distance: 7.8
click at [691, 162] on span at bounding box center [692, 165] width 6 height 13
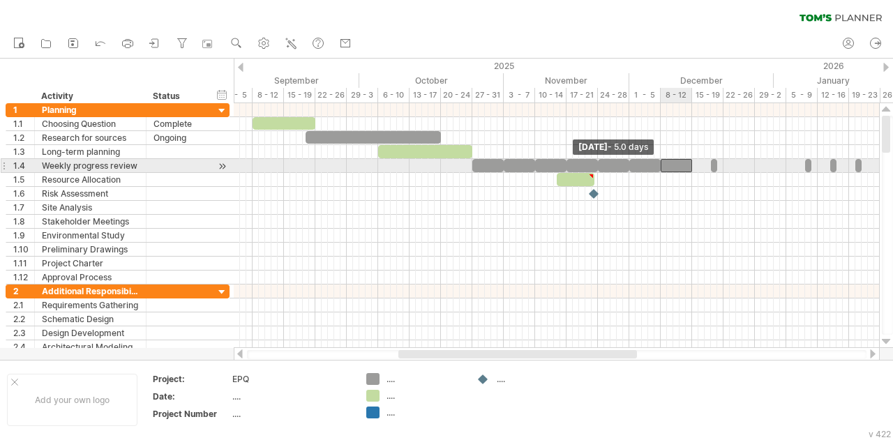
drag, startPoint x: 679, startPoint y: 162, endPoint x: 660, endPoint y: 165, distance: 19.7
click at [660, 165] on span at bounding box center [661, 165] width 6 height 13
drag, startPoint x: 709, startPoint y: 164, endPoint x: 691, endPoint y: 165, distance: 17.5
click at [691, 165] on span at bounding box center [692, 165] width 6 height 13
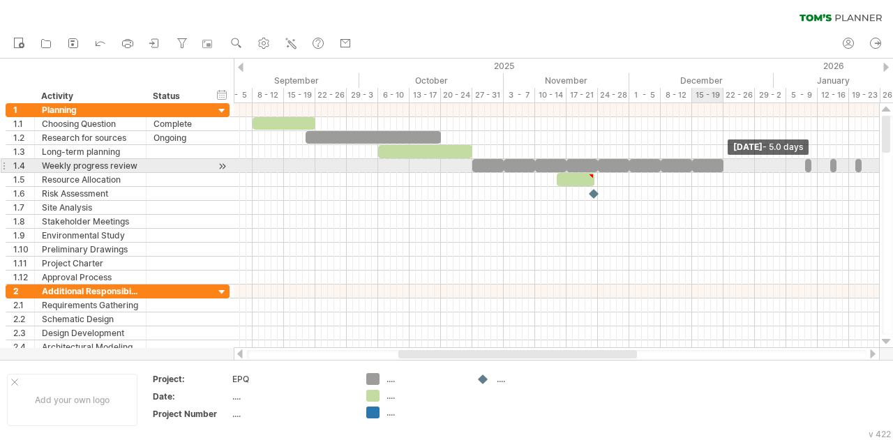
click at [724, 163] on span at bounding box center [723, 165] width 6 height 13
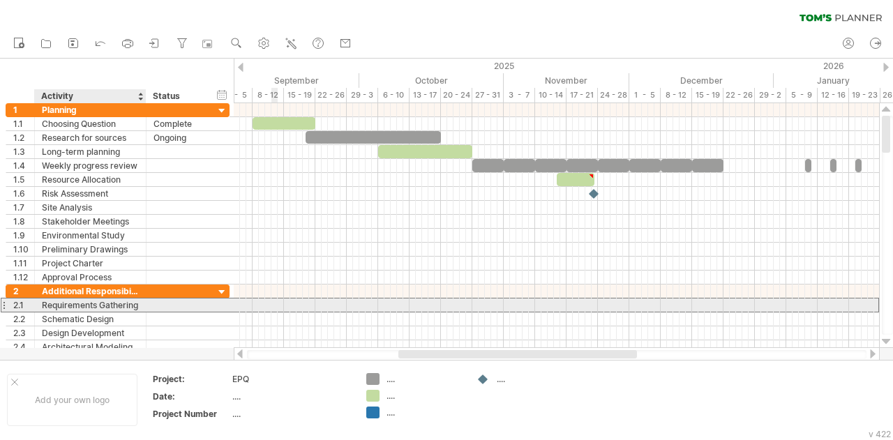
click at [105, 303] on div "Requirements Gathering" at bounding box center [90, 304] width 97 height 13
click at [142, 303] on div at bounding box center [144, 305] width 7 height 14
click at [126, 301] on div "Requirements Gathering" at bounding box center [90, 304] width 97 height 13
type input "*"
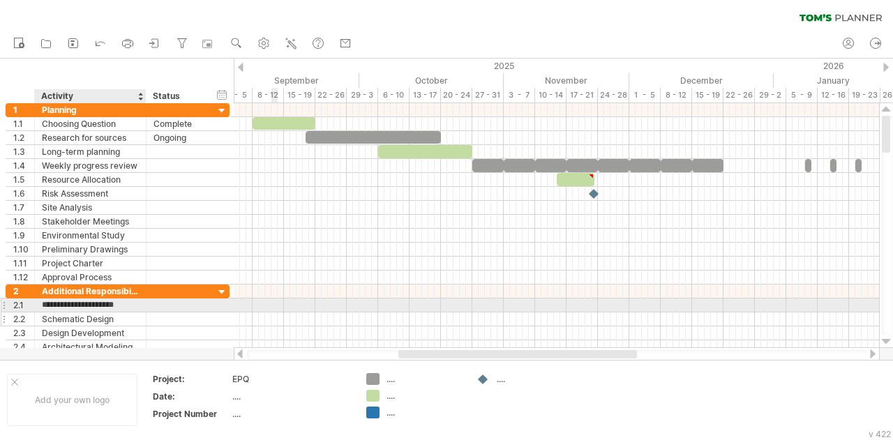
type input "**********"
click at [732, 304] on div at bounding box center [556, 305] width 645 height 14
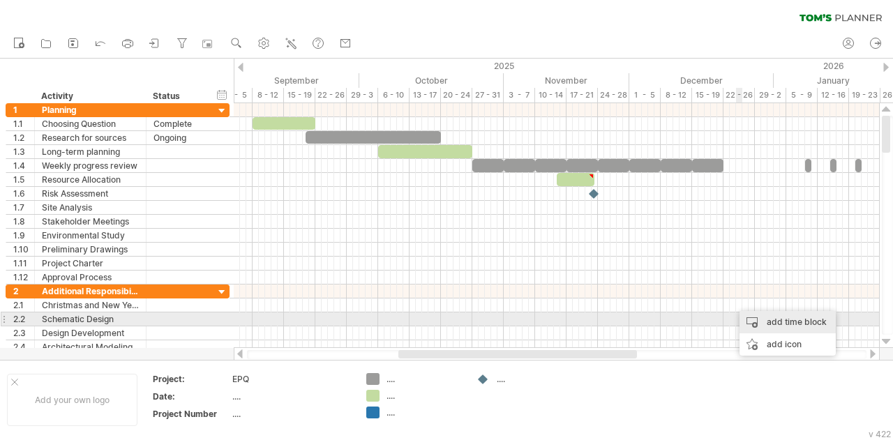
click at [758, 317] on div "add time block" at bounding box center [787, 322] width 96 height 22
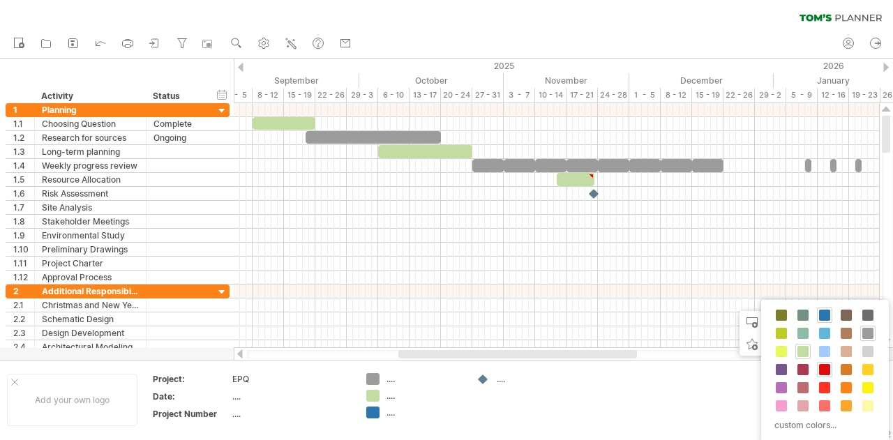
click at [822, 373] on span at bounding box center [824, 369] width 11 height 11
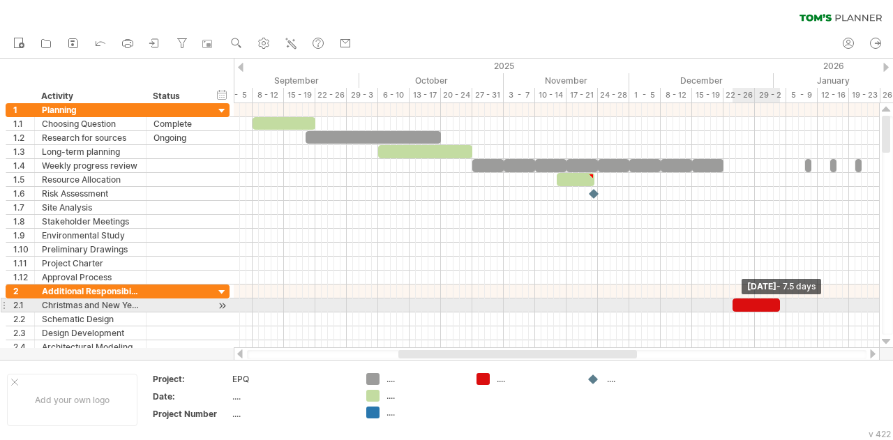
drag, startPoint x: 738, startPoint y: 298, endPoint x: 778, endPoint y: 305, distance: 40.2
click at [778, 305] on span at bounding box center [780, 304] width 6 height 13
click at [732, 302] on div at bounding box center [754, 304] width 50 height 13
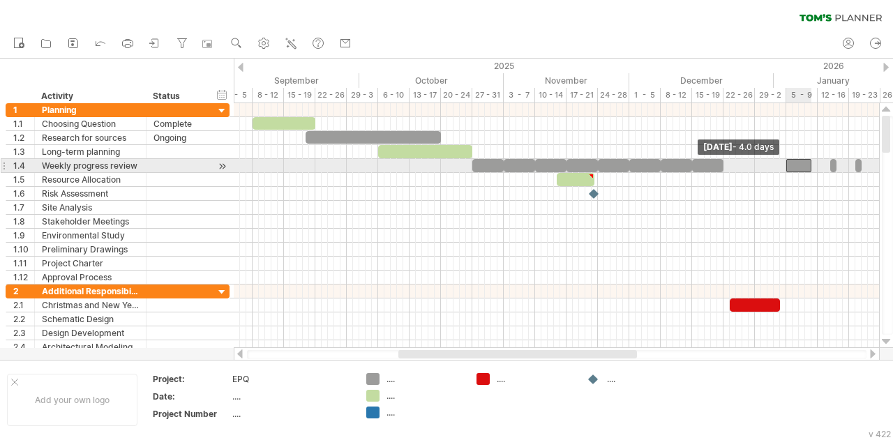
drag, startPoint x: 806, startPoint y: 162, endPoint x: 788, endPoint y: 167, distance: 18.8
click at [788, 167] on span at bounding box center [786, 165] width 6 height 13
click at [815, 161] on span at bounding box center [818, 165] width 6 height 13
drag, startPoint x: 830, startPoint y: 162, endPoint x: 819, endPoint y: 165, distance: 11.4
click at [819, 165] on span at bounding box center [818, 165] width 6 height 13
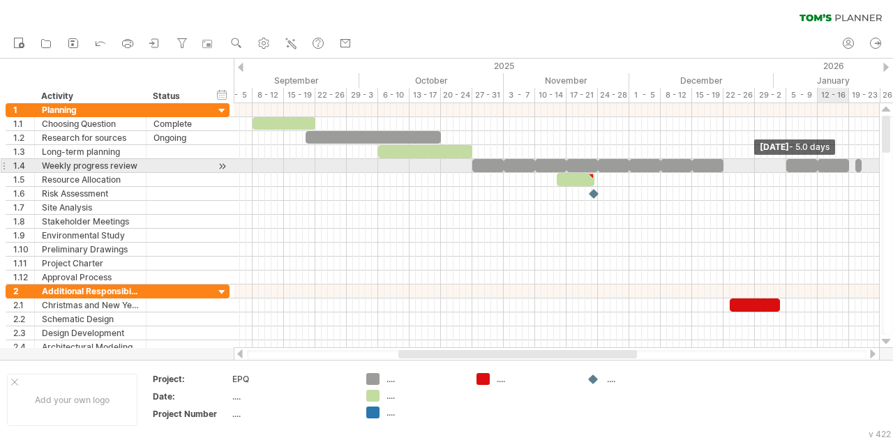
drag, startPoint x: 835, startPoint y: 165, endPoint x: 847, endPoint y: 165, distance: 11.9
click at [847, 165] on span at bounding box center [849, 165] width 6 height 13
click at [851, 167] on span at bounding box center [849, 165] width 6 height 13
drag, startPoint x: 863, startPoint y: 162, endPoint x: 884, endPoint y: 167, distance: 22.2
click at [884, 167] on div "Trying to reach [DOMAIN_NAME] Connected again... 0% clear filter new 1" at bounding box center [446, 220] width 893 height 440
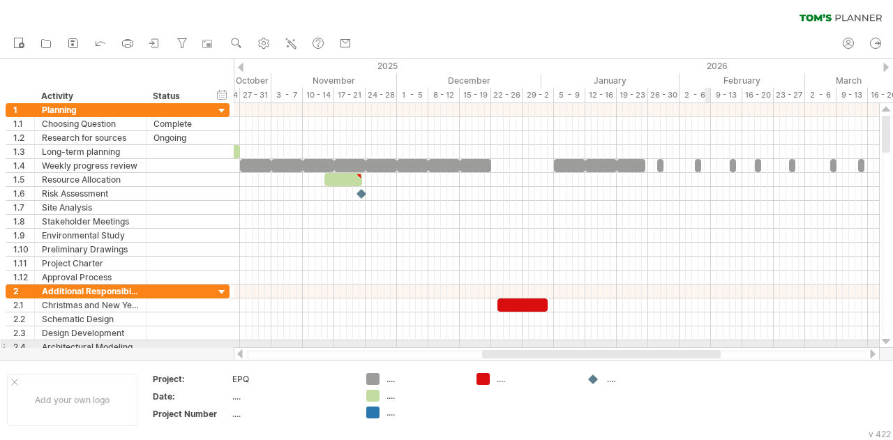
drag, startPoint x: 626, startPoint y: 352, endPoint x: 700, endPoint y: 277, distance: 105.5
click at [716, 341] on div "Trying to reach [DOMAIN_NAME] Connected again... 0% clear filter new 1" at bounding box center [446, 220] width 893 height 440
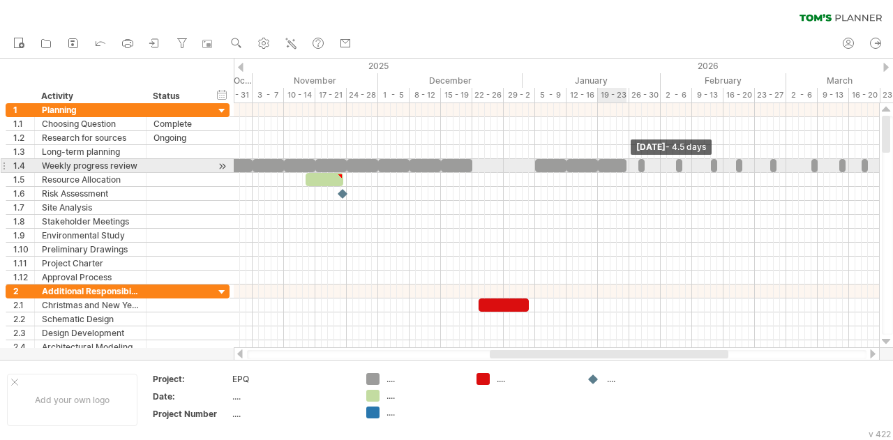
click at [632, 163] on div "[DATE] - 4.5 days [DATE] - 2.0 days" at bounding box center [556, 225] width 645 height 245
click at [641, 163] on div at bounding box center [641, 165] width 6 height 13
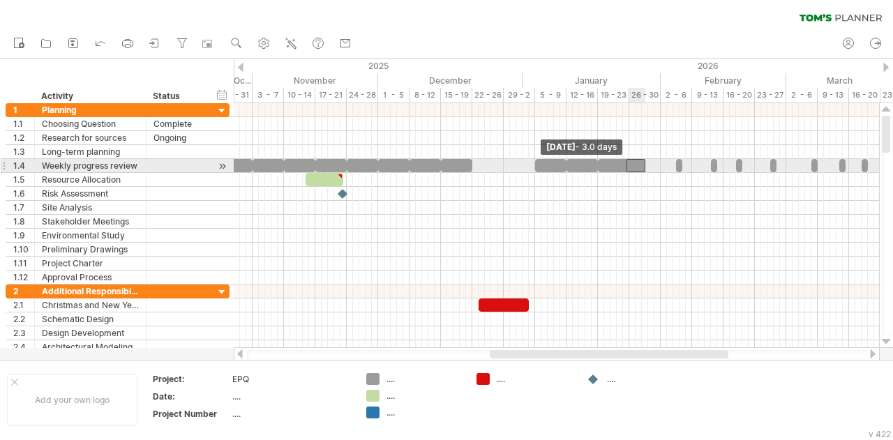
drag, startPoint x: 639, startPoint y: 163, endPoint x: 628, endPoint y: 165, distance: 11.4
click at [628, 165] on span at bounding box center [626, 165] width 6 height 13
click at [633, 164] on span at bounding box center [633, 165] width 6 height 13
click at [629, 164] on span at bounding box center [629, 165] width 6 height 13
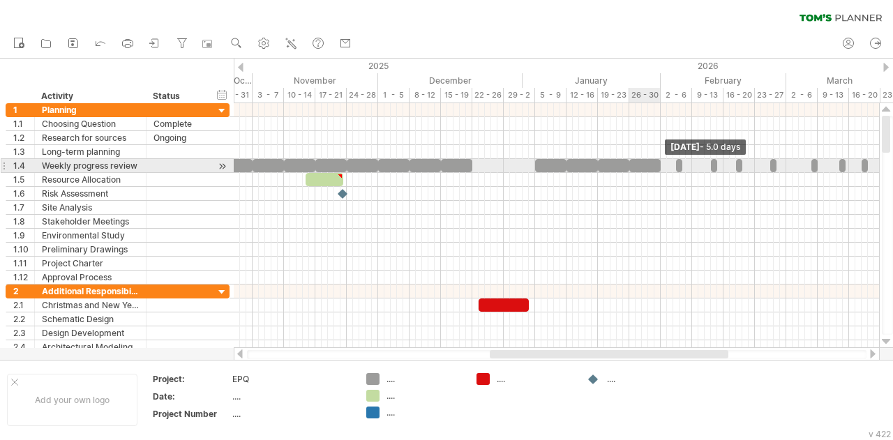
drag, startPoint x: 642, startPoint y: 165, endPoint x: 658, endPoint y: 165, distance: 16.0
click at [658, 165] on span at bounding box center [661, 165] width 6 height 13
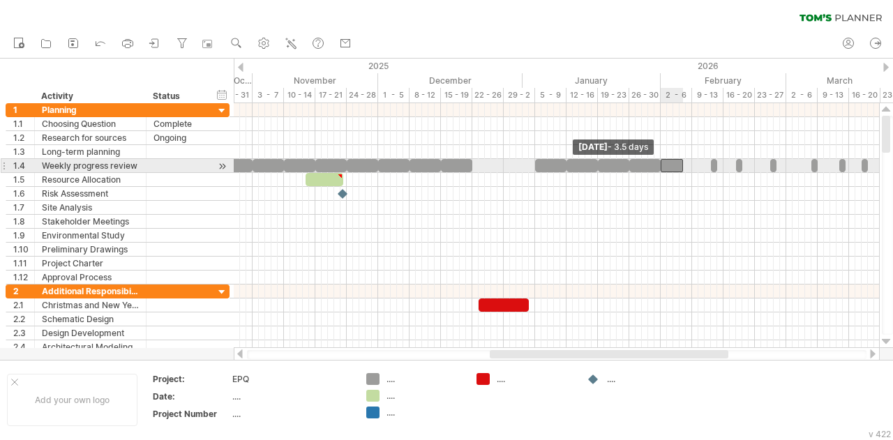
drag, startPoint x: 676, startPoint y: 162, endPoint x: 661, endPoint y: 162, distance: 15.3
click at [661, 162] on span at bounding box center [661, 165] width 6 height 13
drag, startPoint x: 683, startPoint y: 162, endPoint x: 694, endPoint y: 159, distance: 11.0
click at [694, 159] on span at bounding box center [692, 165] width 6 height 13
drag, startPoint x: 711, startPoint y: 167, endPoint x: 693, endPoint y: 167, distance: 18.8
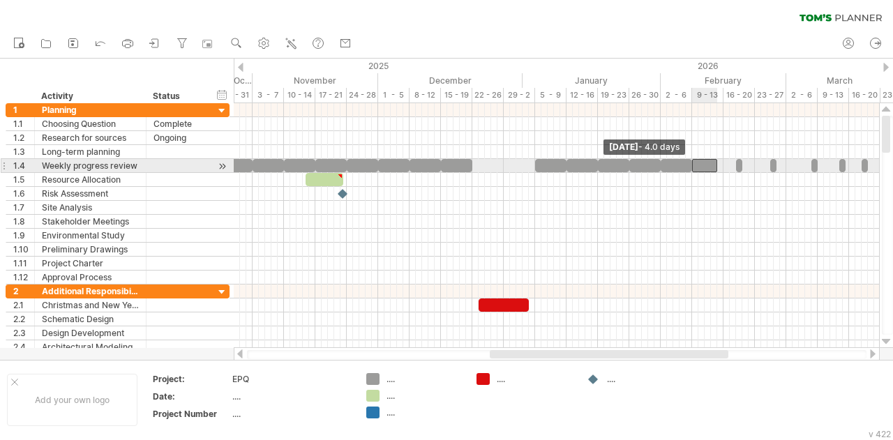
click at [693, 167] on span at bounding box center [692, 165] width 6 height 13
drag, startPoint x: 717, startPoint y: 162, endPoint x: 725, endPoint y: 164, distance: 7.8
click at [725, 164] on span at bounding box center [723, 165] width 6 height 13
drag, startPoint x: 737, startPoint y: 163, endPoint x: 725, endPoint y: 167, distance: 13.0
click at [725, 167] on span at bounding box center [723, 165] width 6 height 13
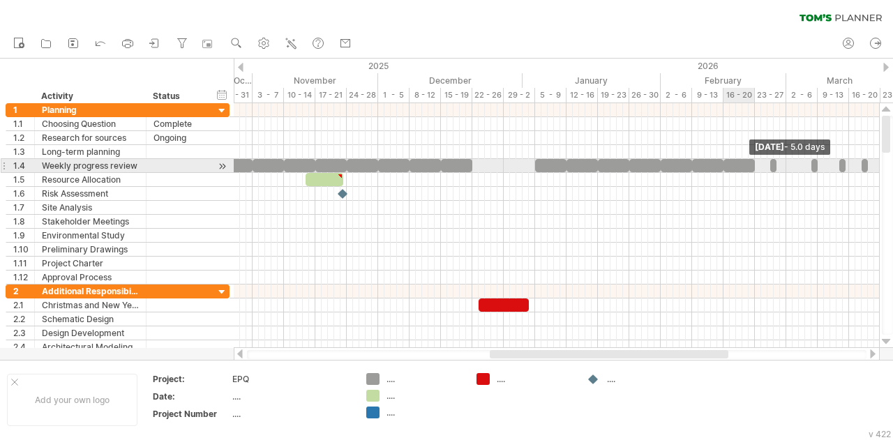
drag, startPoint x: 744, startPoint y: 163, endPoint x: 758, endPoint y: 162, distance: 14.0
click at [758, 162] on div "[DATE] - 5.0 days [DATE] - 3.0 days" at bounding box center [556, 225] width 645 height 245
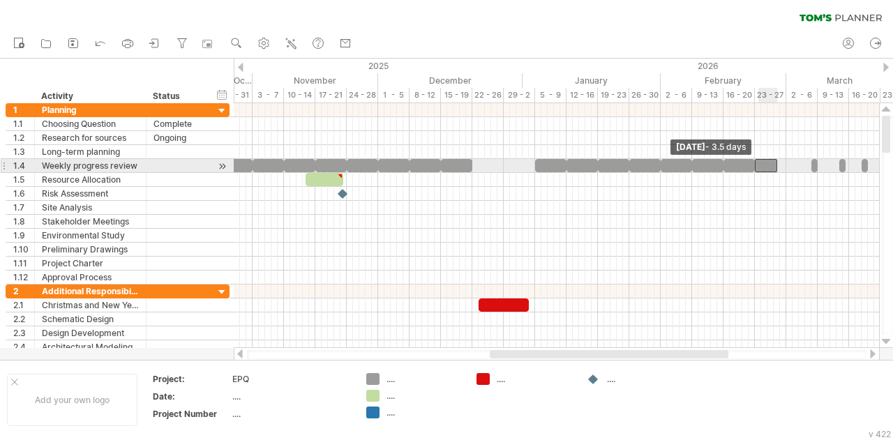
drag, startPoint x: 769, startPoint y: 163, endPoint x: 755, endPoint y: 168, distance: 14.8
click at [755, 168] on span at bounding box center [755, 165] width 6 height 13
drag, startPoint x: 776, startPoint y: 163, endPoint x: 785, endPoint y: 163, distance: 9.1
click at [785, 163] on span at bounding box center [786, 165] width 6 height 13
drag, startPoint x: 810, startPoint y: 166, endPoint x: 787, endPoint y: 167, distance: 23.7
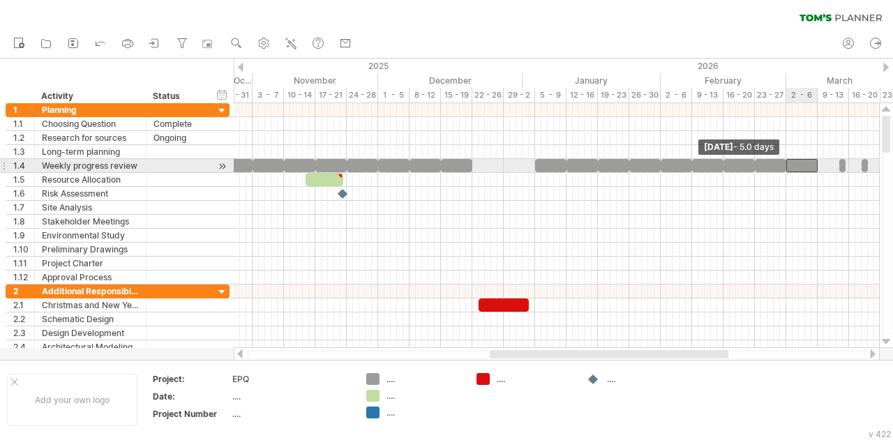
click at [787, 167] on span at bounding box center [786, 165] width 6 height 13
drag, startPoint x: 839, startPoint y: 163, endPoint x: 819, endPoint y: 164, distance: 20.2
click at [819, 164] on span at bounding box center [818, 165] width 6 height 13
click at [847, 161] on span at bounding box center [849, 165] width 6 height 13
click at [864, 164] on div at bounding box center [864, 165] width 6 height 13
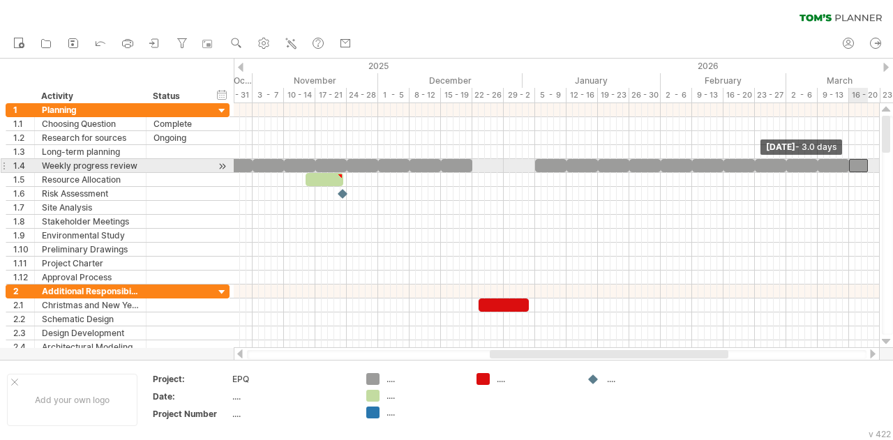
drag, startPoint x: 862, startPoint y: 164, endPoint x: 849, endPoint y: 165, distance: 13.3
click at [849, 165] on span at bounding box center [849, 165] width 6 height 13
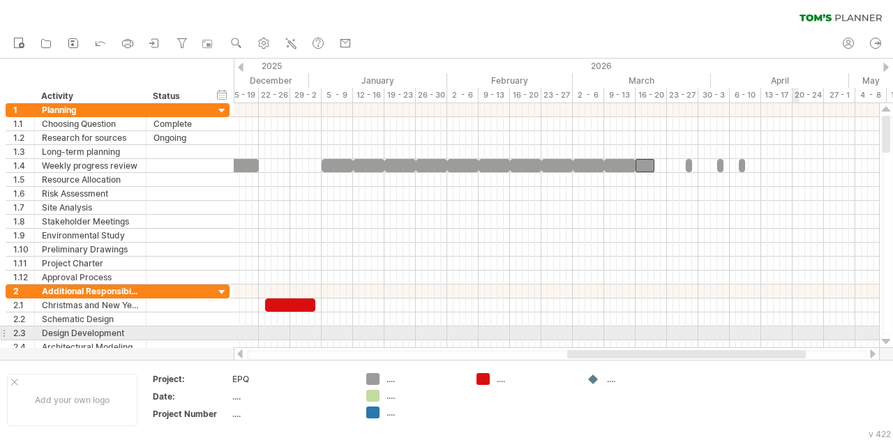
drag, startPoint x: 720, startPoint y: 356, endPoint x: 808, endPoint y: 336, distance: 89.3
click at [808, 336] on div "Trying to reach [DOMAIN_NAME] Connected again... 0% clear filter new 1" at bounding box center [446, 220] width 893 height 440
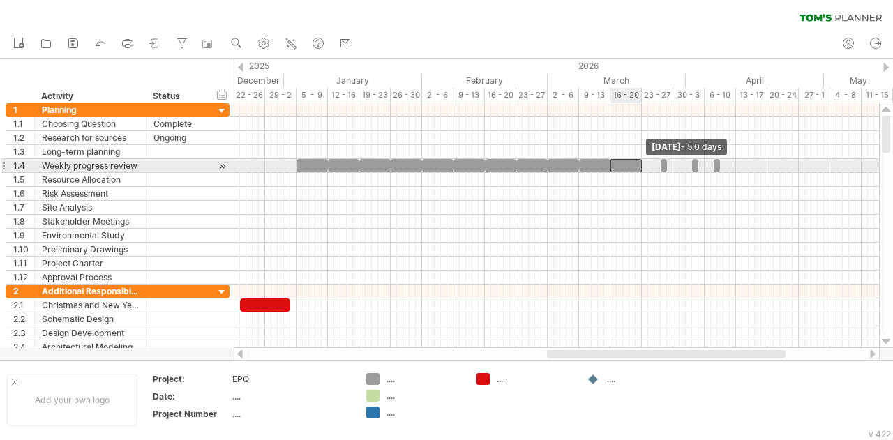
drag, startPoint x: 628, startPoint y: 165, endPoint x: 642, endPoint y: 167, distance: 14.1
click at [642, 167] on span at bounding box center [642, 165] width 6 height 13
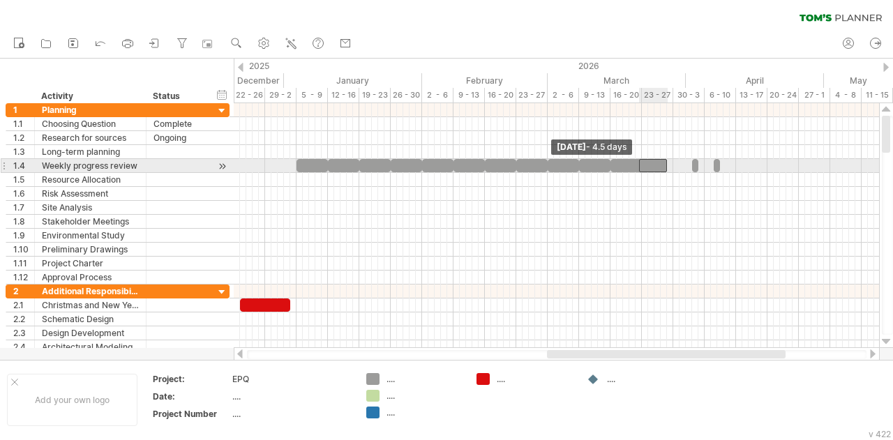
drag, startPoint x: 661, startPoint y: 167, endPoint x: 640, endPoint y: 167, distance: 20.9
click at [640, 167] on span at bounding box center [639, 165] width 6 height 13
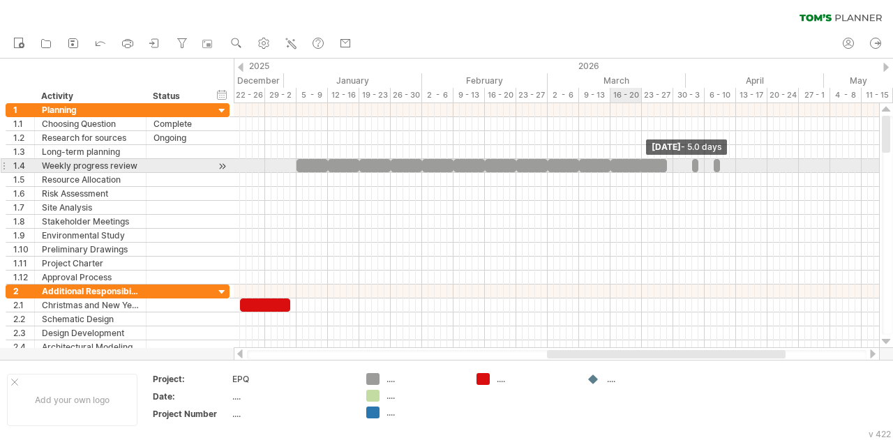
click at [643, 169] on span at bounding box center [642, 165] width 6 height 13
drag, startPoint x: 665, startPoint y: 165, endPoint x: 672, endPoint y: 162, distance: 8.2
click at [672, 162] on span at bounding box center [673, 165] width 6 height 13
drag, startPoint x: 691, startPoint y: 163, endPoint x: 673, endPoint y: 165, distance: 18.2
click at [673, 165] on span at bounding box center [673, 165] width 6 height 13
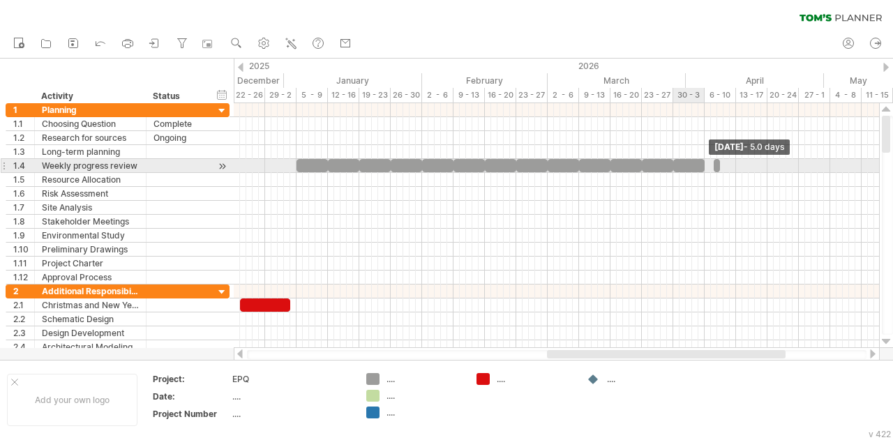
click at [704, 165] on span at bounding box center [705, 165] width 6 height 13
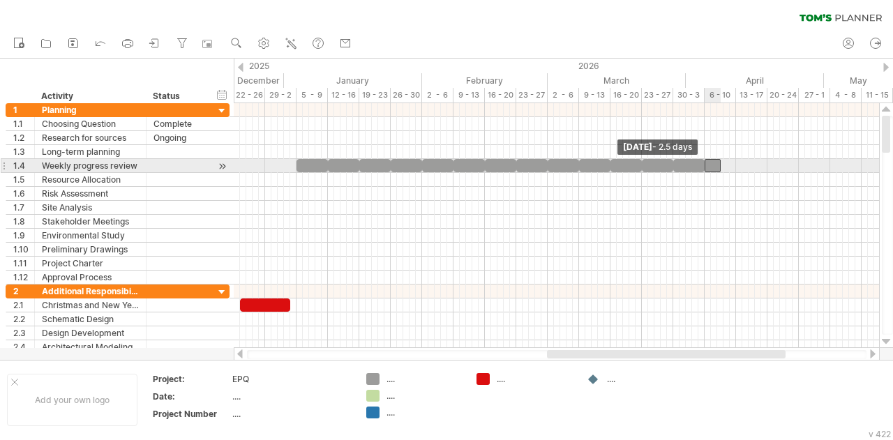
drag, startPoint x: 711, startPoint y: 164, endPoint x: 702, endPoint y: 165, distance: 9.2
click at [702, 165] on span at bounding box center [705, 165] width 6 height 13
drag, startPoint x: 718, startPoint y: 163, endPoint x: 734, endPoint y: 160, distance: 15.7
click at [734, 160] on span at bounding box center [736, 165] width 6 height 13
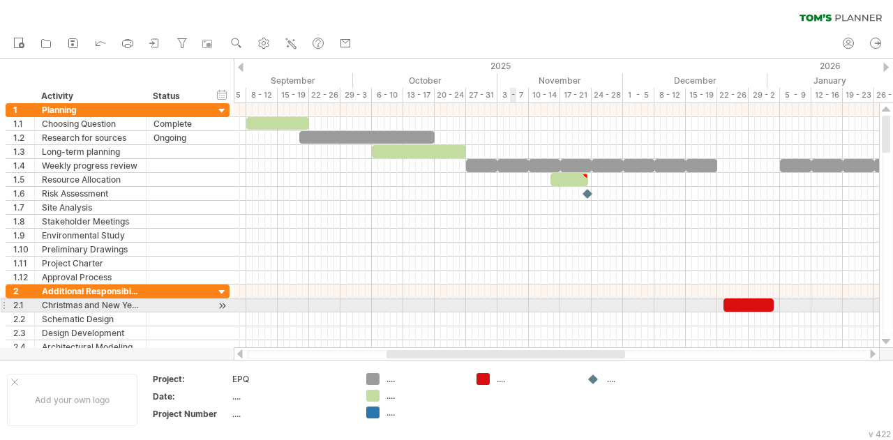
drag, startPoint x: 676, startPoint y: 351, endPoint x: 515, endPoint y: 302, distance: 167.9
click at [515, 302] on div "Trying to reach [DOMAIN_NAME] Connected again... 0% clear filter new 1" at bounding box center [446, 220] width 893 height 440
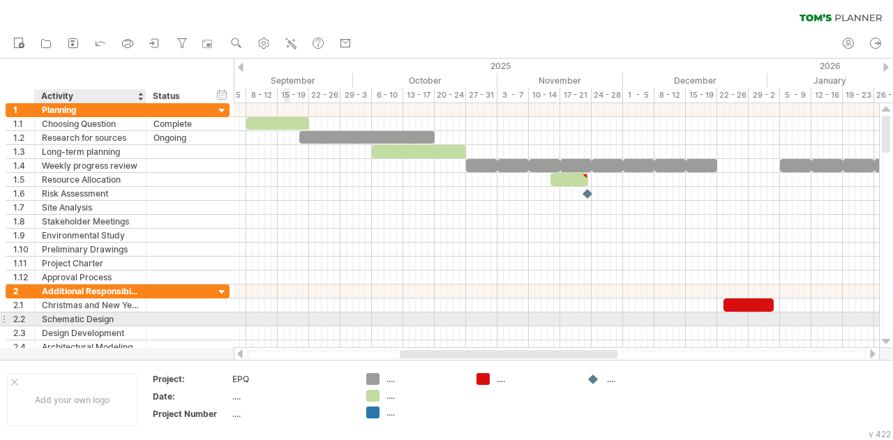
click at [109, 312] on div "Schematic Design" at bounding box center [90, 318] width 97 height 13
click at [121, 320] on input "**********" at bounding box center [90, 318] width 97 height 13
type input "*********"
click at [123, 319] on div "Mock Weel" at bounding box center [90, 318] width 97 height 13
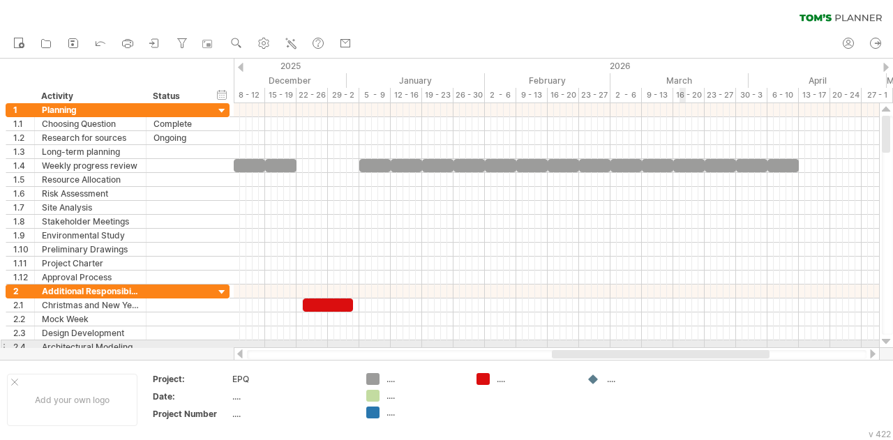
drag, startPoint x: 531, startPoint y: 358, endPoint x: 683, endPoint y: 340, distance: 153.0
click at [683, 340] on div "Trying to reach [DOMAIN_NAME] Connected again... 0% clear filter new 1" at bounding box center [446, 220] width 893 height 440
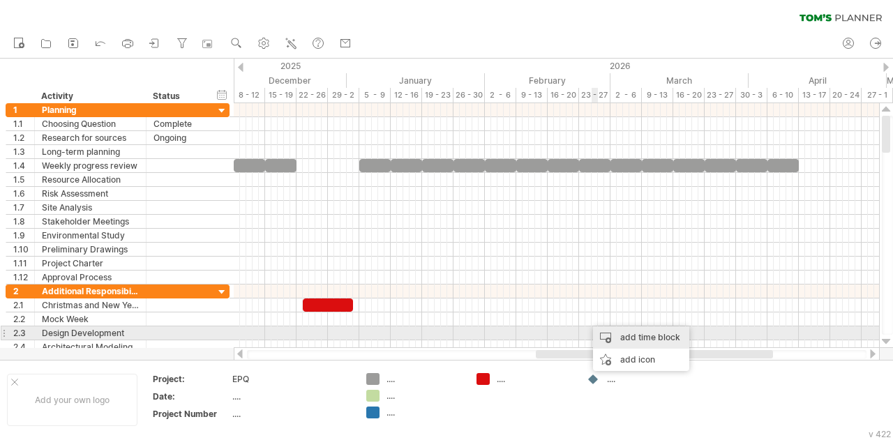
click at [612, 335] on div "add time block" at bounding box center [641, 337] width 96 height 22
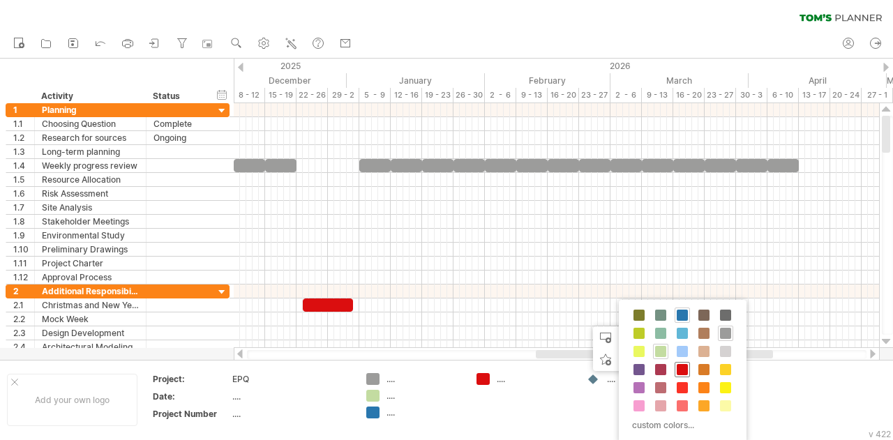
click at [682, 370] on span at bounding box center [681, 369] width 11 height 11
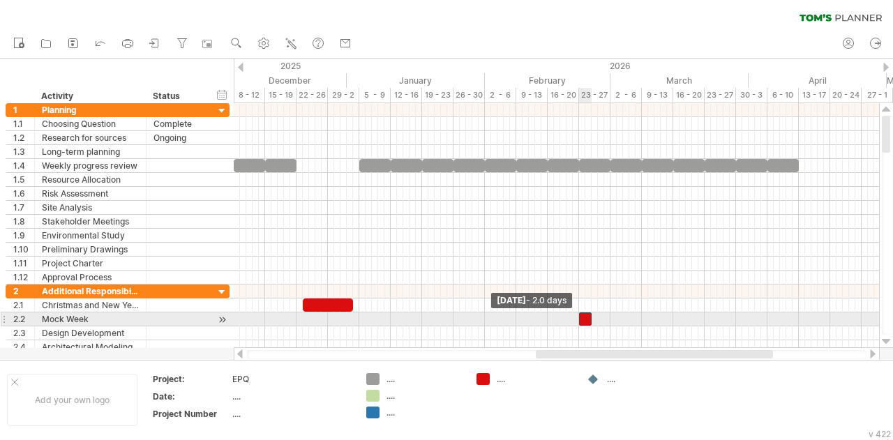
click at [580, 315] on span at bounding box center [579, 318] width 6 height 13
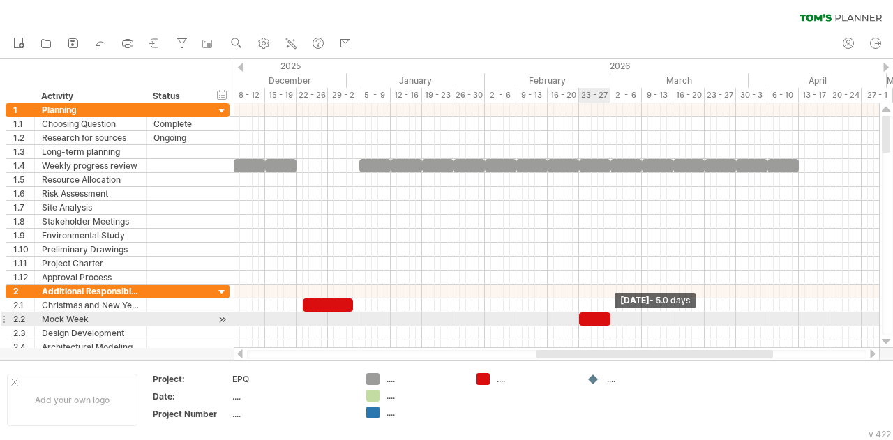
drag, startPoint x: 592, startPoint y: 315, endPoint x: 611, endPoint y: 315, distance: 18.8
click at [611, 315] on span at bounding box center [610, 318] width 6 height 13
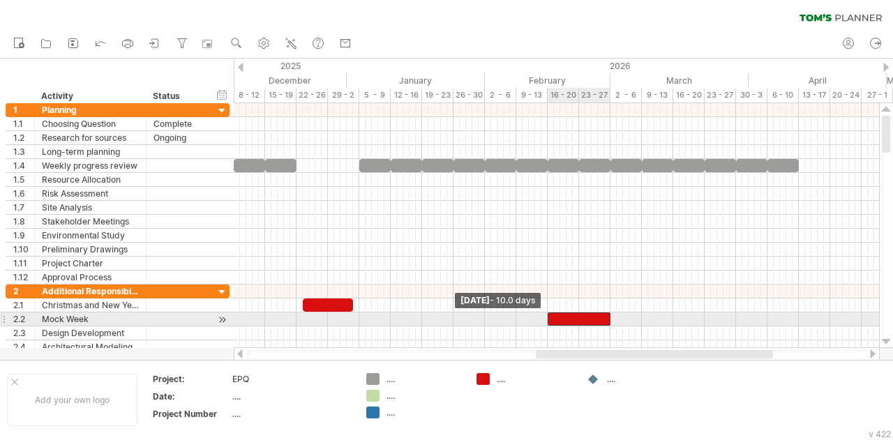
drag, startPoint x: 579, startPoint y: 314, endPoint x: 548, endPoint y: 319, distance: 31.1
click at [548, 319] on span at bounding box center [548, 318] width 6 height 13
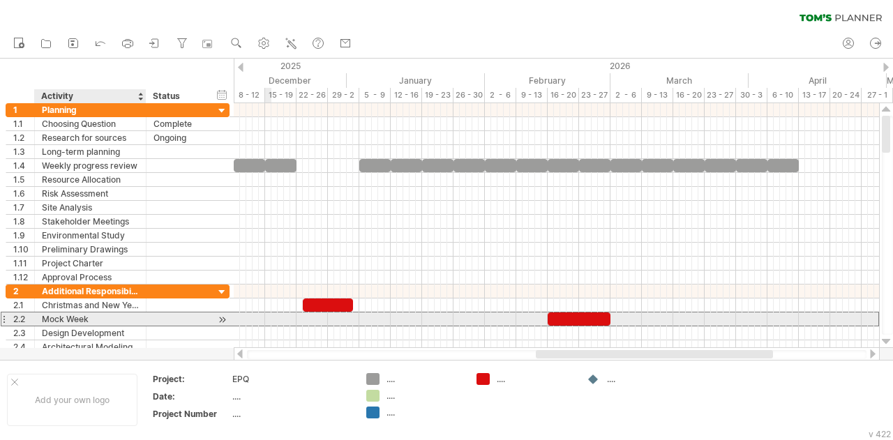
click at [117, 314] on div "Mock Week" at bounding box center [90, 318] width 97 height 13
type input "**********"
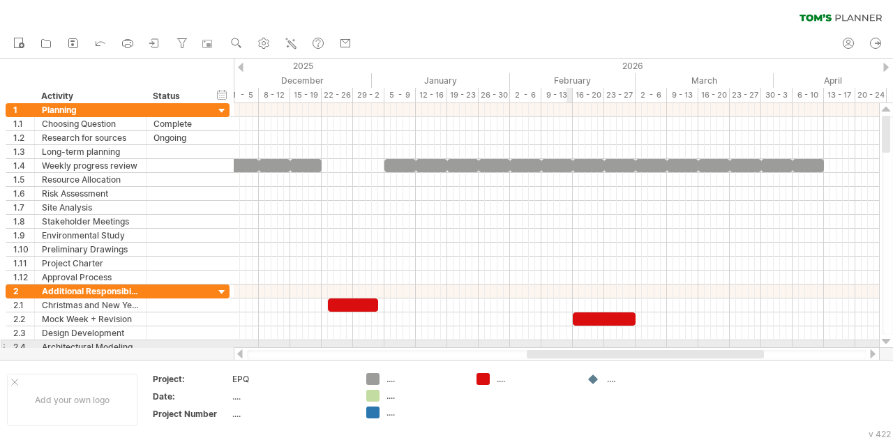
drag, startPoint x: 579, startPoint y: 358, endPoint x: 570, endPoint y: 347, distance: 13.9
click at [570, 347] on div "Trying to reach [DOMAIN_NAME] Connected again... 0% clear filter new 1" at bounding box center [446, 220] width 893 height 440
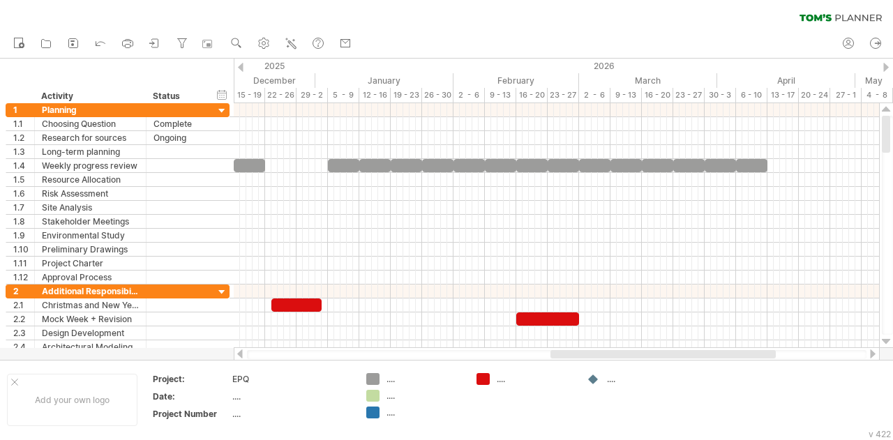
drag, startPoint x: 695, startPoint y: 356, endPoint x: 714, endPoint y: 356, distance: 19.5
click at [714, 356] on div at bounding box center [662, 354] width 225 height 8
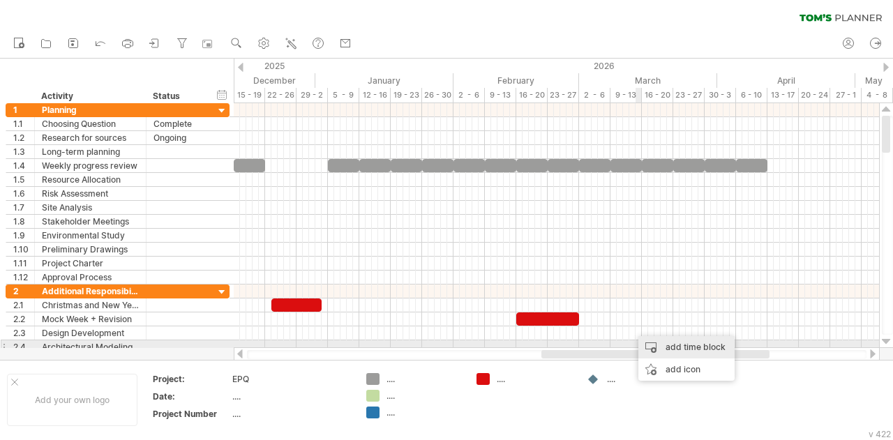
click at [656, 342] on div "add time block" at bounding box center [686, 347] width 96 height 22
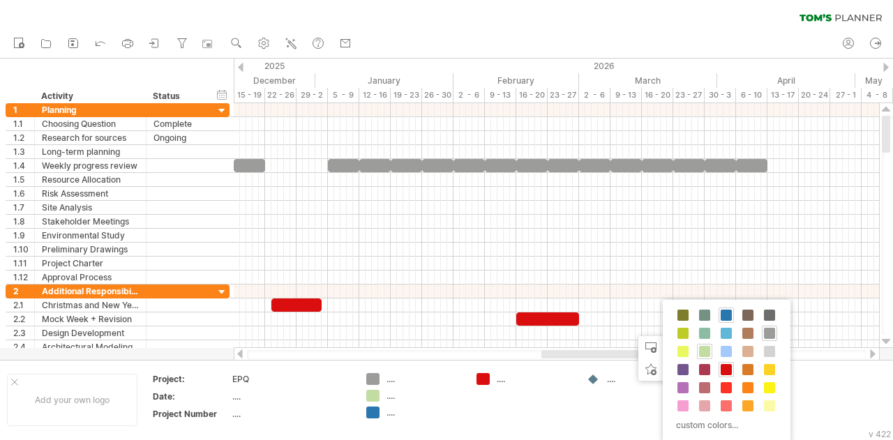
click at [727, 377] on div "custom colors..." at bounding box center [727, 371] width 128 height 143
click at [725, 372] on span at bounding box center [725, 369] width 11 height 11
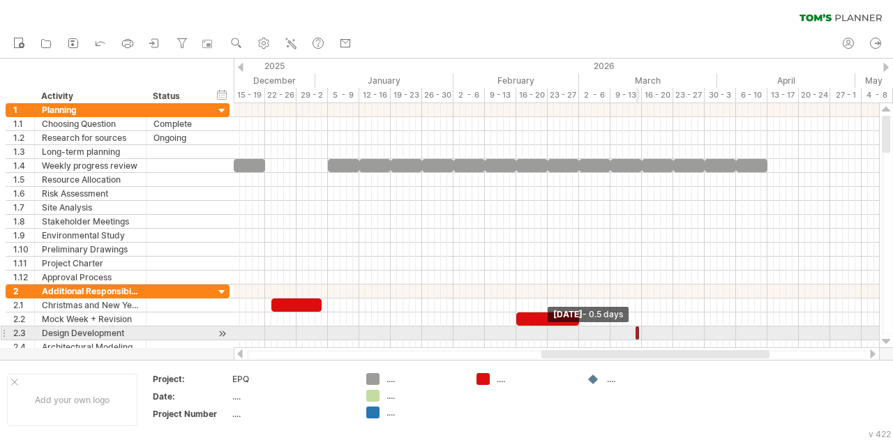
click at [639, 329] on div at bounding box center [636, 332] width 3 height 13
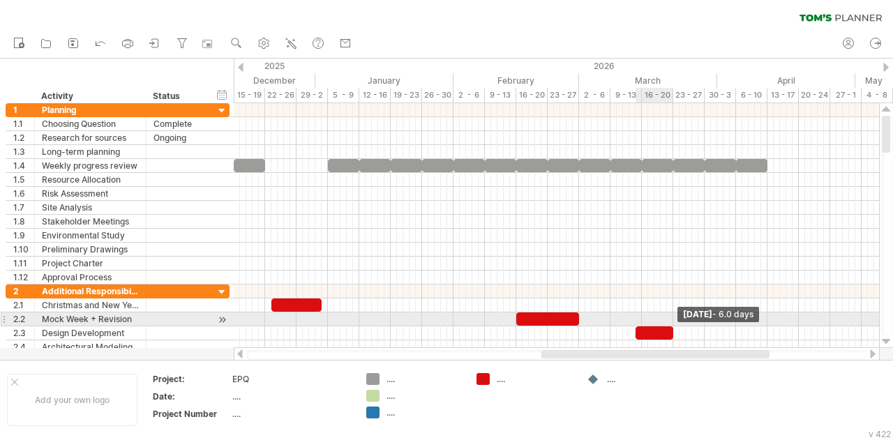
drag, startPoint x: 637, startPoint y: 328, endPoint x: 672, endPoint y: 326, distance: 34.9
click at [672, 326] on span at bounding box center [673, 332] width 6 height 13
click at [133, 326] on div "Design Development" at bounding box center [90, 332] width 97 height 13
click at [0, 0] on input "**********" at bounding box center [0, 0] width 0 height 0
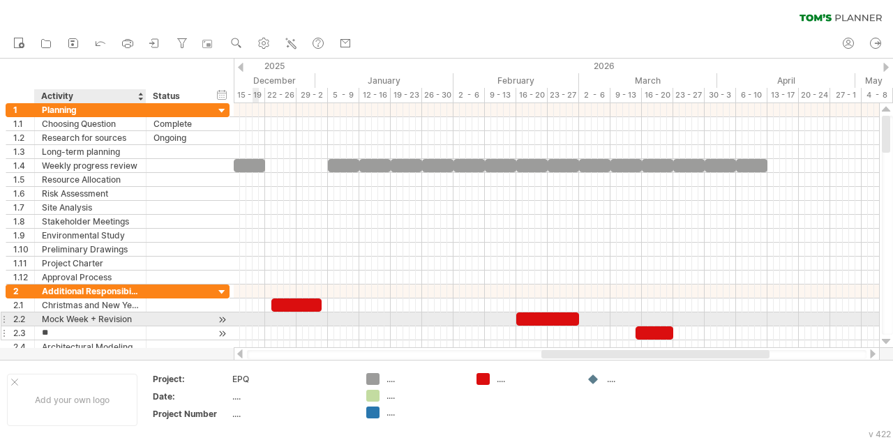
type input "*"
type input "**********"
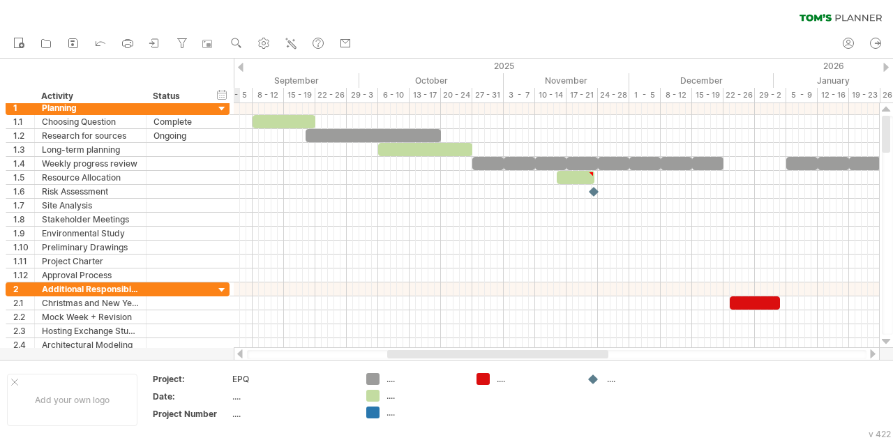
drag, startPoint x: 676, startPoint y: 354, endPoint x: 522, endPoint y: 352, distance: 154.1
click at [522, 352] on div at bounding box center [497, 354] width 221 height 8
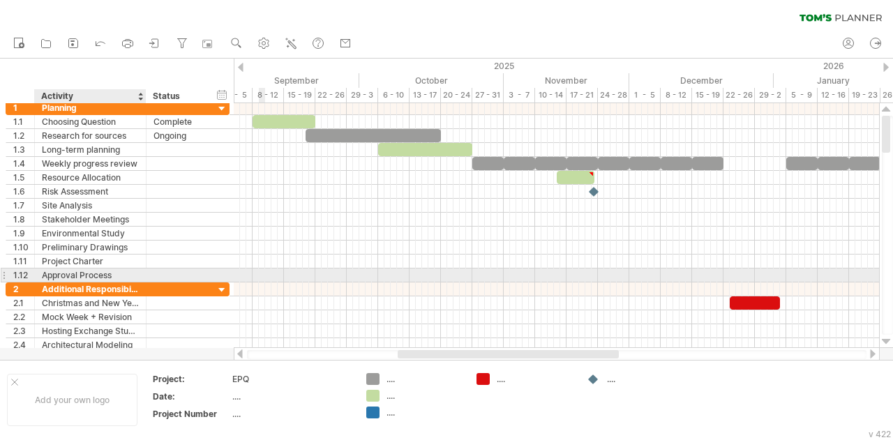
click at [119, 268] on div "Approval Process" at bounding box center [90, 274] width 97 height 13
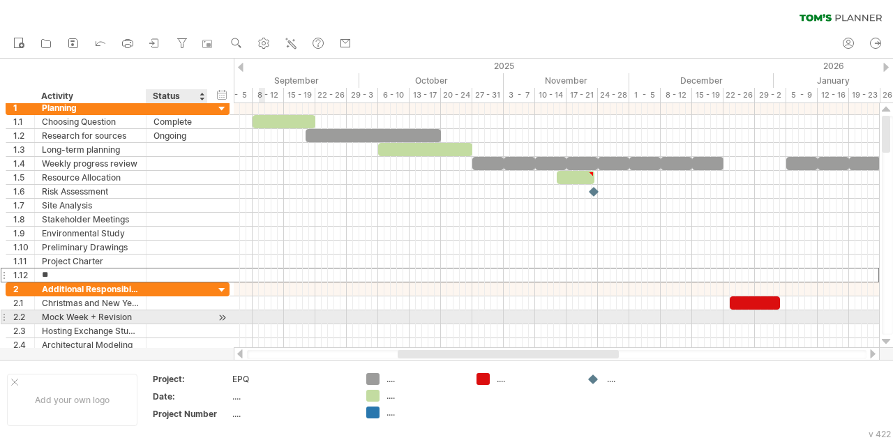
type input "*"
type input "**********"
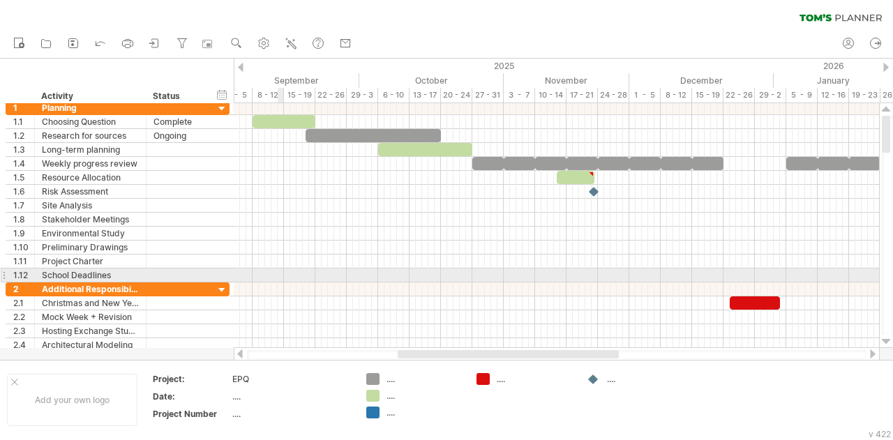
click at [282, 269] on div at bounding box center [556, 275] width 645 height 14
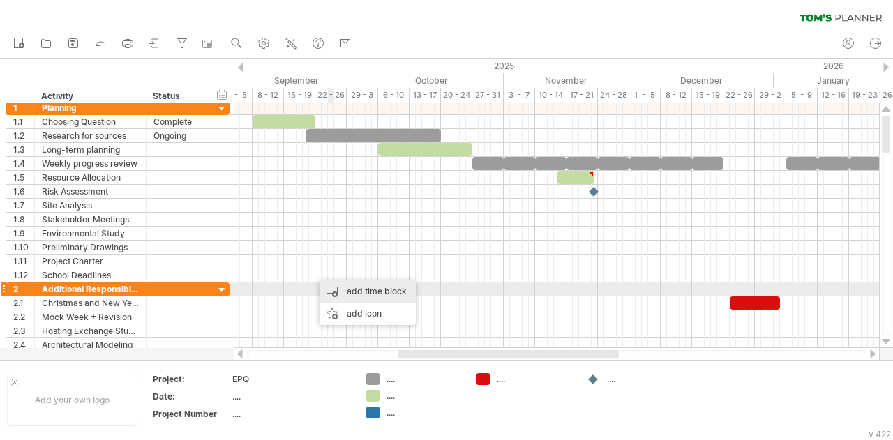
click at [347, 290] on div "add time block" at bounding box center [367, 291] width 96 height 22
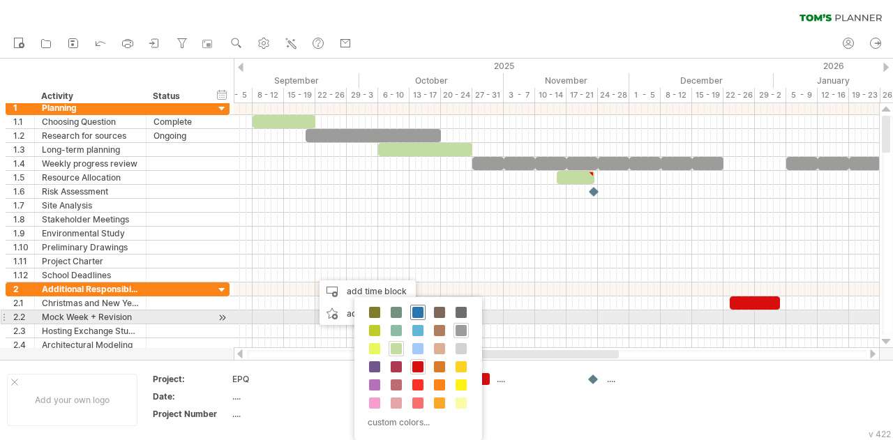
click at [419, 312] on span at bounding box center [417, 312] width 11 height 11
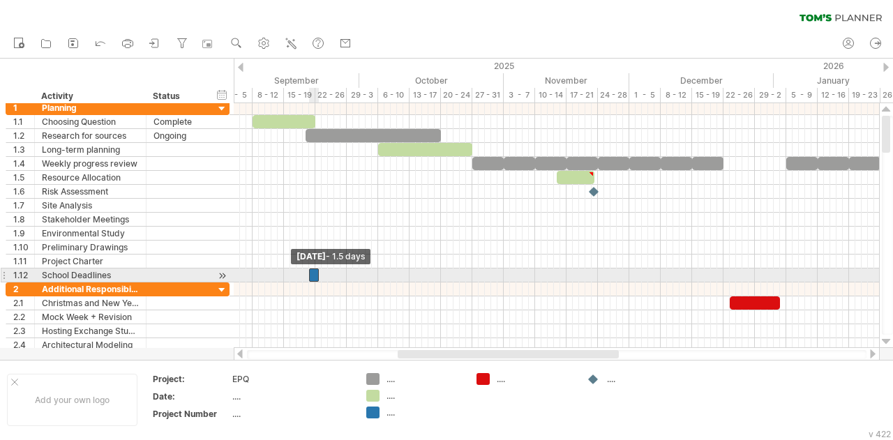
click at [312, 271] on div at bounding box center [314, 274] width 10 height 13
click at [313, 273] on span at bounding box center [315, 274] width 6 height 13
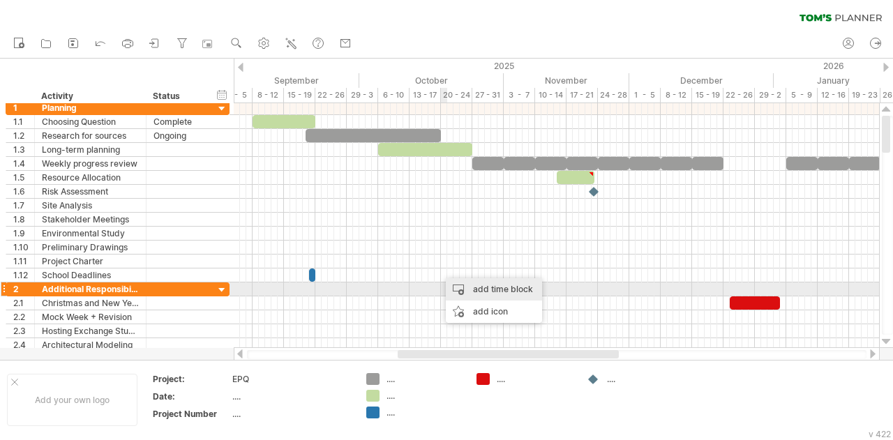
click at [462, 289] on div "add time block" at bounding box center [494, 289] width 96 height 22
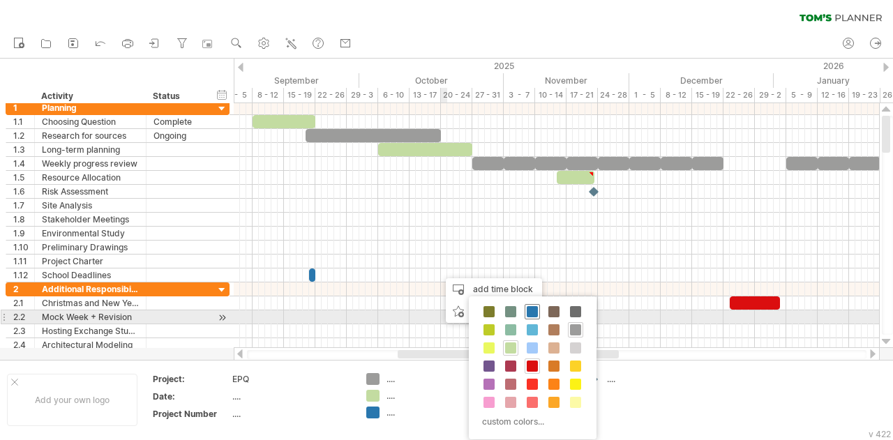
click at [530, 313] on span at bounding box center [532, 311] width 11 height 11
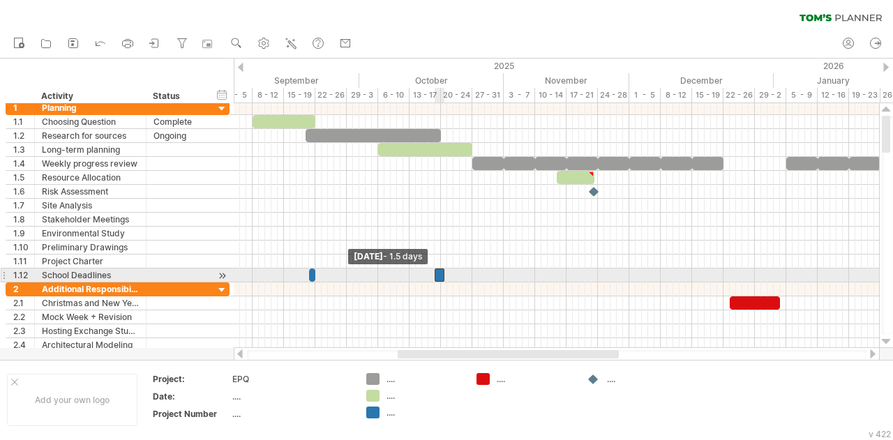
click at [435, 271] on span at bounding box center [435, 274] width 6 height 13
click at [439, 271] on span at bounding box center [441, 274] width 6 height 13
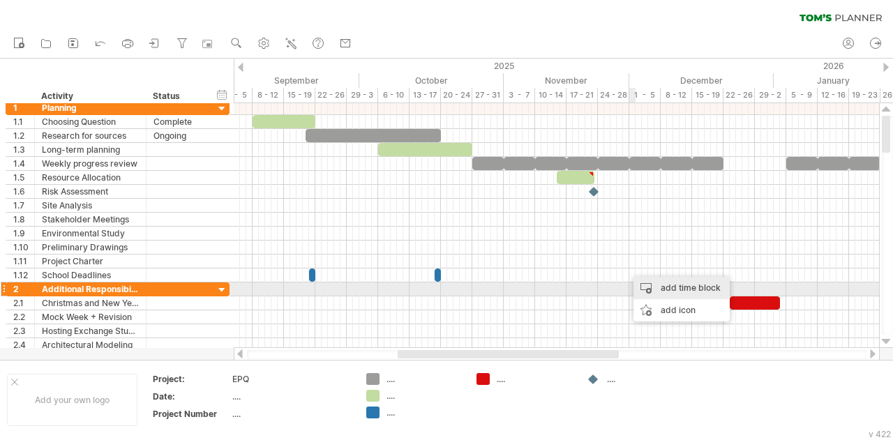
click at [657, 291] on div "add time block" at bounding box center [681, 288] width 96 height 22
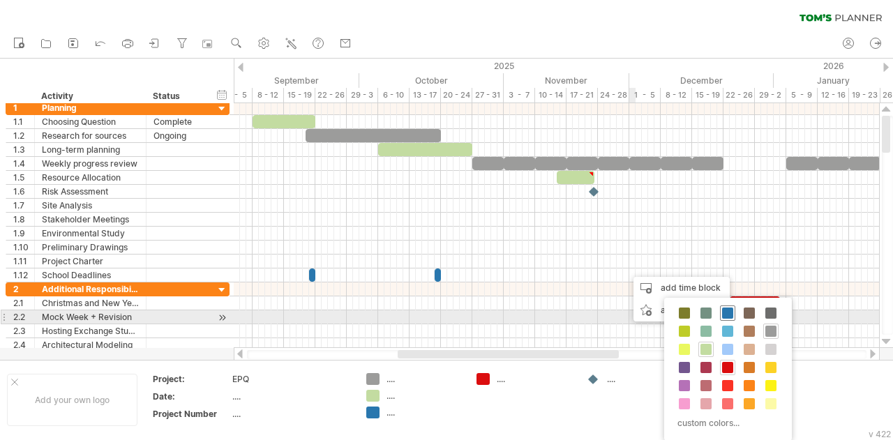
click at [730, 315] on span at bounding box center [727, 313] width 11 height 11
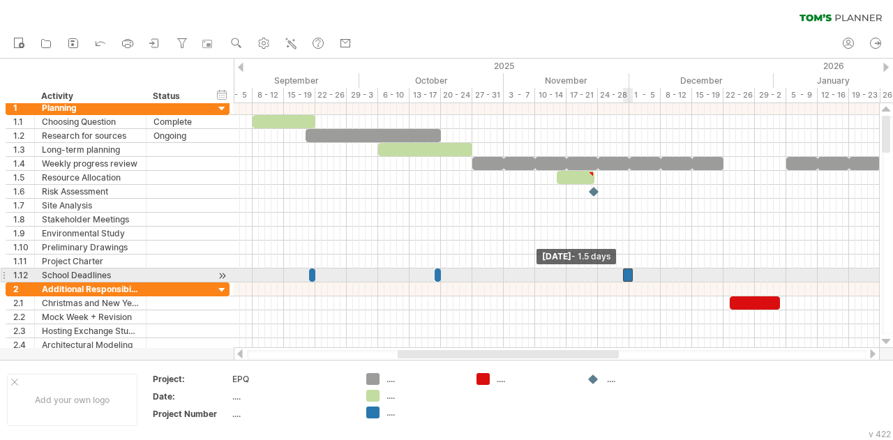
click at [624, 271] on span at bounding box center [623, 274] width 6 height 13
click at [627, 273] on span at bounding box center [629, 274] width 6 height 13
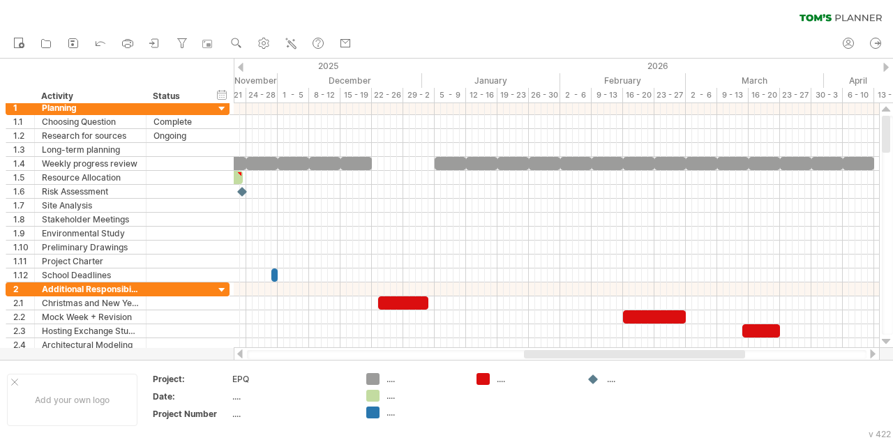
drag, startPoint x: 599, startPoint y: 357, endPoint x: 725, endPoint y: 357, distance: 126.2
click at [725, 357] on div at bounding box center [634, 354] width 221 height 8
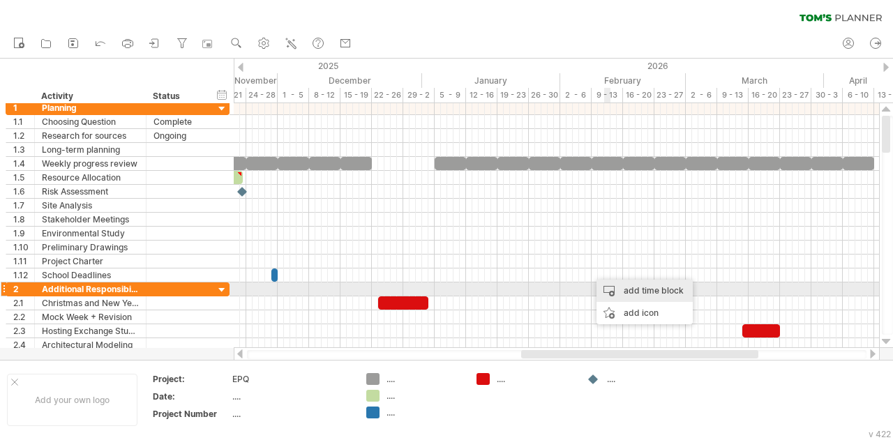
click at [619, 285] on div "add time block" at bounding box center [644, 291] width 96 height 22
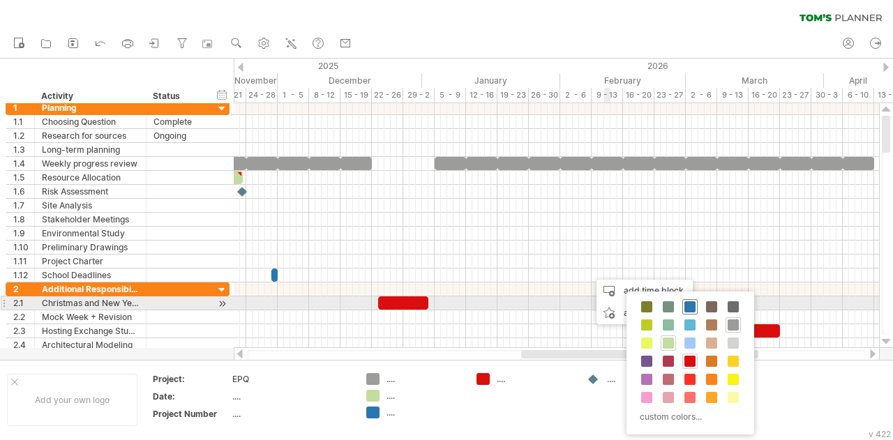
click at [694, 306] on div at bounding box center [689, 306] width 15 height 15
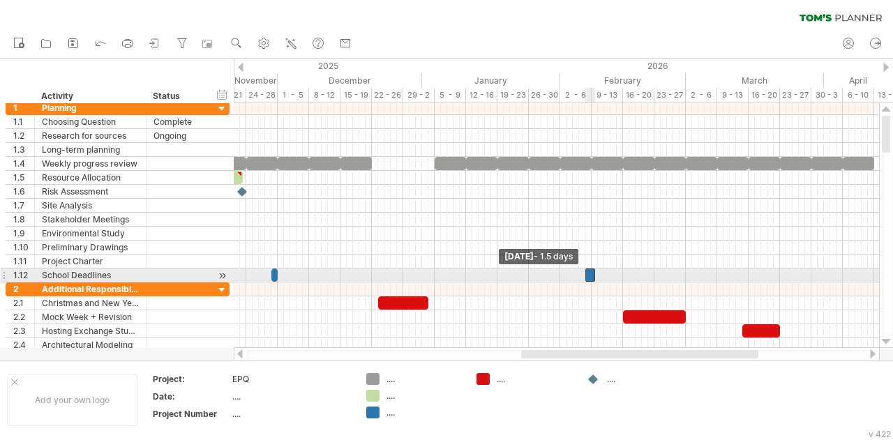
click at [583, 275] on span at bounding box center [585, 274] width 6 height 13
click at [590, 274] on span at bounding box center [592, 274] width 6 height 13
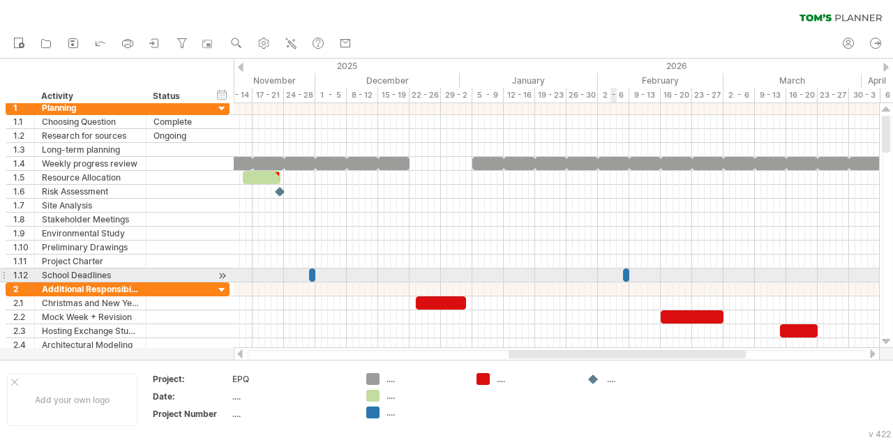
drag, startPoint x: 627, startPoint y: 355, endPoint x: 621, endPoint y: 270, distance: 85.3
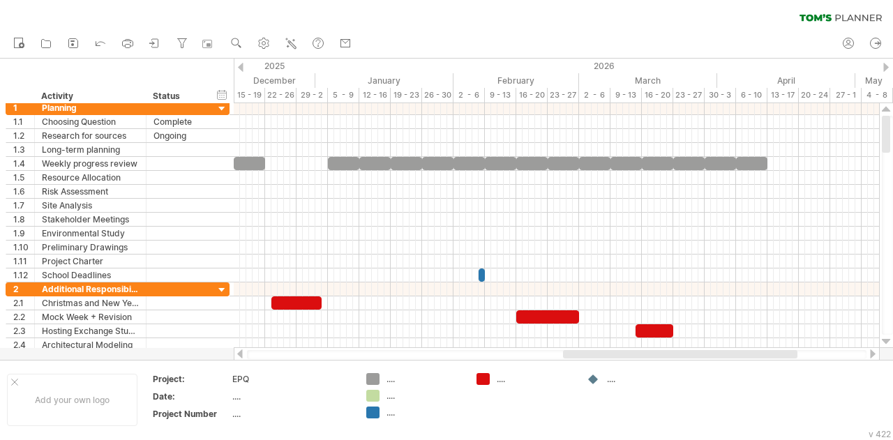
drag, startPoint x: 688, startPoint y: 357, endPoint x: 734, endPoint y: 355, distance: 46.1
click at [734, 355] on div at bounding box center [680, 354] width 234 height 8
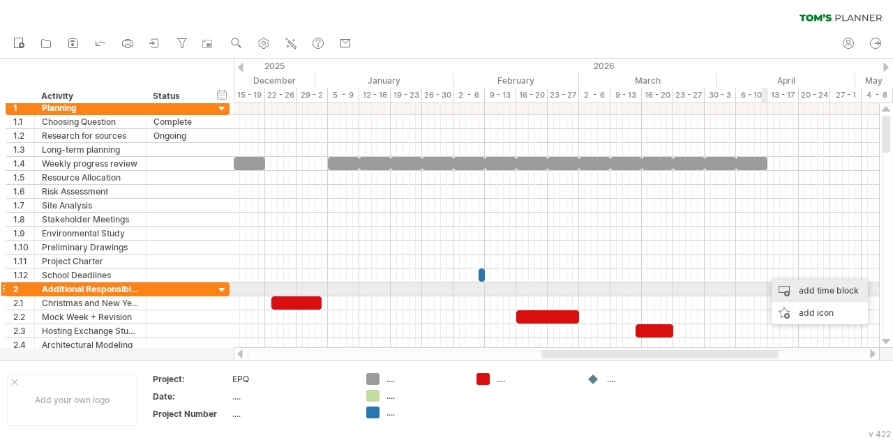
click at [794, 294] on div "add time block" at bounding box center [819, 291] width 96 height 22
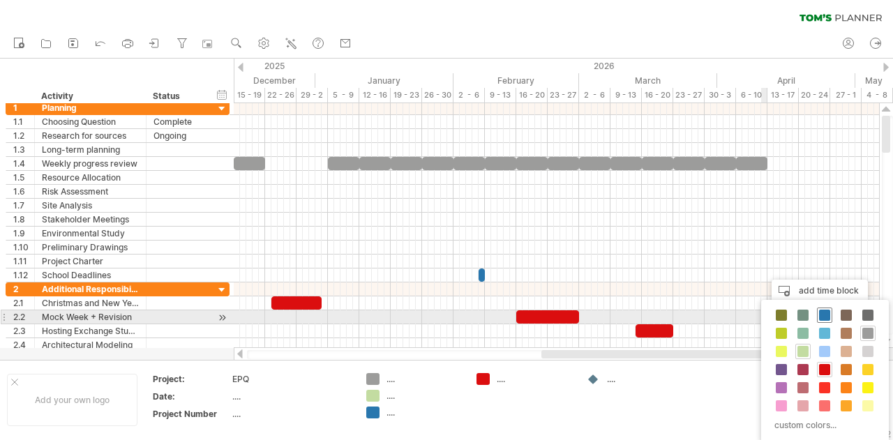
click at [825, 317] on span at bounding box center [824, 315] width 11 height 11
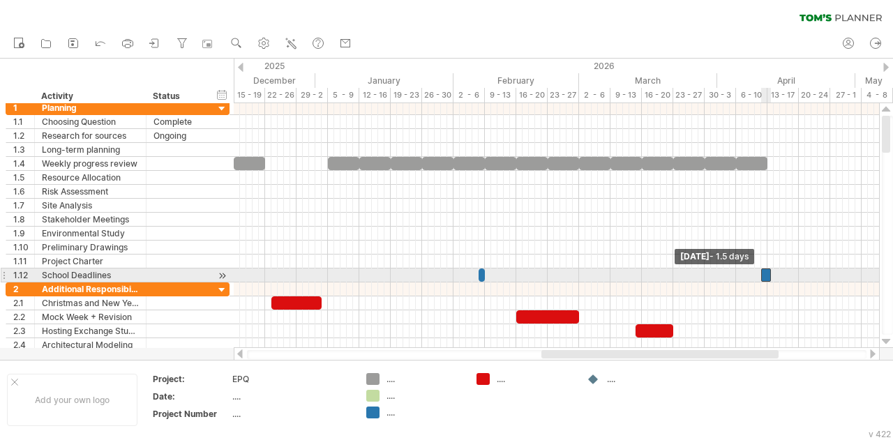
click at [762, 272] on span at bounding box center [761, 274] width 6 height 13
click at [769, 273] on span at bounding box center [767, 274] width 6 height 13
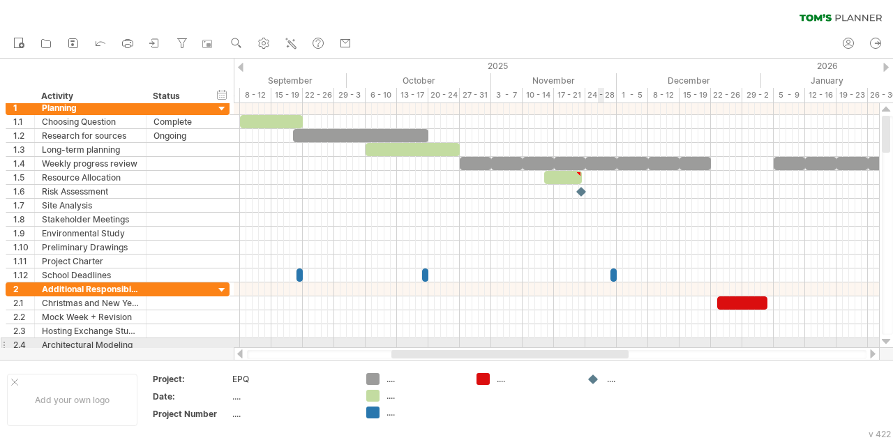
drag, startPoint x: 749, startPoint y: 350, endPoint x: 599, endPoint y: 348, distance: 150.0
click at [599, 348] on div at bounding box center [557, 354] width 646 height 14
drag, startPoint x: 607, startPoint y: 348, endPoint x: 644, endPoint y: 343, distance: 36.6
click at [644, 343] on div "Trying to reach [DOMAIN_NAME] Connected again... 0% clear filter new 1" at bounding box center [446, 220] width 893 height 440
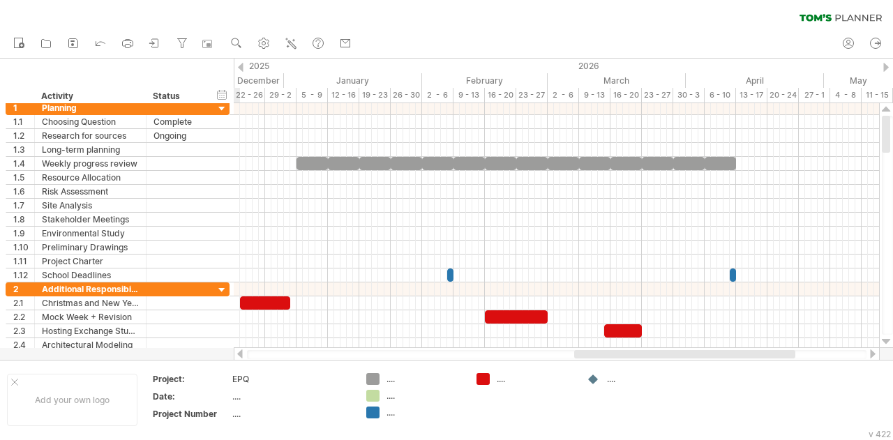
drag, startPoint x: 618, startPoint y: 356, endPoint x: 762, endPoint y: 282, distance: 161.6
click at [790, 349] on div at bounding box center [557, 354] width 646 height 14
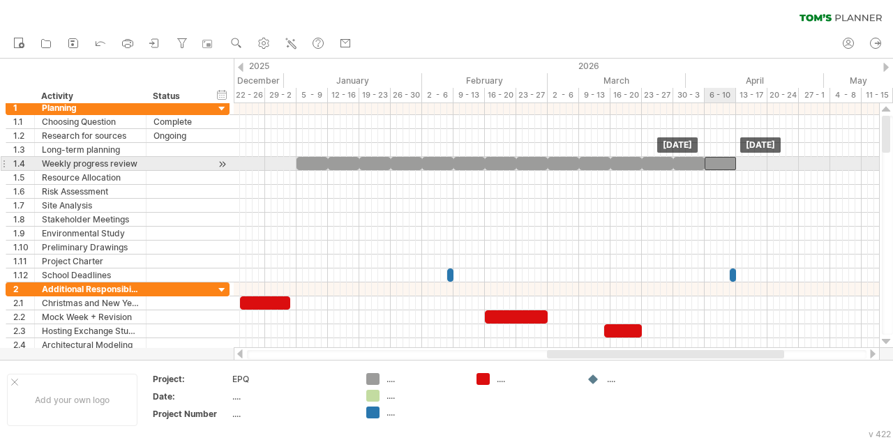
click at [723, 164] on div at bounding box center [719, 163] width 31 height 13
click at [720, 162] on div at bounding box center [716, 163] width 31 height 13
click at [720, 159] on div at bounding box center [716, 163] width 31 height 13
click at [717, 162] on div at bounding box center [719, 163] width 31 height 13
click at [693, 164] on div at bounding box center [687, 163] width 29 height 13
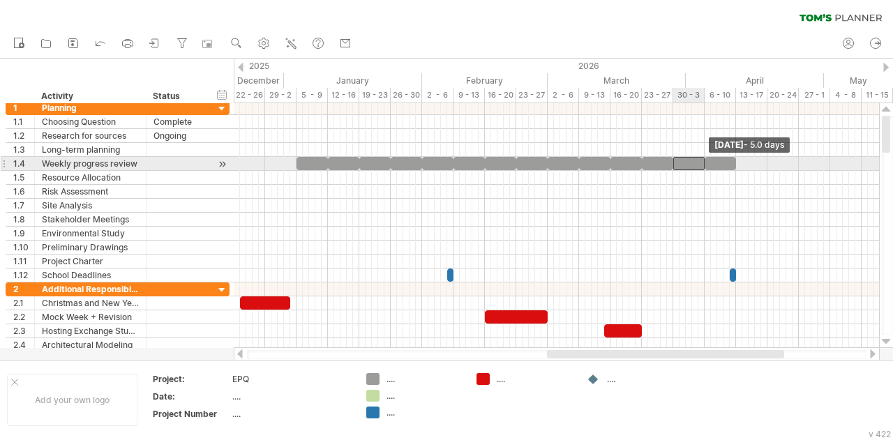
click at [704, 162] on span at bounding box center [705, 163] width 6 height 13
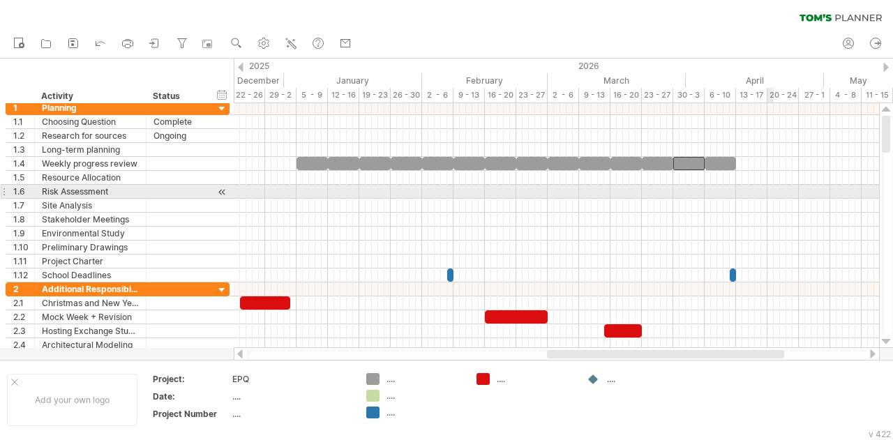
click at [767, 199] on div at bounding box center [556, 206] width 645 height 14
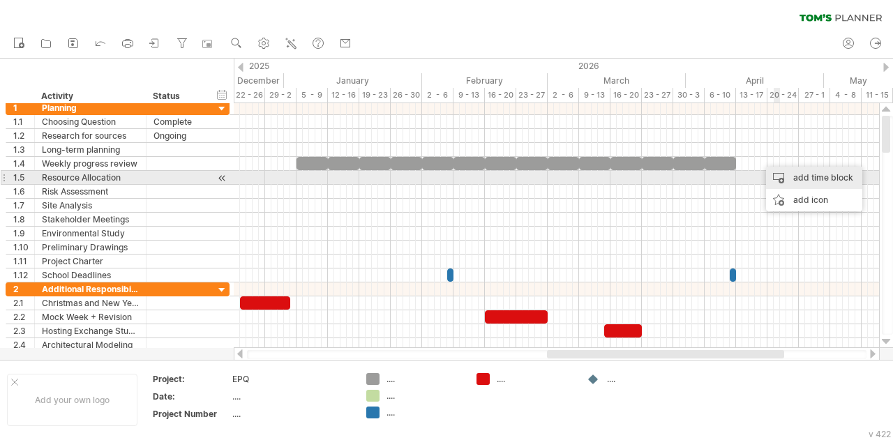
click at [776, 179] on div "add time block" at bounding box center [814, 178] width 96 height 22
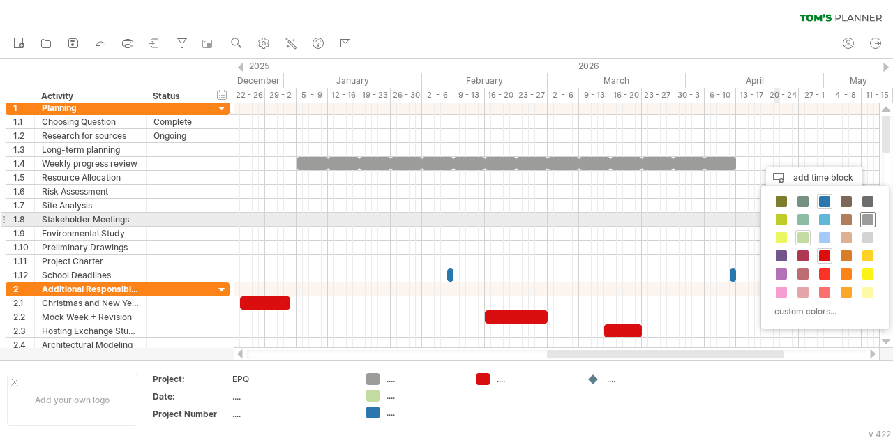
click at [868, 219] on span at bounding box center [867, 219] width 11 height 11
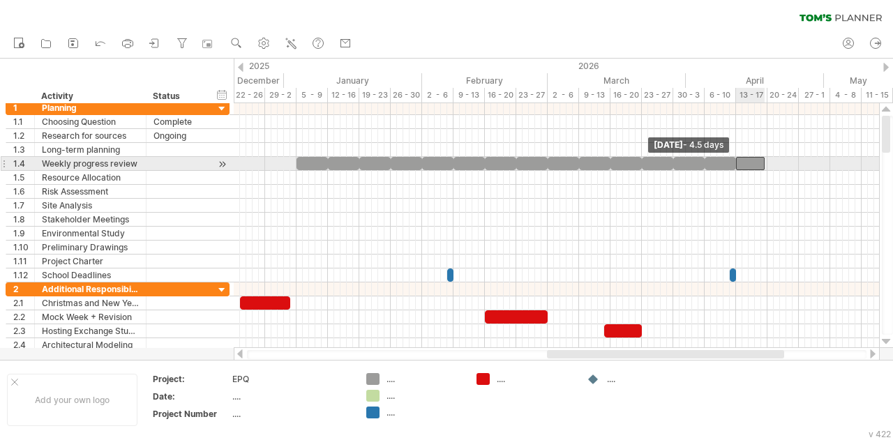
drag, startPoint x: 757, startPoint y: 162, endPoint x: 736, endPoint y: 164, distance: 21.0
click at [736, 164] on span at bounding box center [736, 163] width 6 height 13
click at [767, 159] on span at bounding box center [767, 163] width 6 height 13
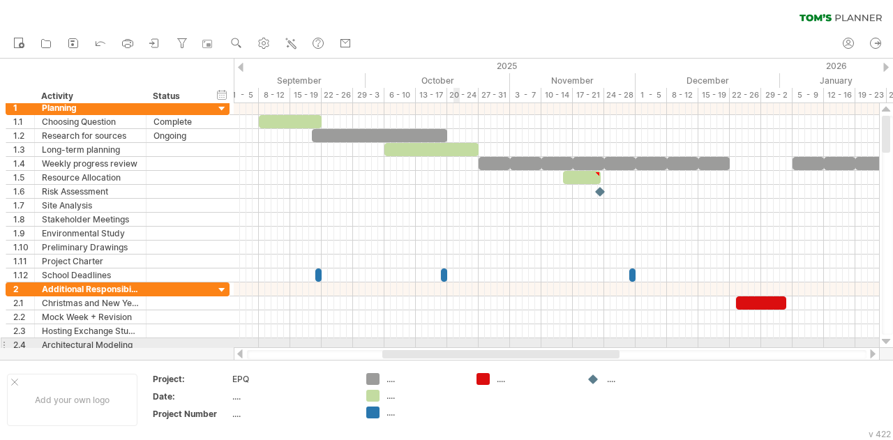
drag, startPoint x: 621, startPoint y: 356, endPoint x: 460, endPoint y: 342, distance: 161.0
click at [460, 342] on div "Trying to reach [DOMAIN_NAME] Connected again... 0% clear filter new 1" at bounding box center [446, 220] width 893 height 440
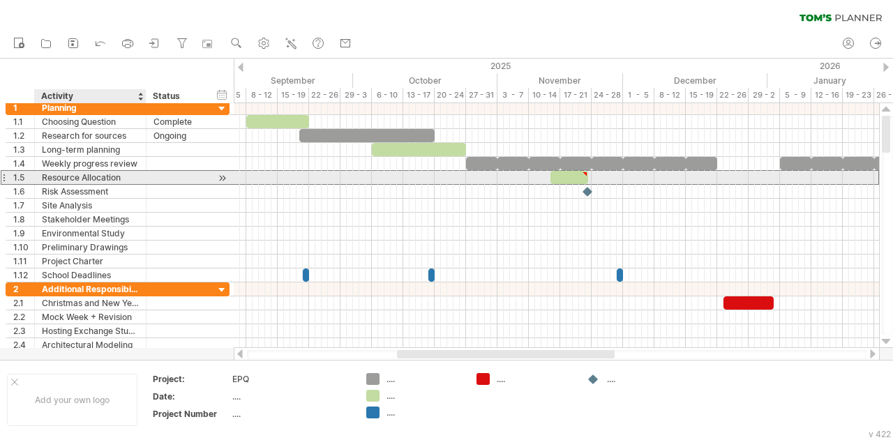
click at [98, 175] on div "Resource Allocation" at bounding box center [90, 177] width 97 height 13
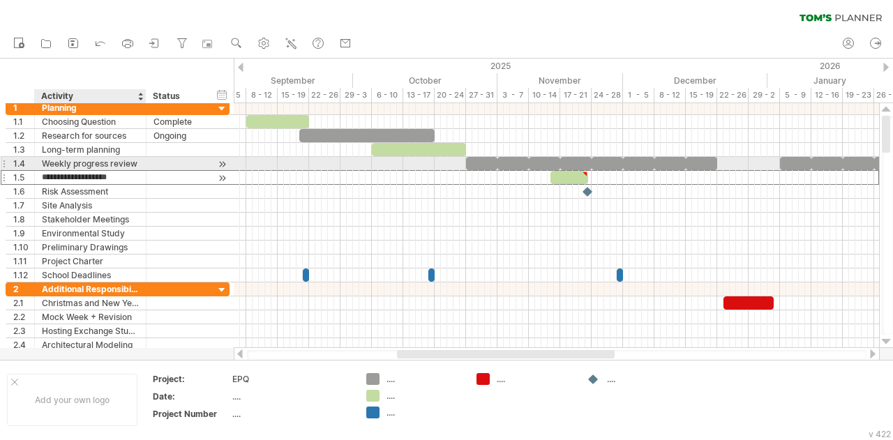
click at [130, 171] on input "**********" at bounding box center [90, 177] width 97 height 13
type input "********"
type input "**********"
click at [77, 158] on div "Weekly progress review" at bounding box center [90, 163] width 97 height 13
click at [77, 158] on input "**********" at bounding box center [90, 163] width 97 height 13
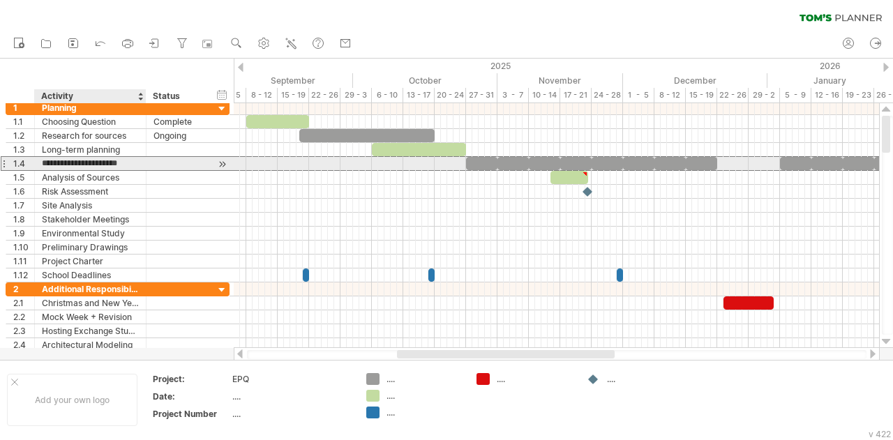
click at [79, 165] on input "**********" at bounding box center [90, 163] width 97 height 13
click at [113, 165] on input "**********" at bounding box center [90, 163] width 97 height 13
type input "**********"
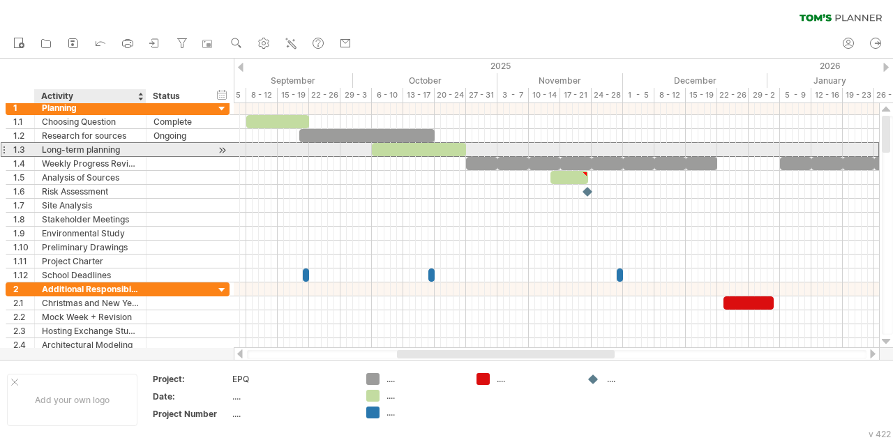
click at [90, 149] on div "Long-term planning" at bounding box center [90, 149] width 97 height 13
click at [70, 148] on input "**********" at bounding box center [90, 149] width 97 height 13
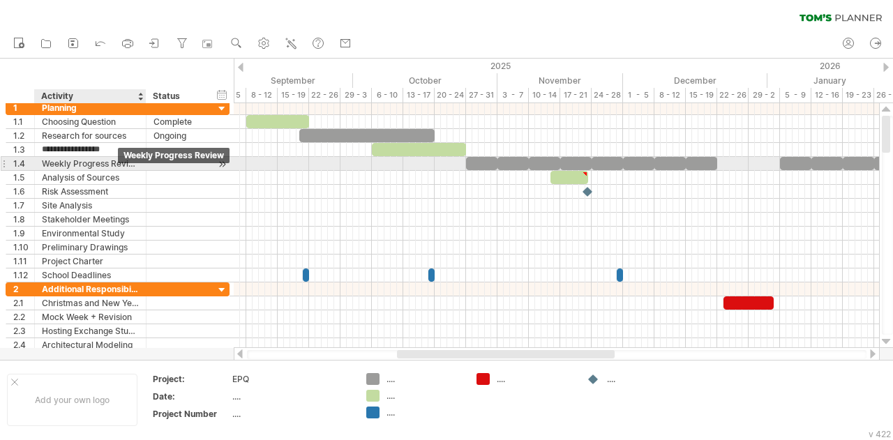
type input "**********"
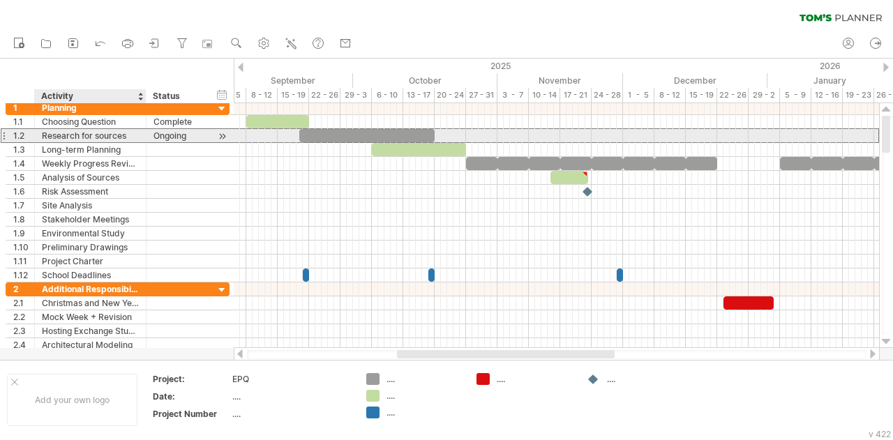
click at [97, 135] on div "Research for sources" at bounding box center [90, 135] width 97 height 13
type input "**********"
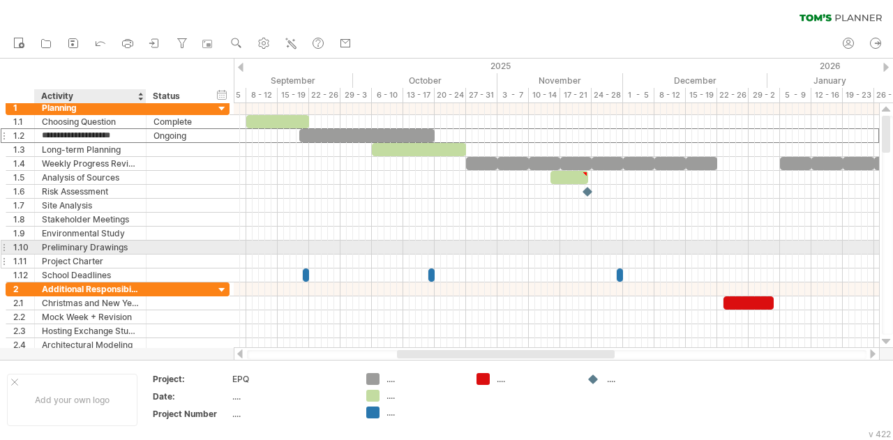
click at [103, 255] on div "Project Charter" at bounding box center [90, 261] width 97 height 13
type input "*"
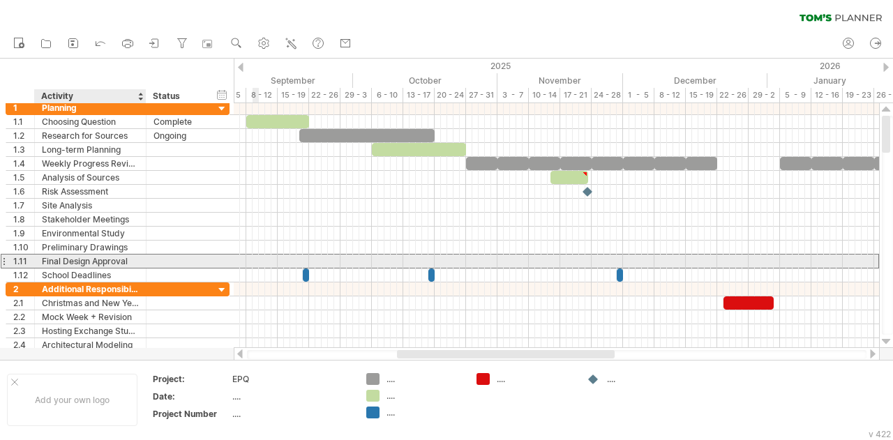
click at [126, 257] on div "Final Design Approval" at bounding box center [90, 261] width 97 height 13
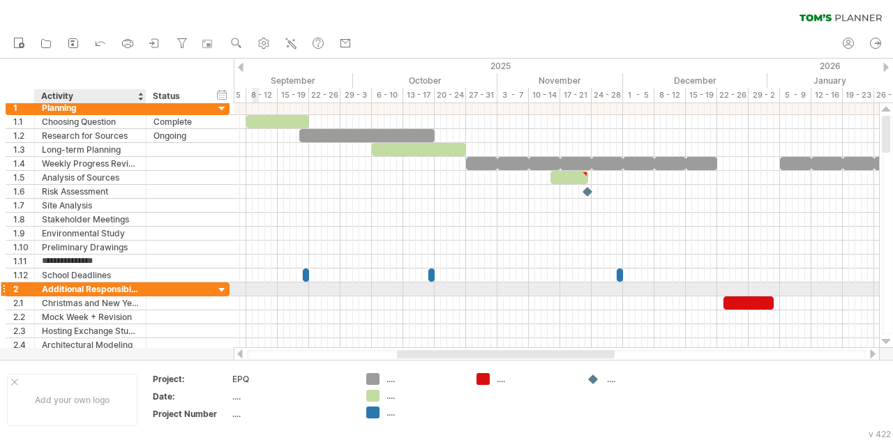
type input "**********"
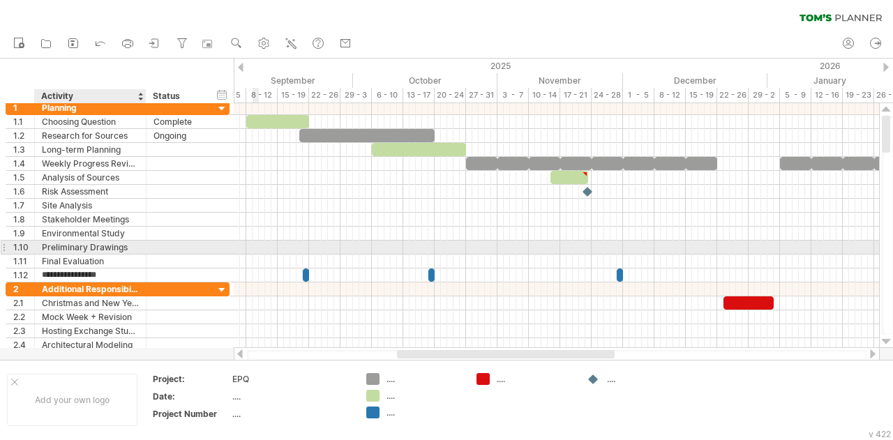
click at [112, 246] on div "Preliminary Drawings" at bounding box center [90, 247] width 97 height 13
click at [133, 250] on input "**********" at bounding box center [90, 247] width 97 height 13
type input "*"
type input "**********"
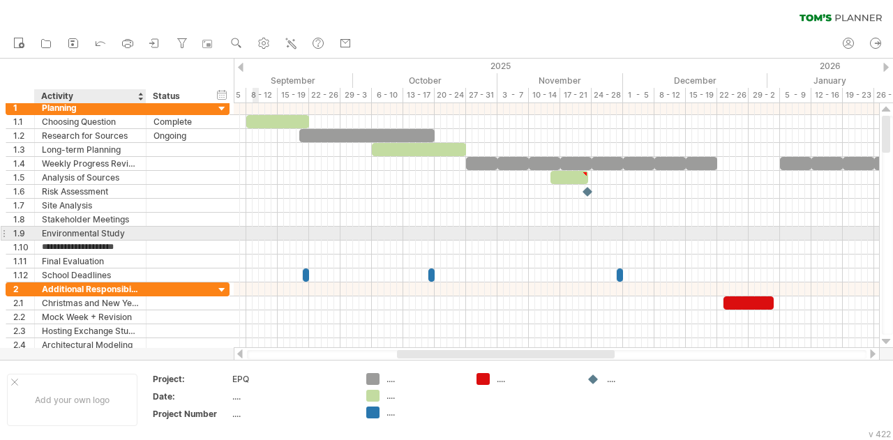
click at [138, 234] on div "Environmental Study" at bounding box center [90, 233] width 97 height 13
type input "**********"
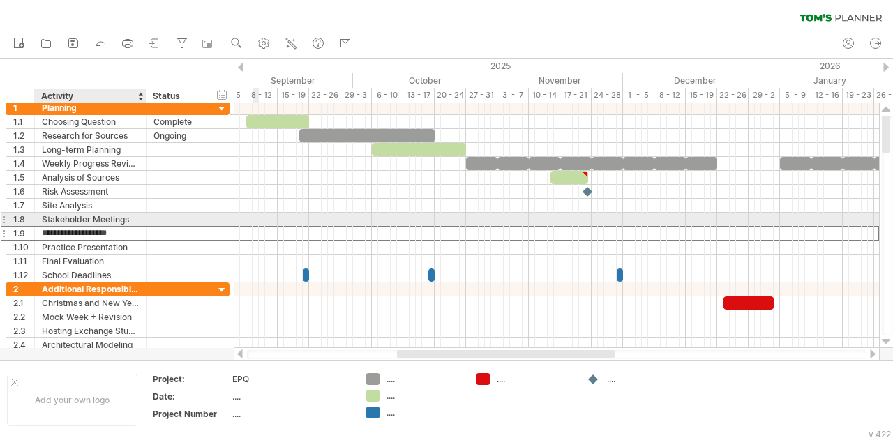
click at [120, 214] on div "Stakeholder Meetings" at bounding box center [90, 219] width 97 height 13
click at [126, 215] on input "**********" at bounding box center [90, 219] width 97 height 13
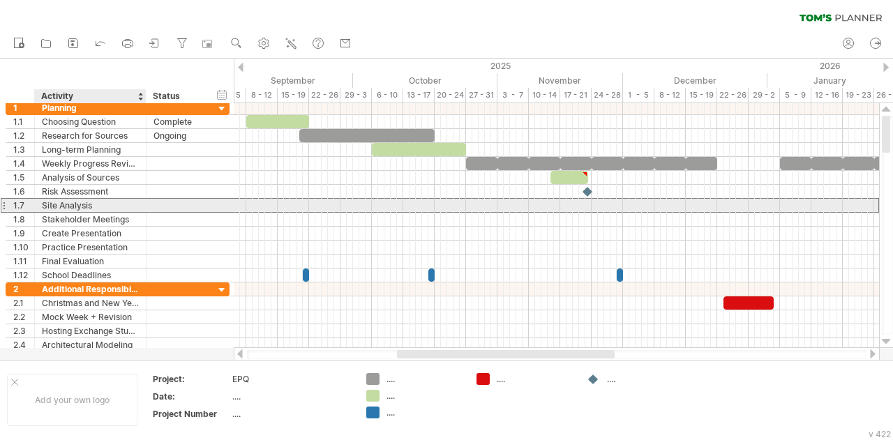
click at [102, 206] on div "Site Analysis" at bounding box center [90, 205] width 97 height 13
type input "****"
type input "*"
type input "**********"
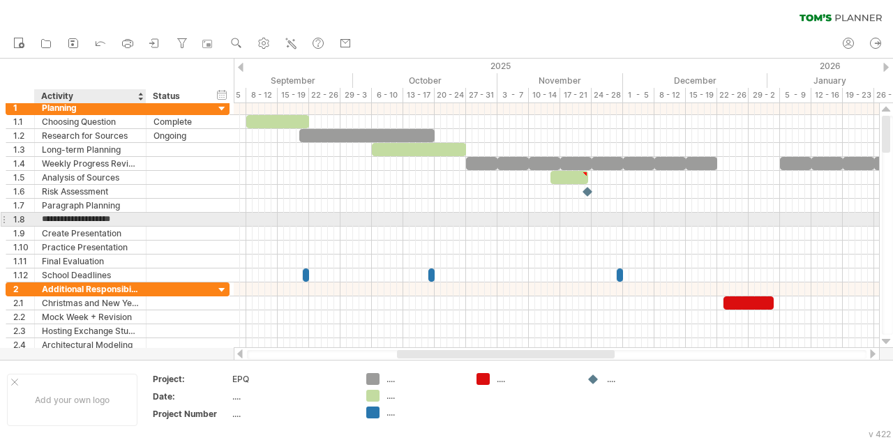
click at [134, 218] on input "**********" at bounding box center [90, 219] width 97 height 13
type input "**********"
type input "*"
click at [83, 218] on input "**********" at bounding box center [90, 219] width 97 height 13
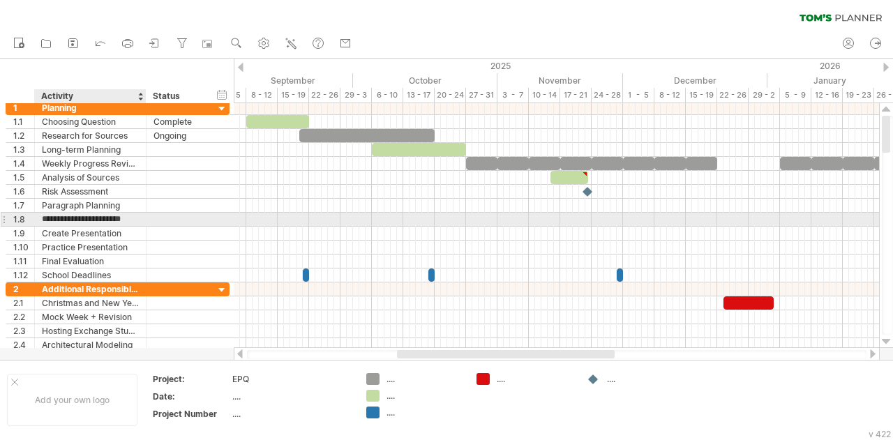
click at [63, 219] on input "**********" at bounding box center [90, 219] width 97 height 13
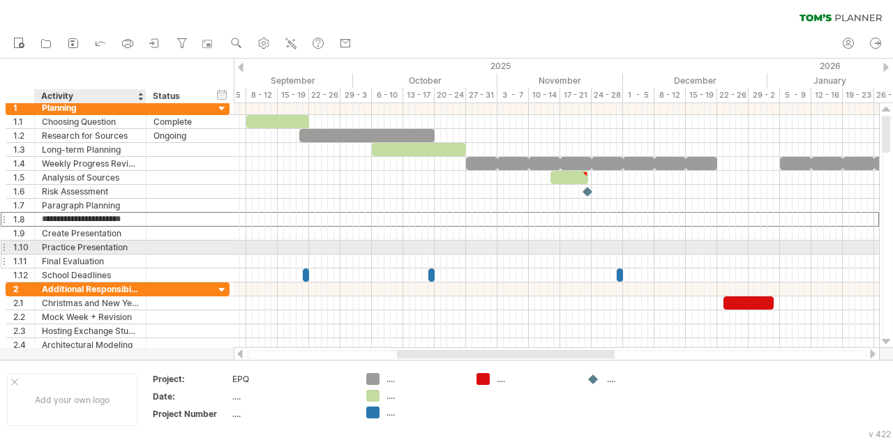
scroll to position [0, 0]
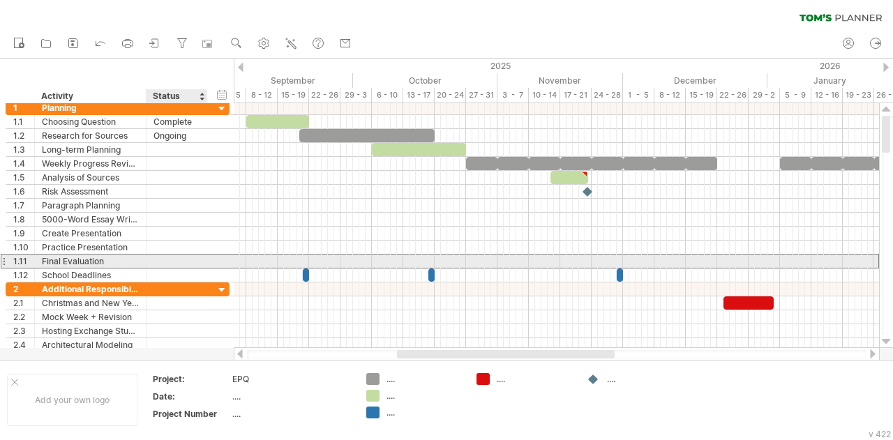
click at [162, 255] on div at bounding box center [176, 261] width 47 height 13
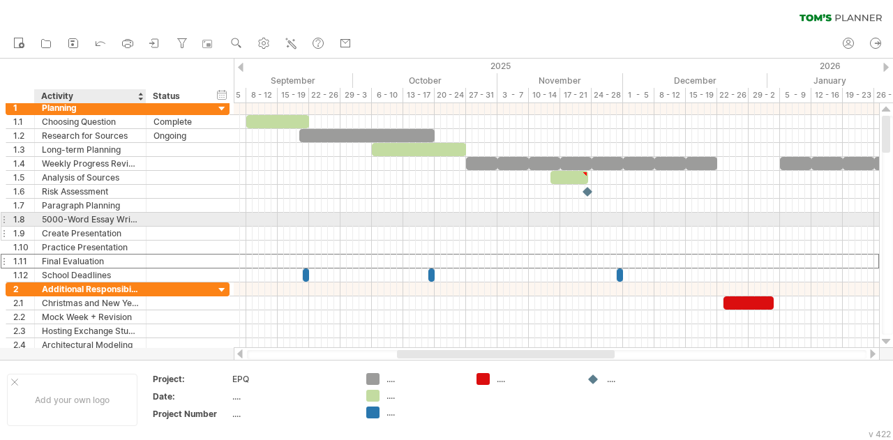
click at [109, 227] on div "Create Presentation" at bounding box center [90, 233] width 97 height 13
click at [100, 218] on div "5000-Word Essay Writing" at bounding box center [90, 219] width 97 height 13
click at [93, 216] on input "**********" at bounding box center [90, 219] width 97 height 13
click at [89, 222] on input "**********" at bounding box center [90, 219] width 97 height 13
type input "**********"
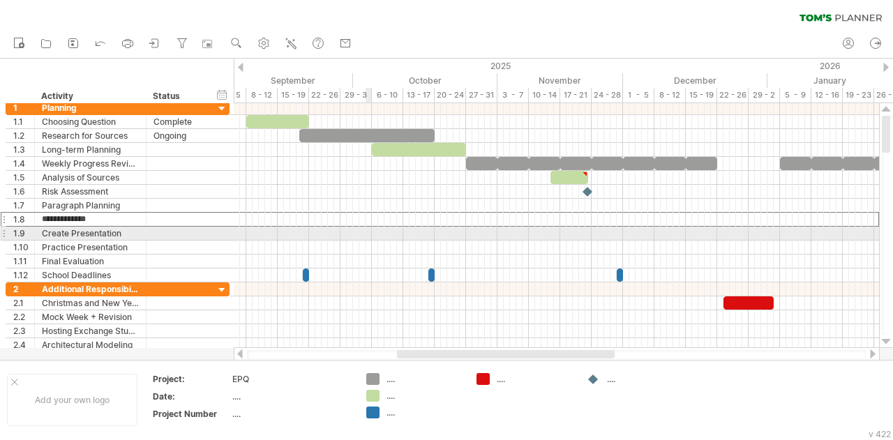
click at [439, 204] on div at bounding box center [556, 206] width 645 height 14
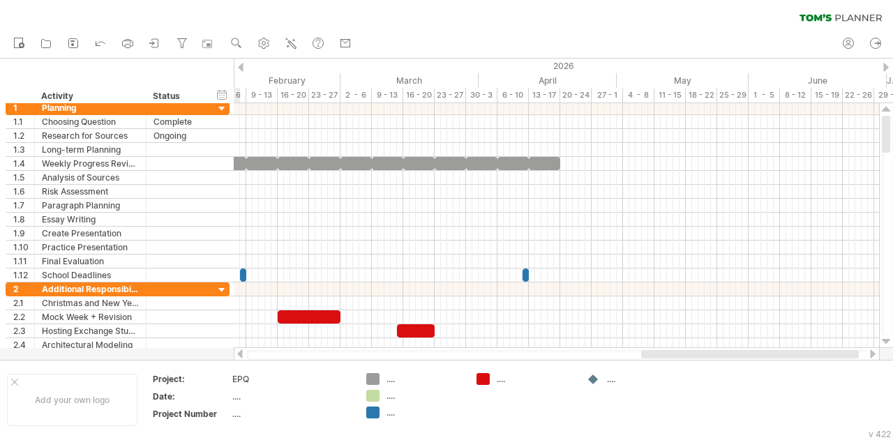
drag, startPoint x: 463, startPoint y: 358, endPoint x: 716, endPoint y: 352, distance: 252.5
click at [716, 352] on div at bounding box center [750, 354] width 218 height 8
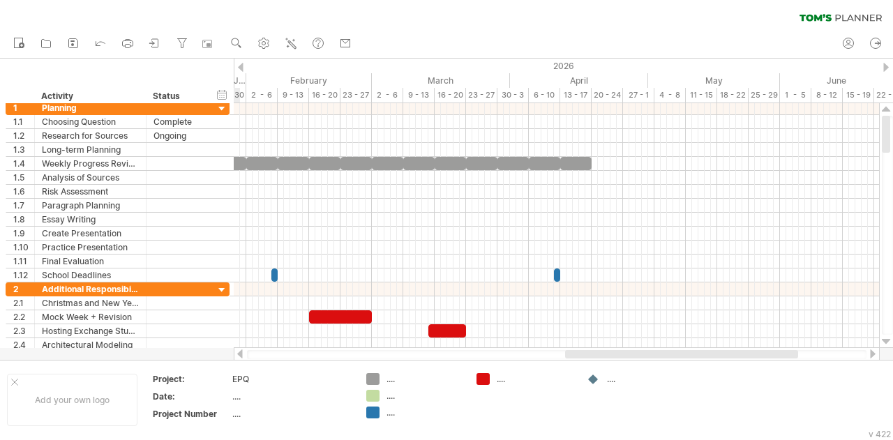
drag, startPoint x: 713, startPoint y: 352, endPoint x: 696, endPoint y: 351, distance: 17.5
click at [696, 351] on div at bounding box center [681, 354] width 233 height 8
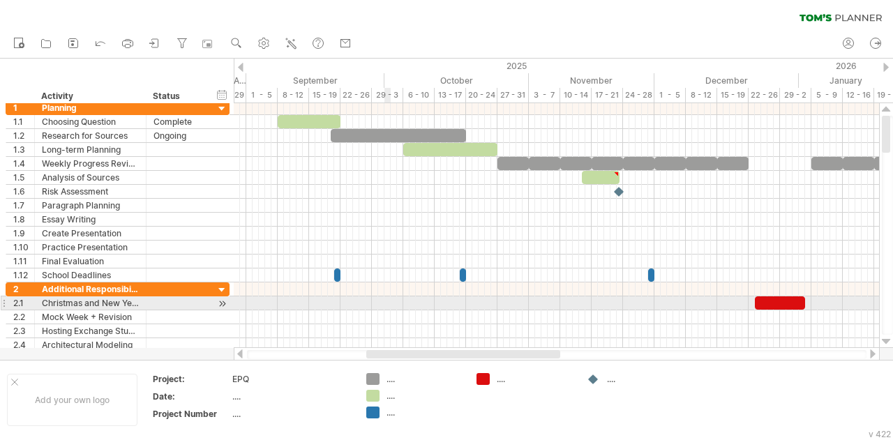
drag, startPoint x: 596, startPoint y: 352, endPoint x: 387, endPoint y: 305, distance: 213.8
click at [387, 305] on div "Trying to reach [DOMAIN_NAME] Connected again... 0% clear filter new 1" at bounding box center [446, 220] width 893 height 440
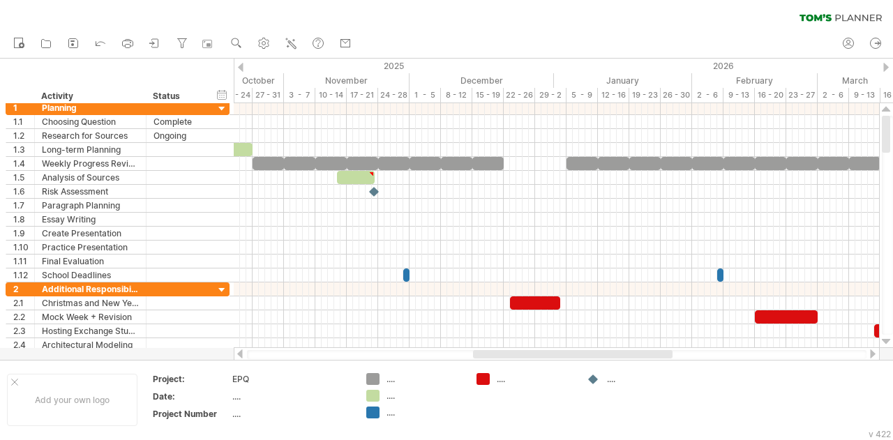
drag, startPoint x: 561, startPoint y: 351, endPoint x: 649, endPoint y: 358, distance: 87.5
click at [649, 358] on div at bounding box center [556, 354] width 619 height 9
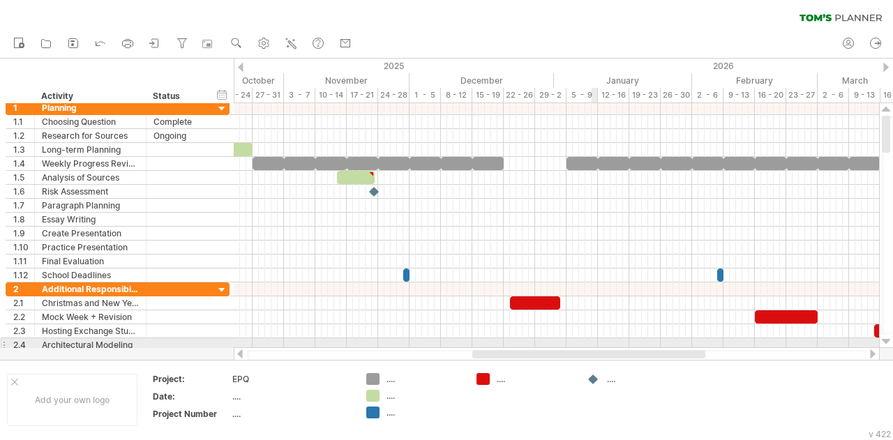
click at [592, 344] on div at bounding box center [556, 345] width 645 height 14
click at [134, 340] on div "Architectural Modeling" at bounding box center [90, 344] width 97 height 13
type input "**********"
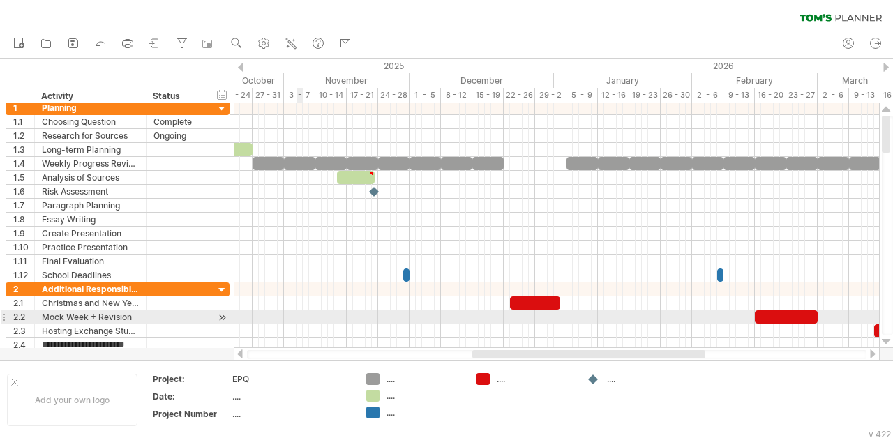
click at [301, 319] on div at bounding box center [556, 317] width 645 height 14
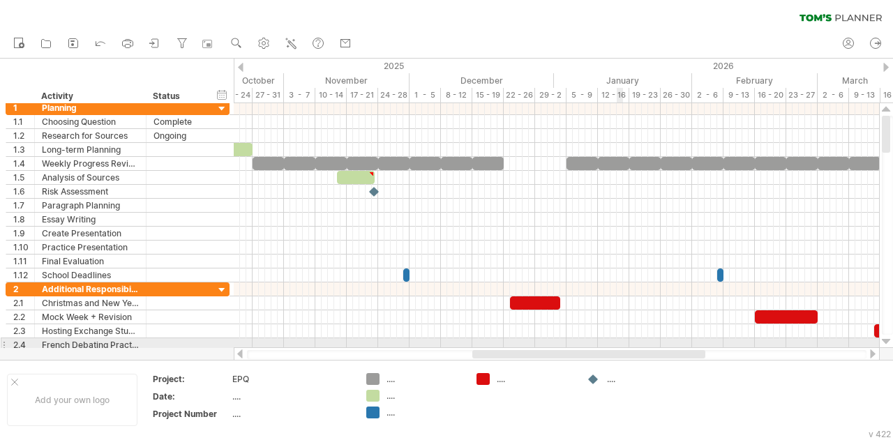
click at [617, 342] on div at bounding box center [556, 345] width 645 height 14
click at [604, 340] on div at bounding box center [556, 345] width 645 height 14
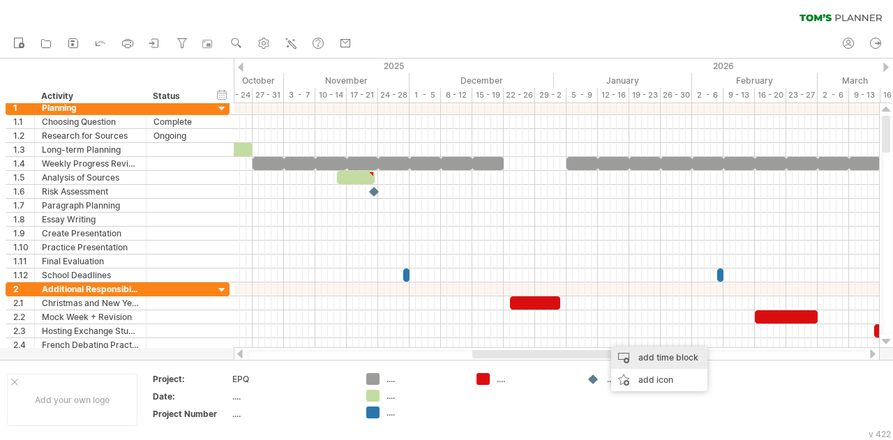
click at [657, 358] on div "add time block" at bounding box center [659, 358] width 96 height 22
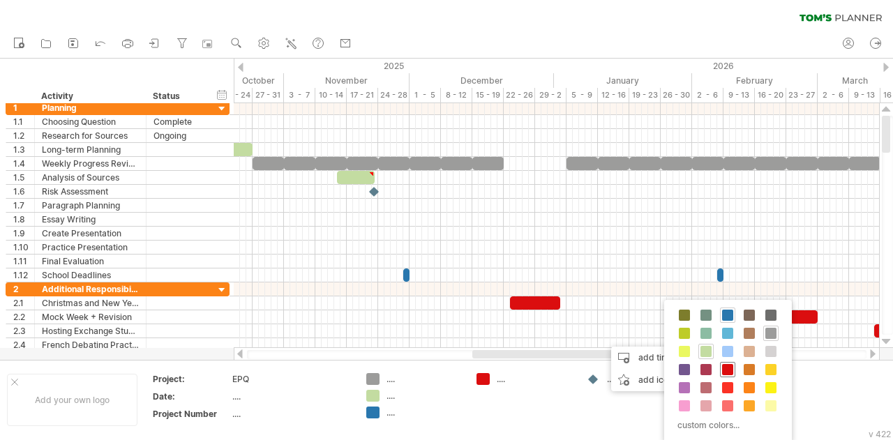
click at [729, 364] on span at bounding box center [727, 369] width 11 height 11
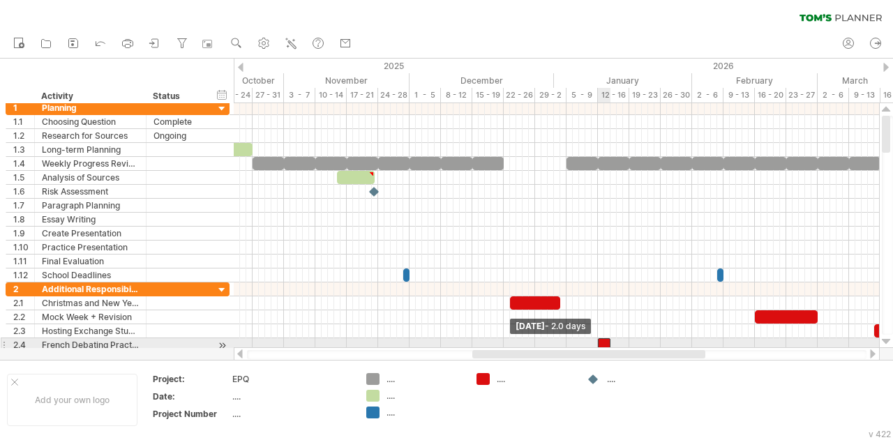
click at [600, 342] on div at bounding box center [604, 344] width 13 height 13
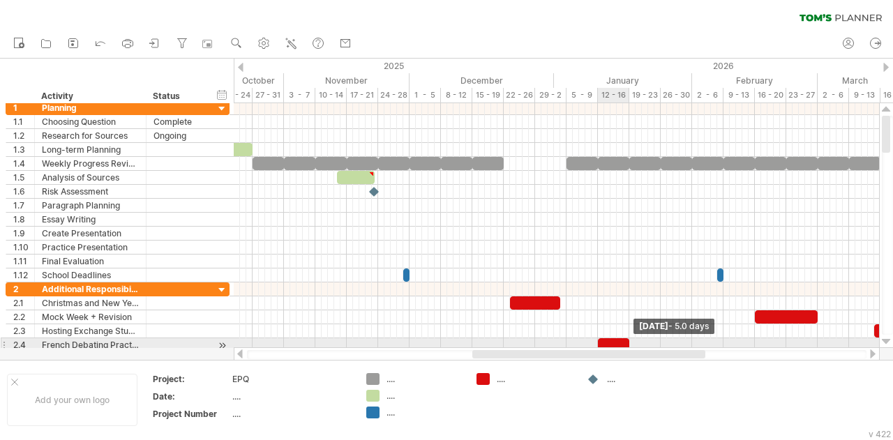
drag, startPoint x: 610, startPoint y: 339, endPoint x: 629, endPoint y: 340, distance: 18.8
click at [629, 340] on span at bounding box center [629, 344] width 6 height 13
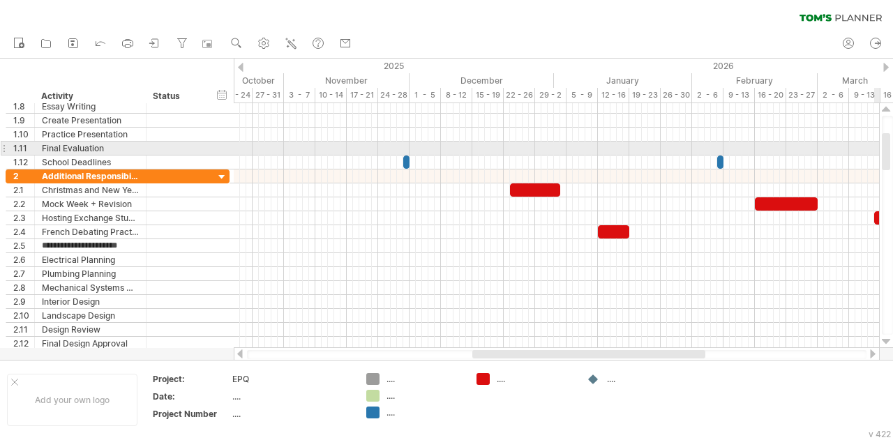
drag, startPoint x: 887, startPoint y: 140, endPoint x: 884, endPoint y: 158, distance: 17.7
click at [884, 158] on div at bounding box center [886, 151] width 8 height 37
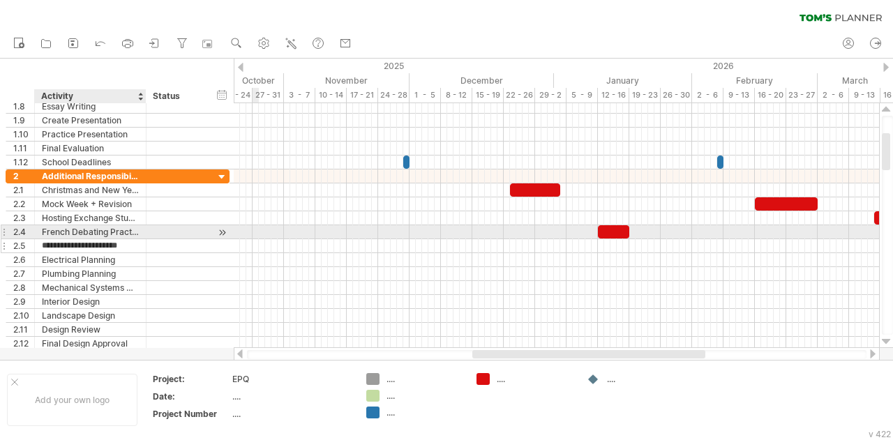
click at [120, 240] on input "**********" at bounding box center [90, 245] width 97 height 13
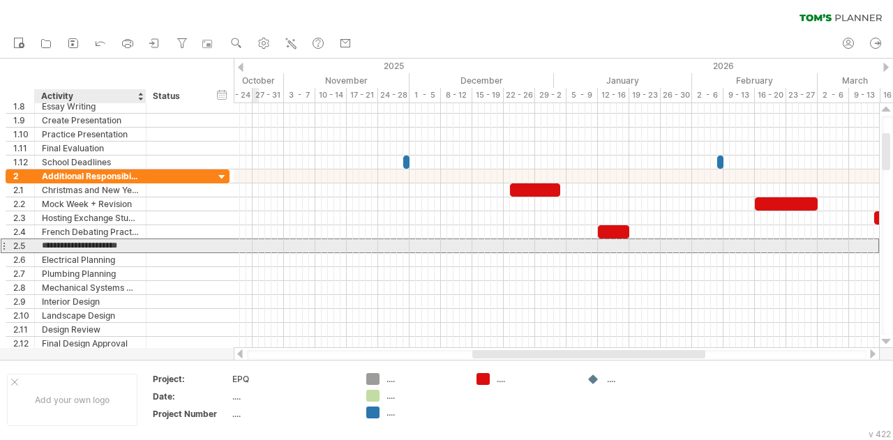
click at [135, 243] on input "**********" at bounding box center [90, 245] width 97 height 13
type input "**********"
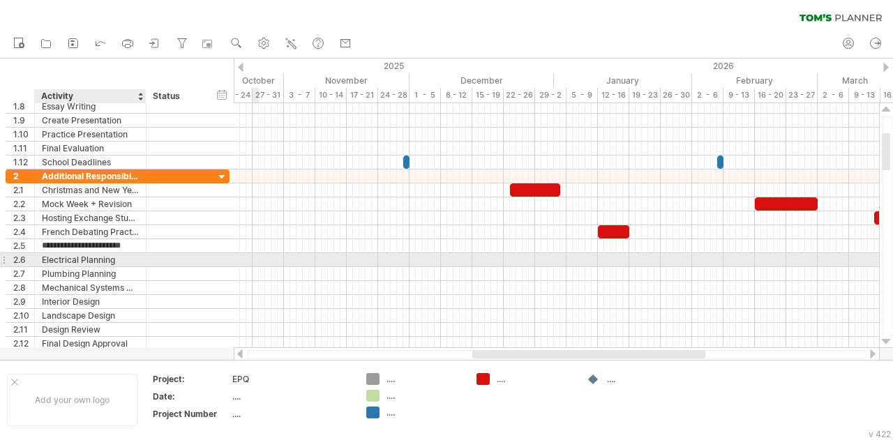
click at [124, 259] on div "Electrical Planning" at bounding box center [90, 259] width 97 height 13
type input "**********"
click at [124, 259] on div "Uni Open Dats" at bounding box center [90, 259] width 97 height 13
type input "**********"
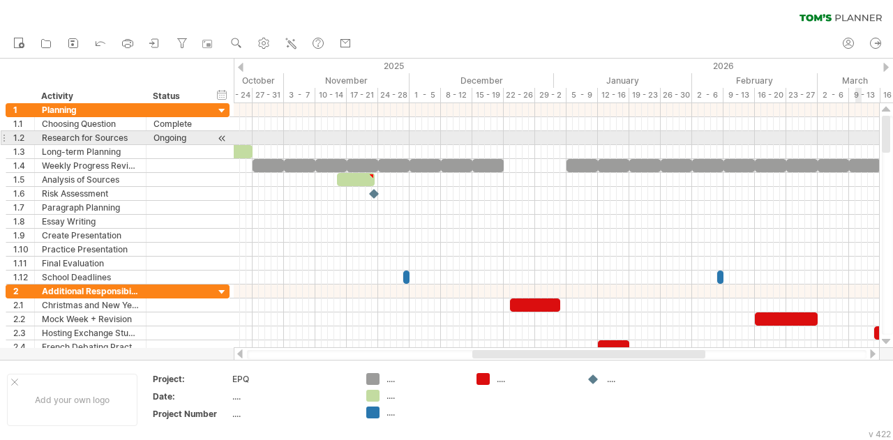
drag, startPoint x: 887, startPoint y: 159, endPoint x: 887, endPoint y: 135, distance: 24.4
click at [887, 135] on div at bounding box center [886, 134] width 8 height 37
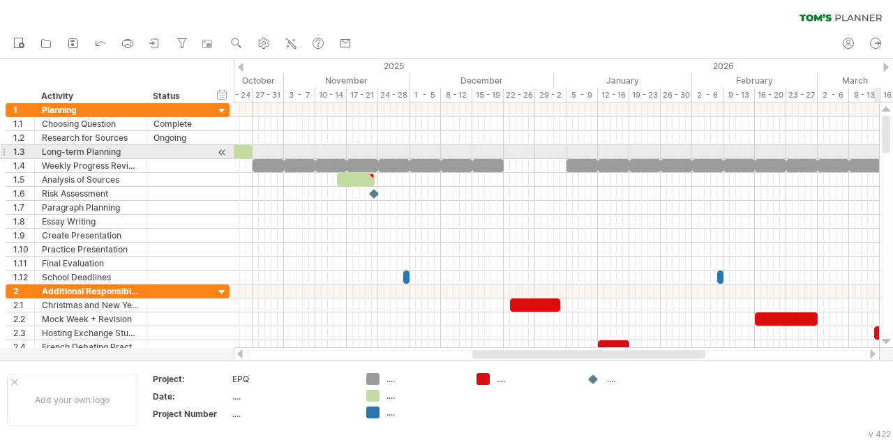
drag, startPoint x: 892, startPoint y: 138, endPoint x: 891, endPoint y: 147, distance: 9.1
click at [891, 147] on div at bounding box center [887, 225] width 11 height 219
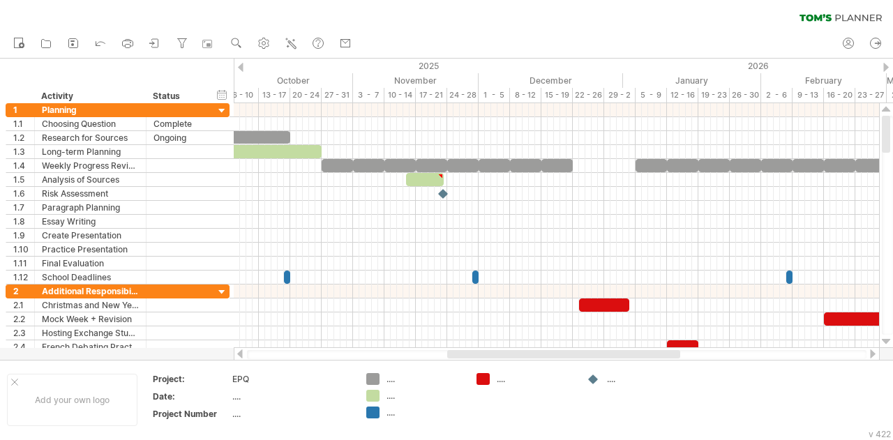
drag, startPoint x: 499, startPoint y: 352, endPoint x: 474, endPoint y: 355, distance: 25.3
click at [474, 355] on div at bounding box center [563, 354] width 233 height 8
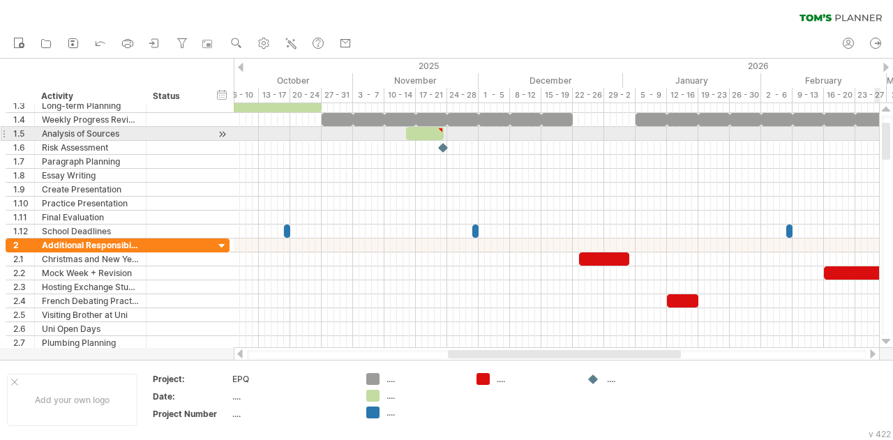
click at [890, 140] on div at bounding box center [886, 141] width 8 height 37
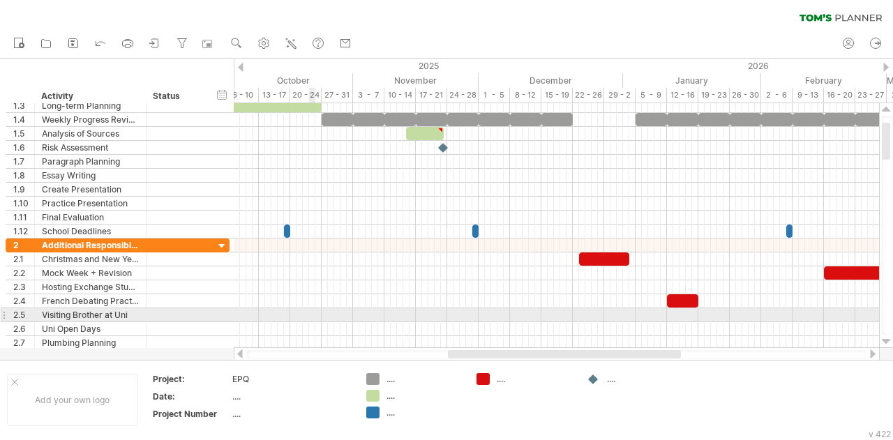
click at [312, 310] on div at bounding box center [556, 315] width 645 height 14
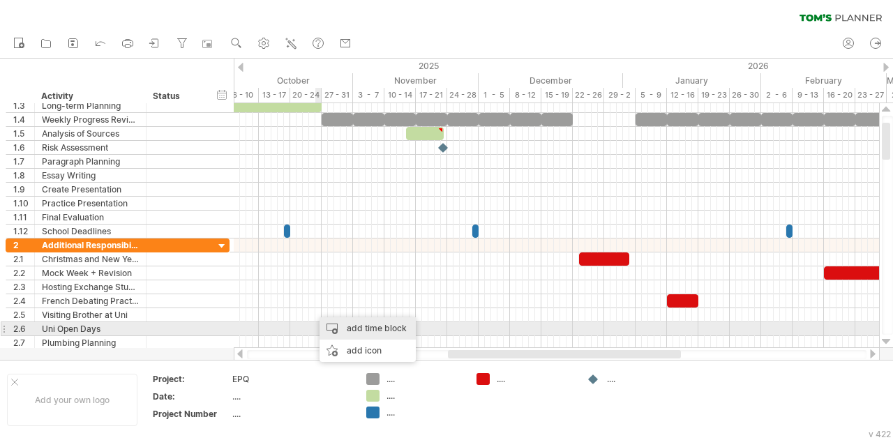
click at [338, 326] on div "add time block" at bounding box center [367, 328] width 96 height 22
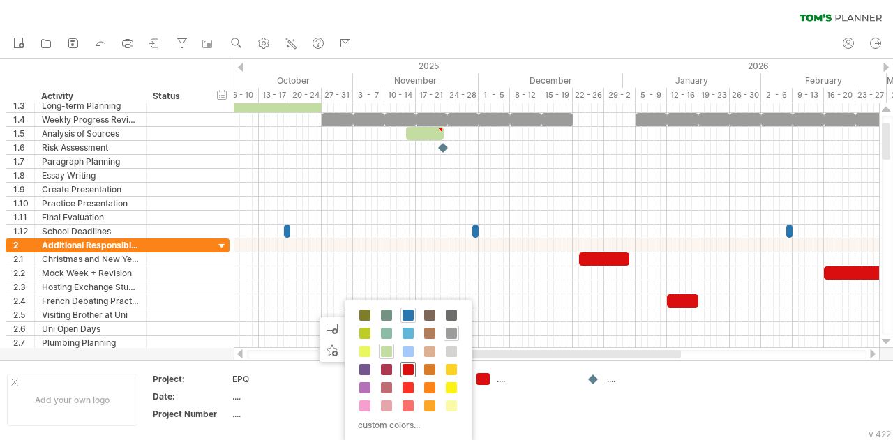
click at [404, 369] on span at bounding box center [407, 369] width 11 height 11
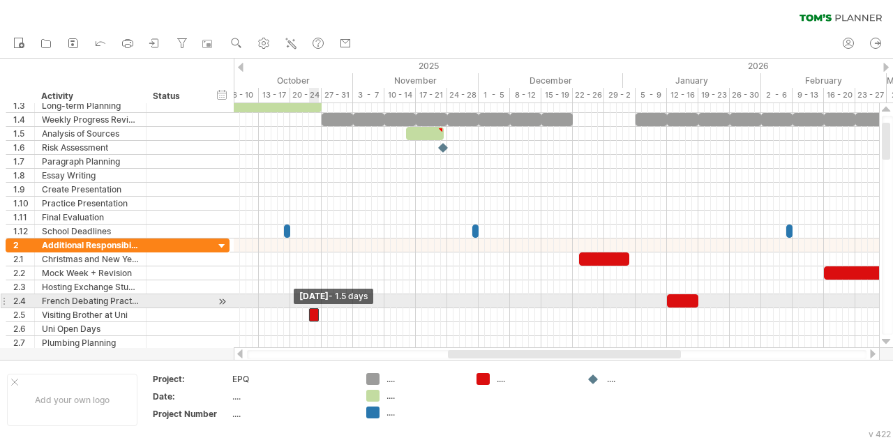
click at [310, 308] on span at bounding box center [309, 314] width 6 height 13
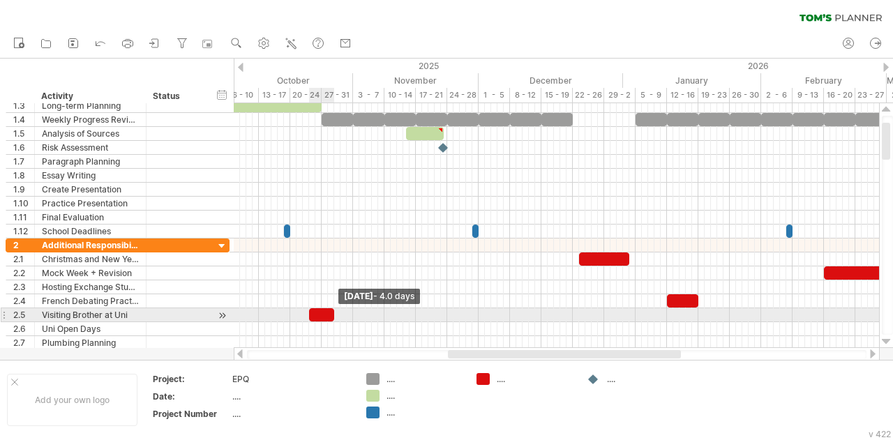
drag, startPoint x: 317, startPoint y: 308, endPoint x: 331, endPoint y: 310, distance: 14.1
click at [331, 310] on div at bounding box center [321, 314] width 25 height 13
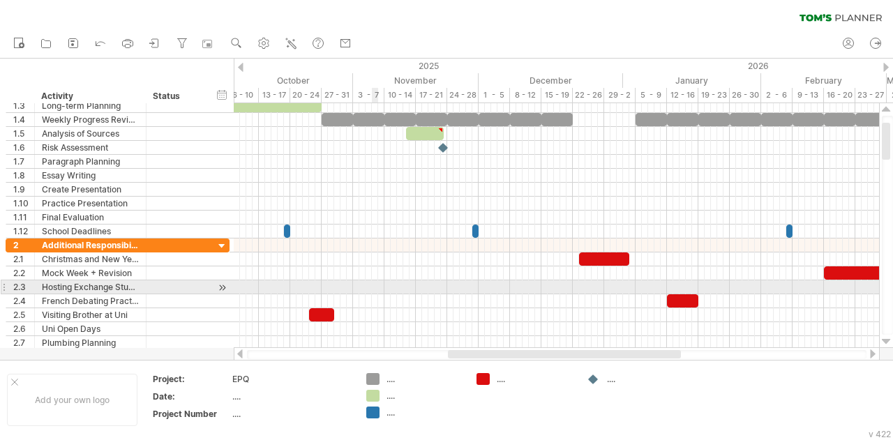
click at [374, 287] on div at bounding box center [556, 287] width 645 height 14
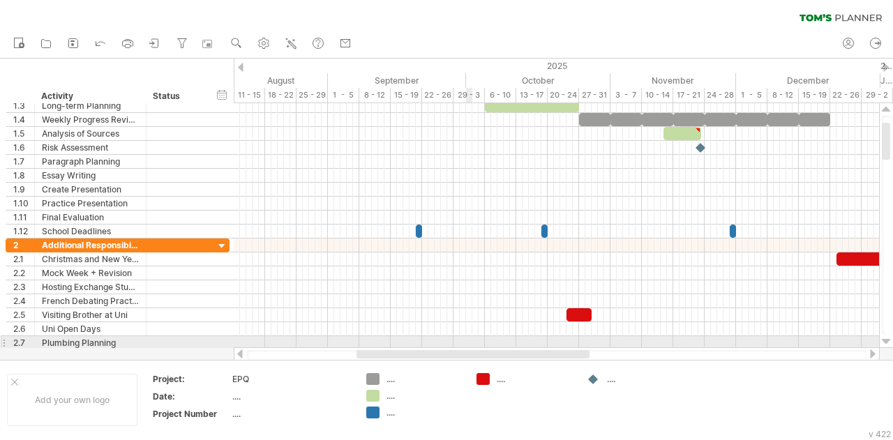
drag, startPoint x: 561, startPoint y: 353, endPoint x: 469, endPoint y: 341, distance: 92.1
click at [469, 341] on div "Trying to reach [DOMAIN_NAME] Connected again... 0% clear filter new 1" at bounding box center [446, 220] width 893 height 440
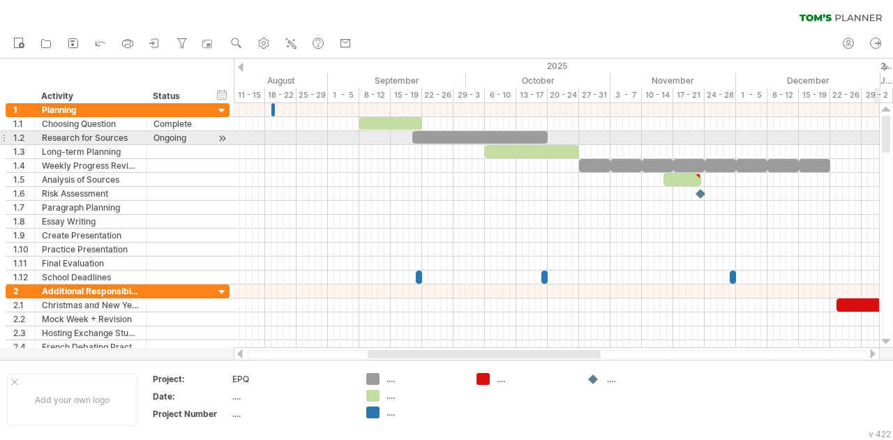
drag, startPoint x: 884, startPoint y: 149, endPoint x: 886, endPoint y: 137, distance: 11.9
click at [886, 137] on div at bounding box center [886, 134] width 8 height 37
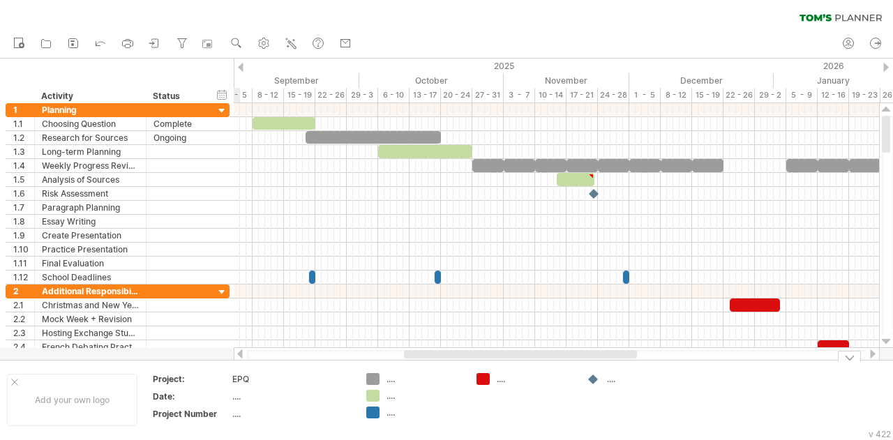
drag, startPoint x: 587, startPoint y: 354, endPoint x: 623, endPoint y: 370, distance: 39.7
click at [623, 370] on div "Trying to reach [DOMAIN_NAME] Connected again... 0% clear filter new 1" at bounding box center [446, 220] width 893 height 440
click at [130, 45] on rect at bounding box center [128, 46] width 5 height 3
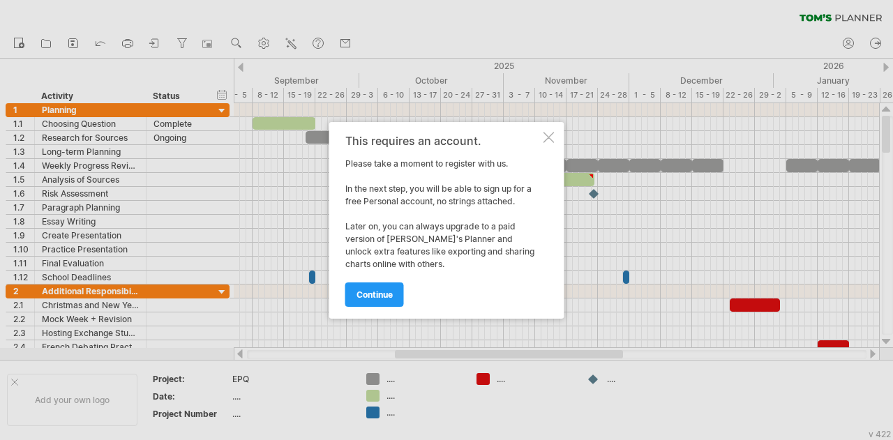
click at [550, 139] on div at bounding box center [548, 137] width 11 height 11
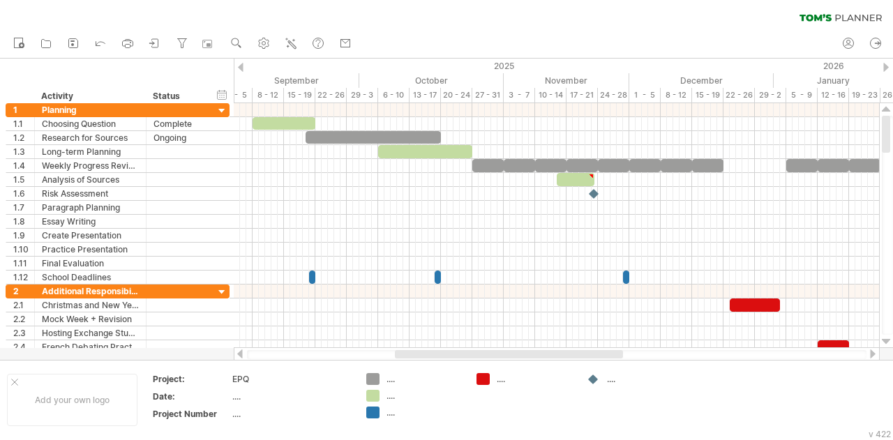
click at [86, 43] on ul "new open" at bounding box center [181, 43] width 351 height 29
click at [75, 40] on icon at bounding box center [73, 43] width 14 height 14
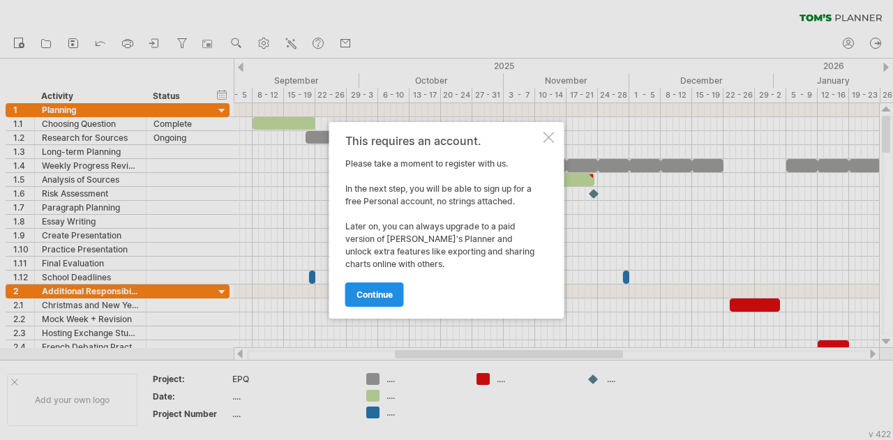
click at [389, 292] on span "continue" at bounding box center [374, 294] width 36 height 10
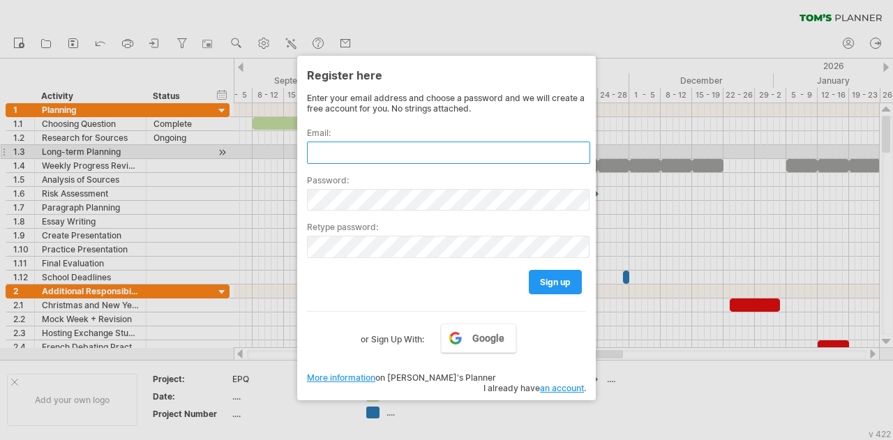
click at [414, 147] on input "text" at bounding box center [448, 153] width 283 height 22
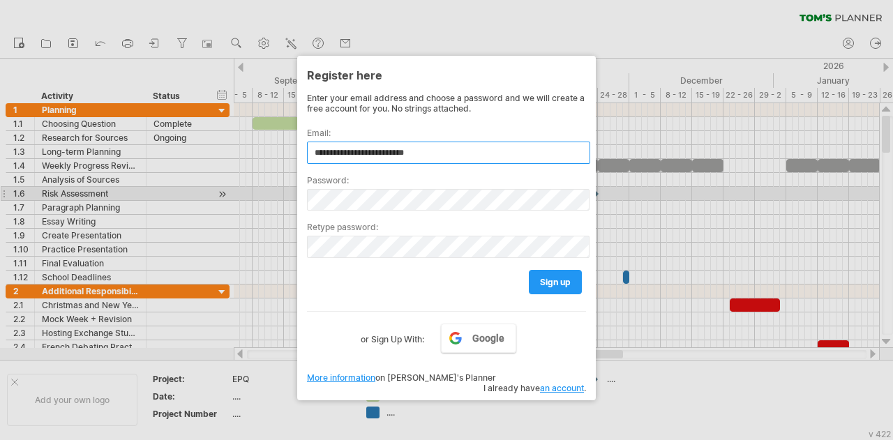
type input "**********"
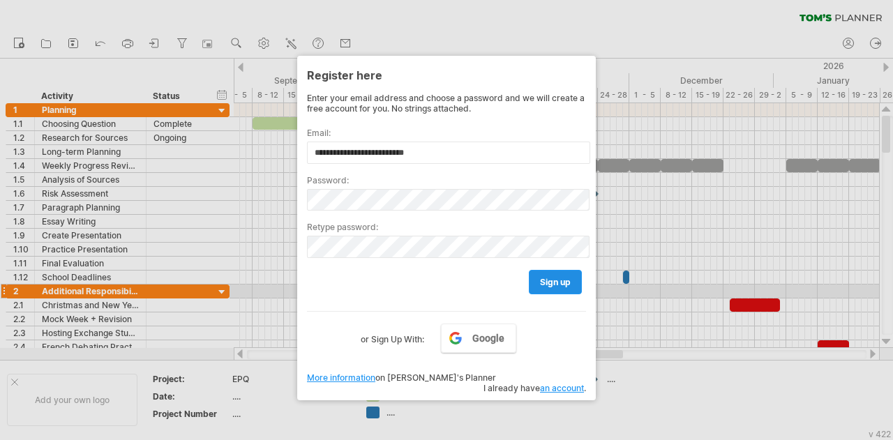
click at [561, 287] on link "sign up" at bounding box center [555, 282] width 53 height 24
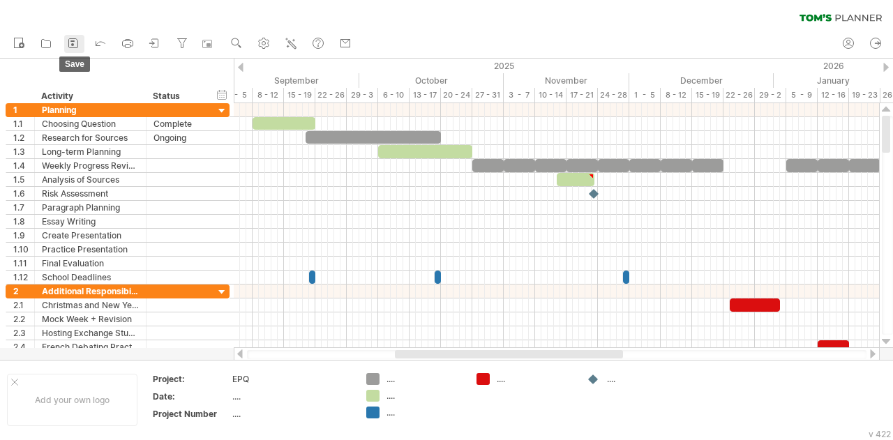
click at [76, 36] on icon at bounding box center [73, 43] width 14 height 14
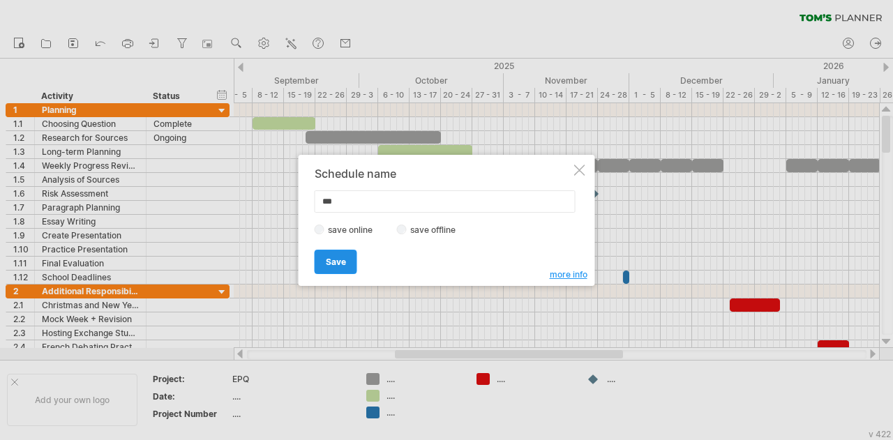
type input "***"
click at [342, 260] on span "Save" at bounding box center [336, 262] width 20 height 10
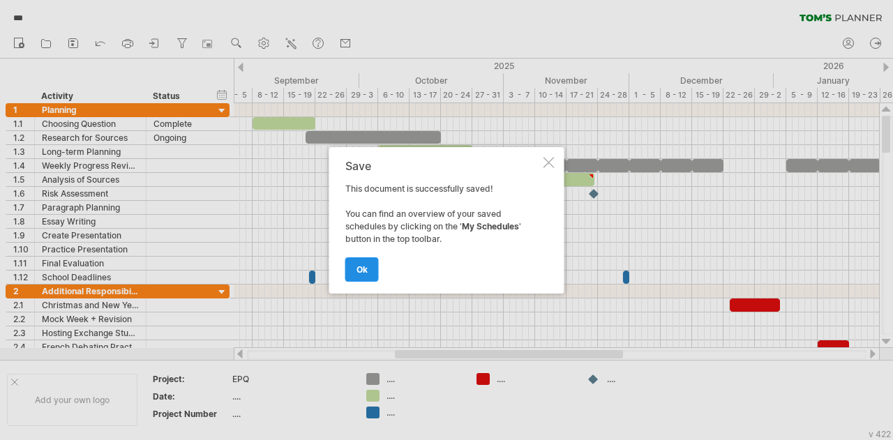
click at [368, 271] on link "ok" at bounding box center [361, 269] width 33 height 24
